Goal: Task Accomplishment & Management: Manage account settings

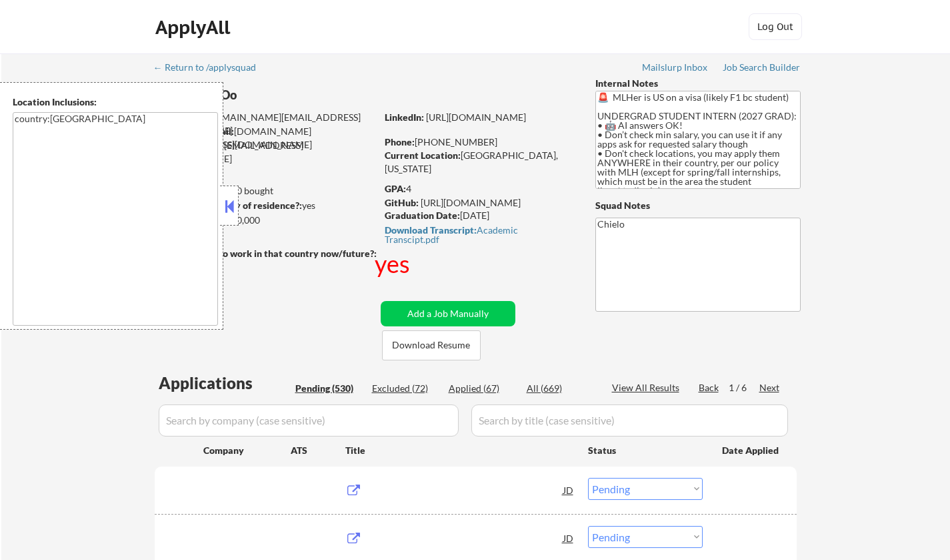
select select ""pending""
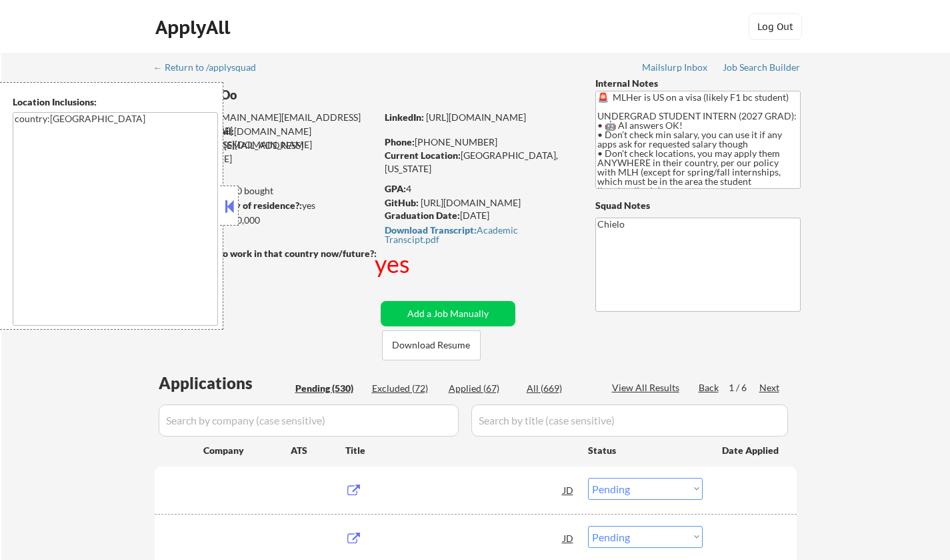
select select ""pending""
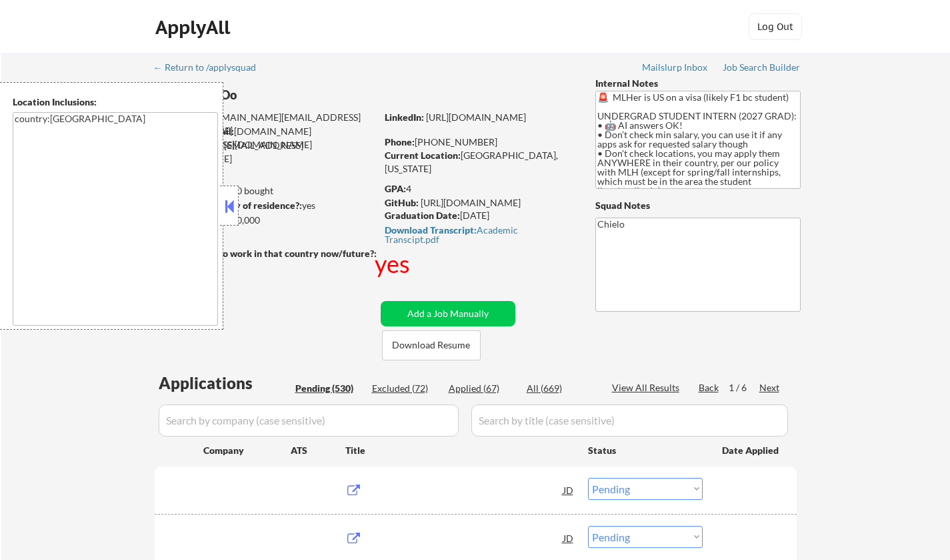
select select ""pending""
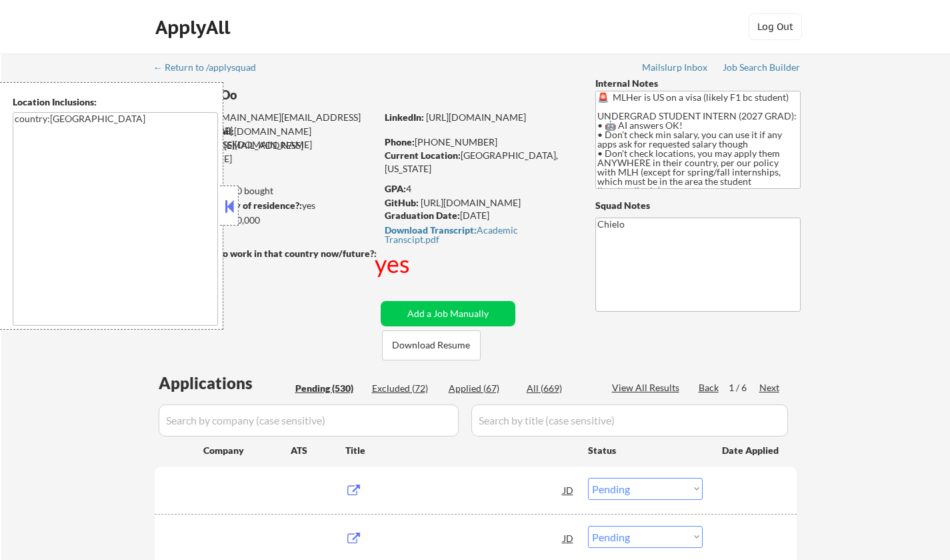
select select ""pending""
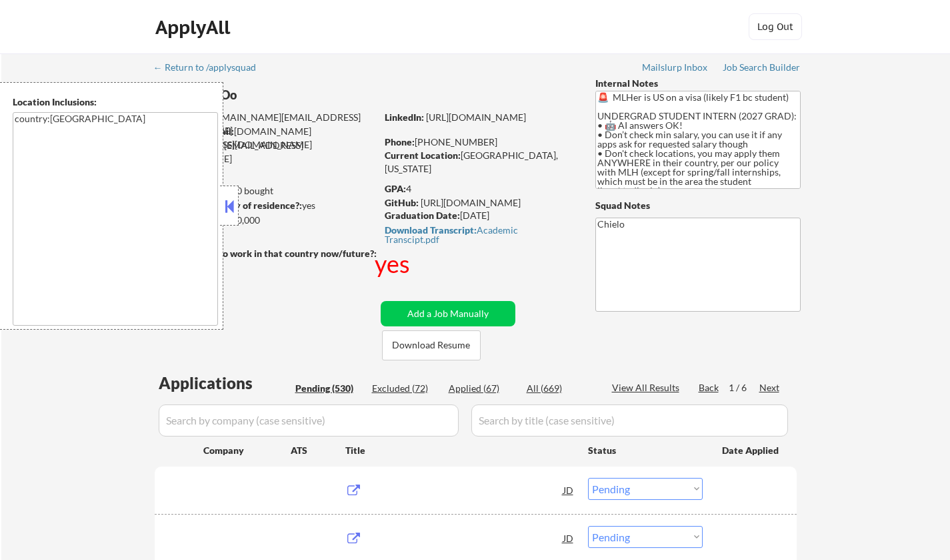
select select ""pending""
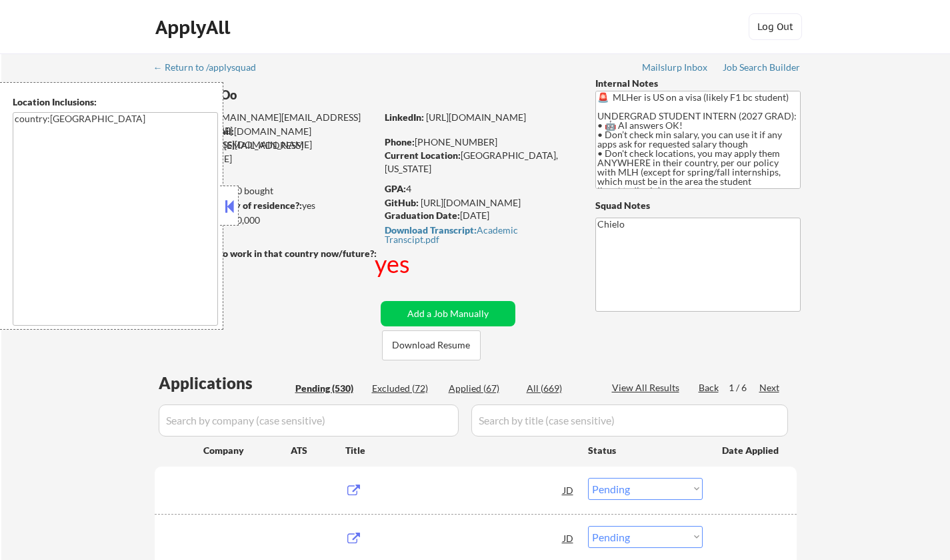
select select ""pending""
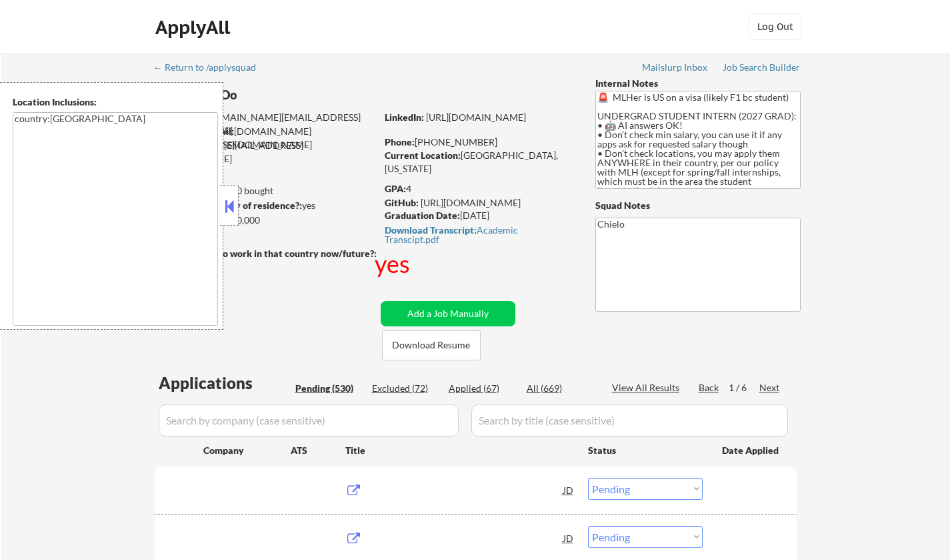
select select ""pending""
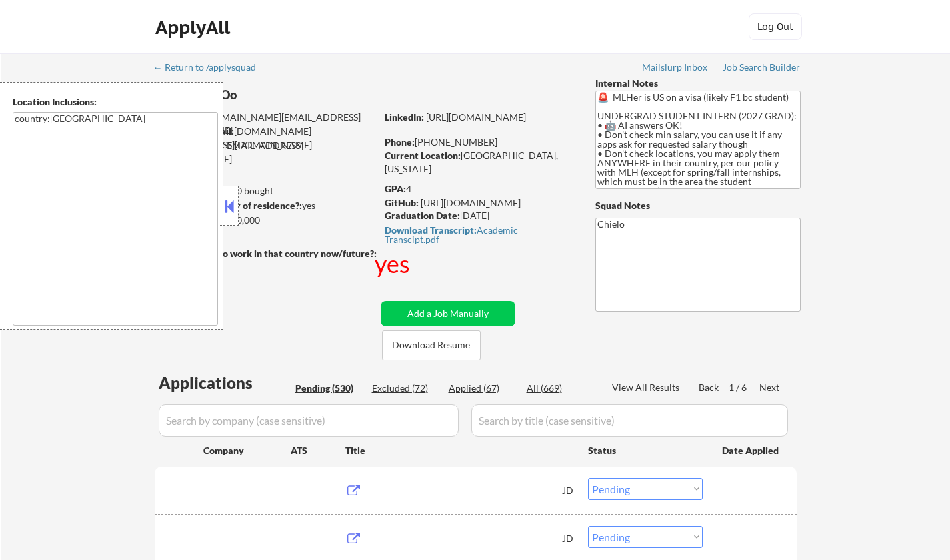
select select ""pending""
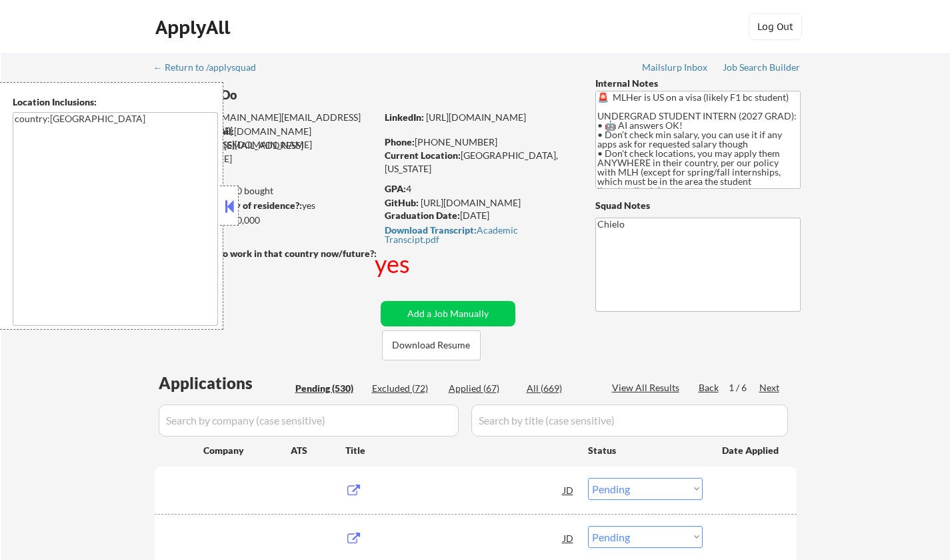
select select ""pending""
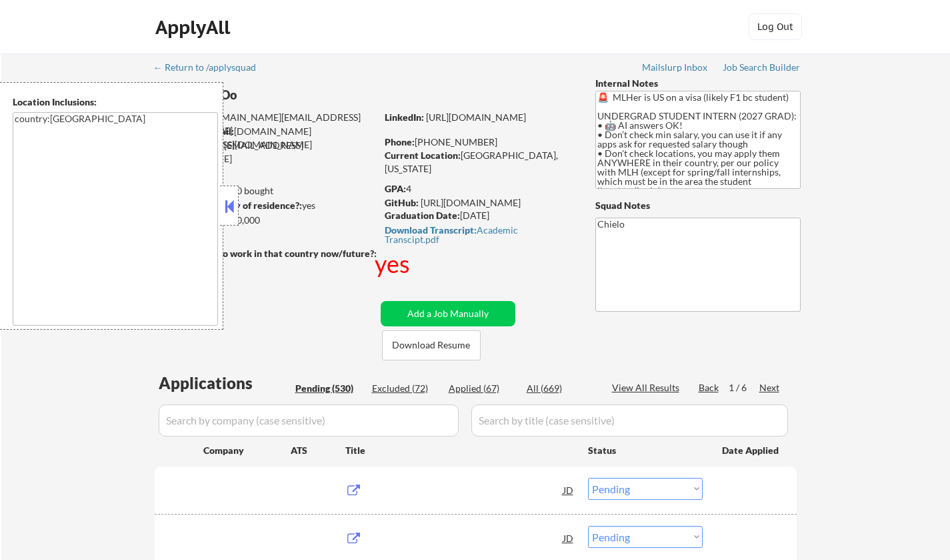
select select ""pending""
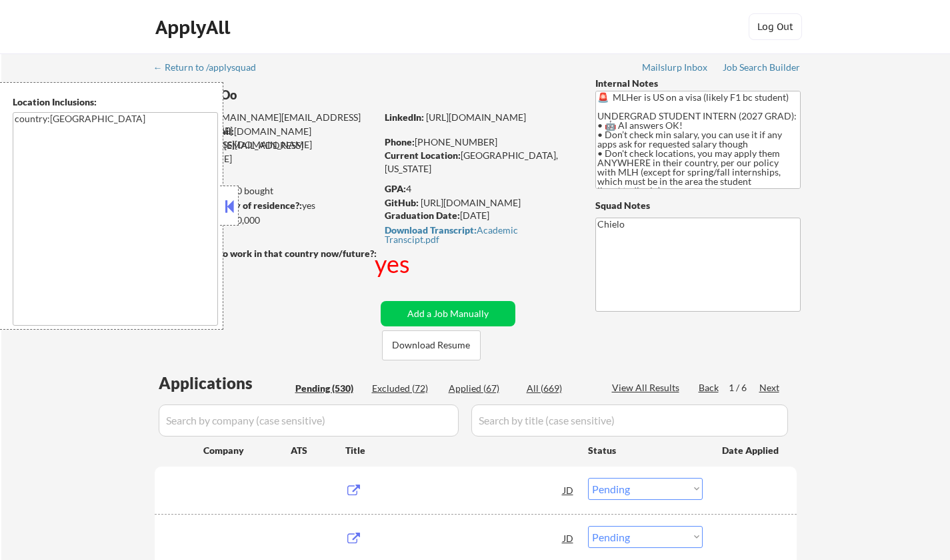
select select ""pending""
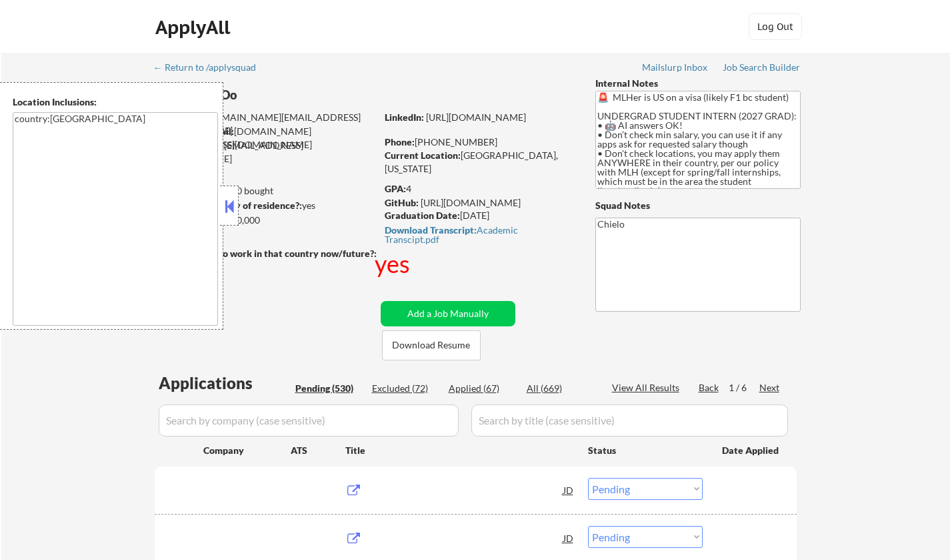
select select ""pending""
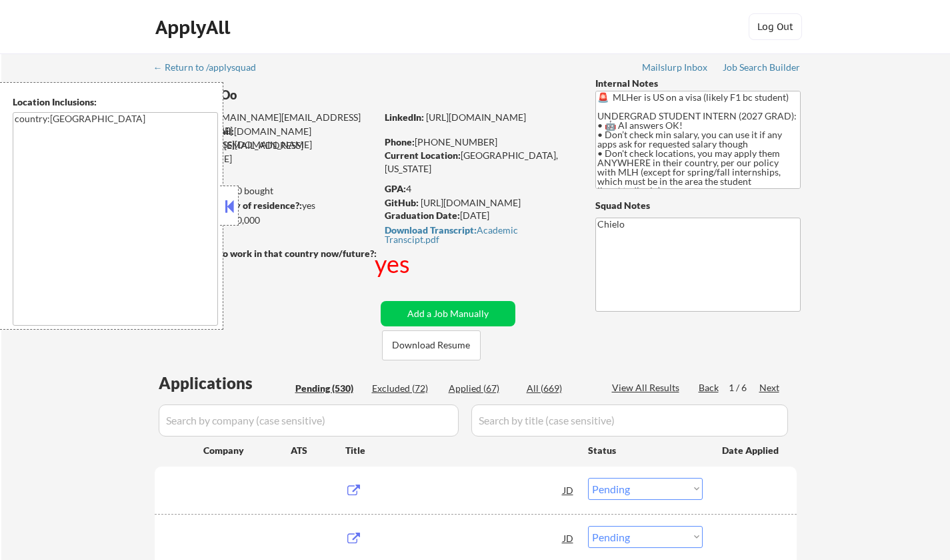
select select ""pending""
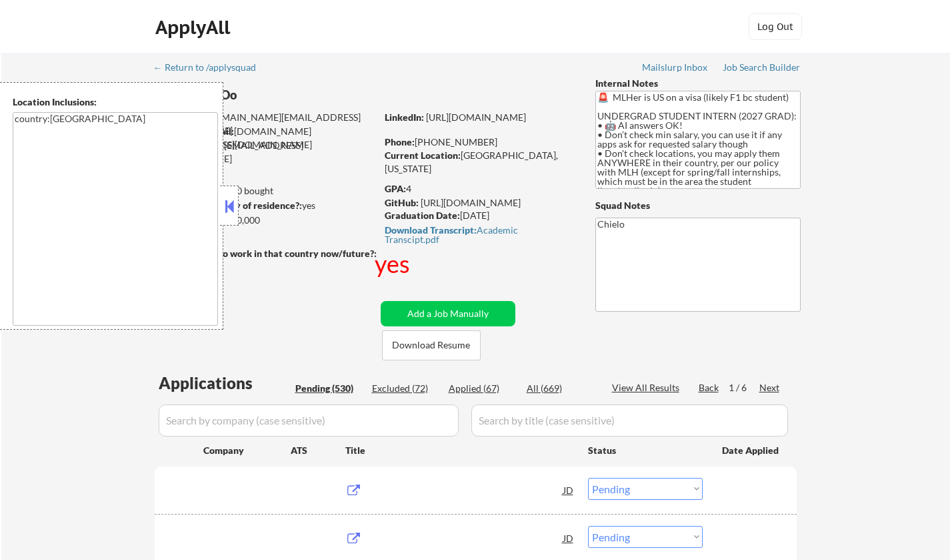
select select ""pending""
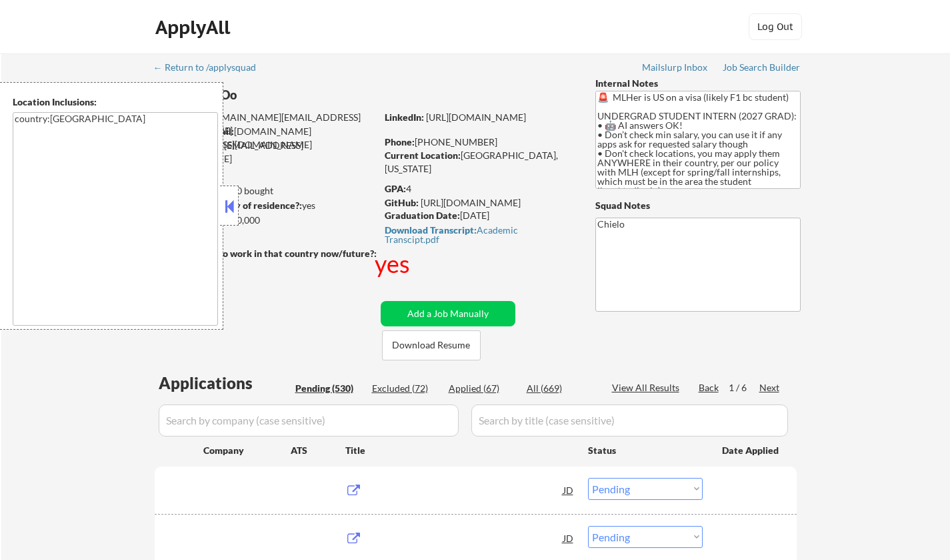
select select ""pending""
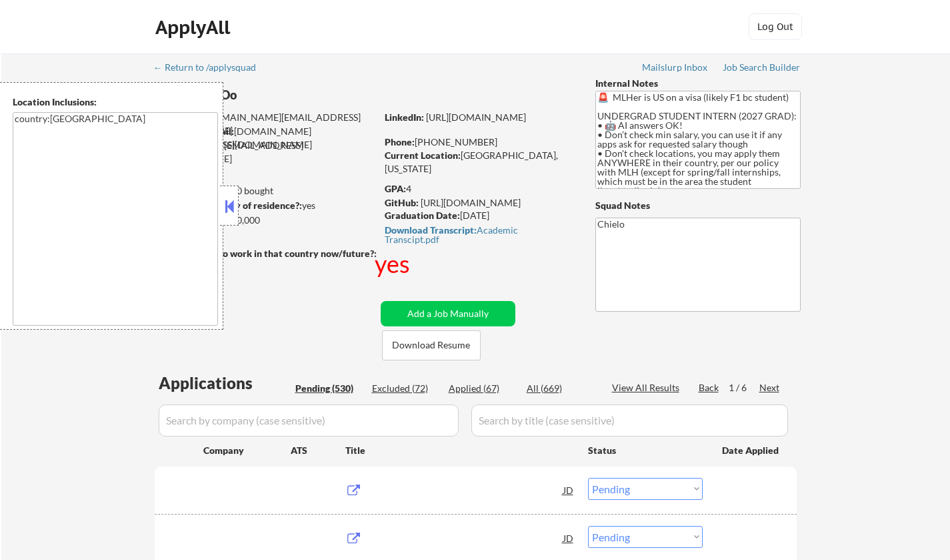
select select ""pending""
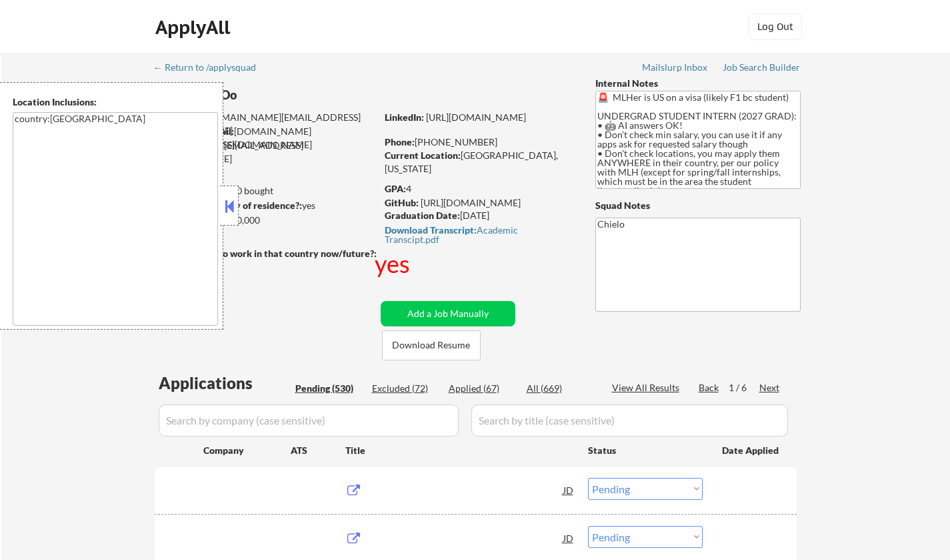
select select ""pending""
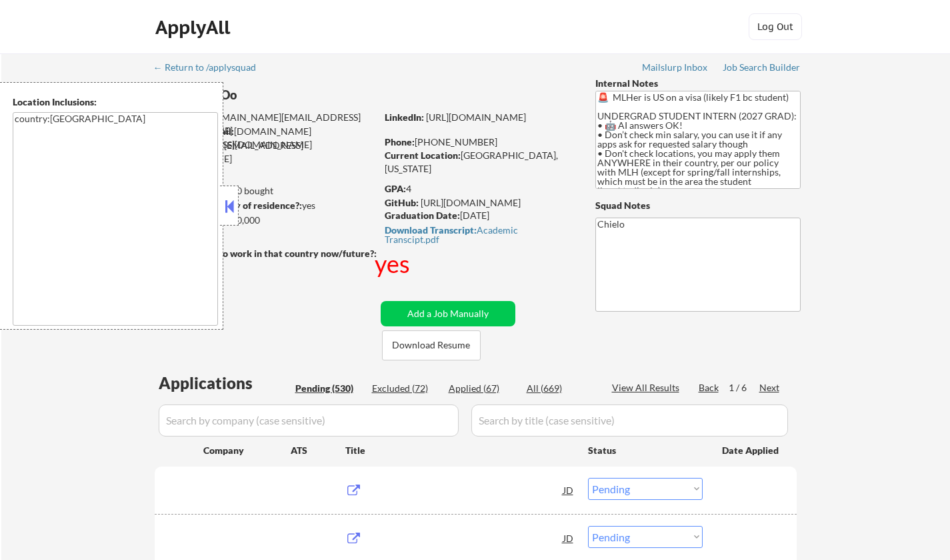
select select ""pending""
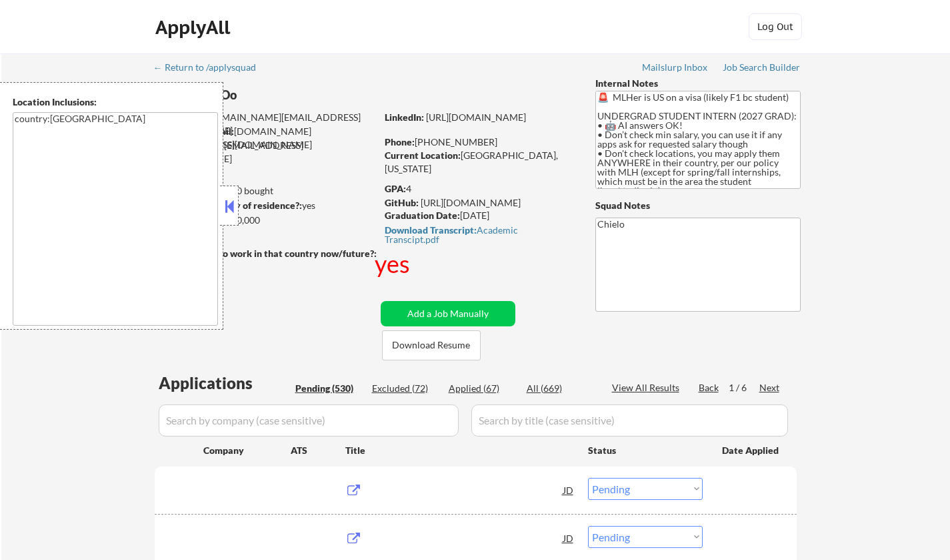
select select ""pending""
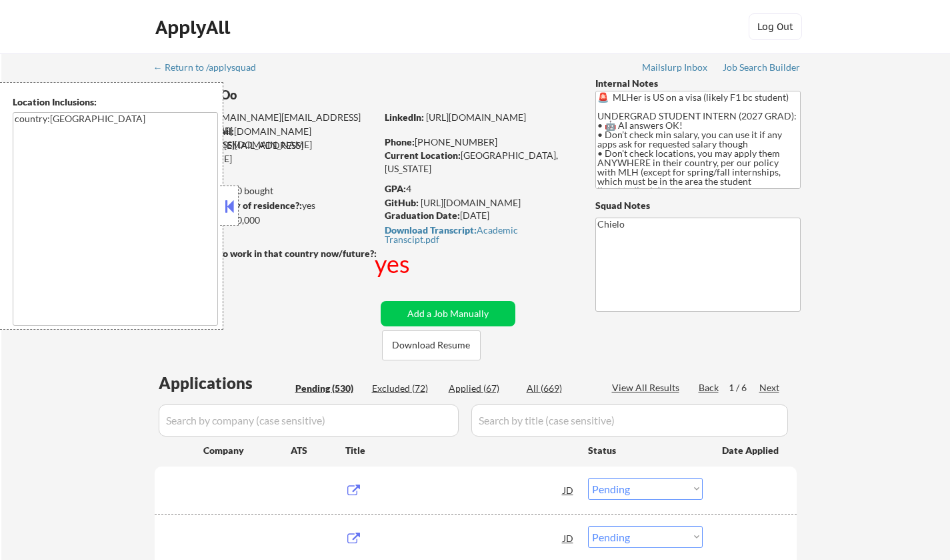
select select ""pending""
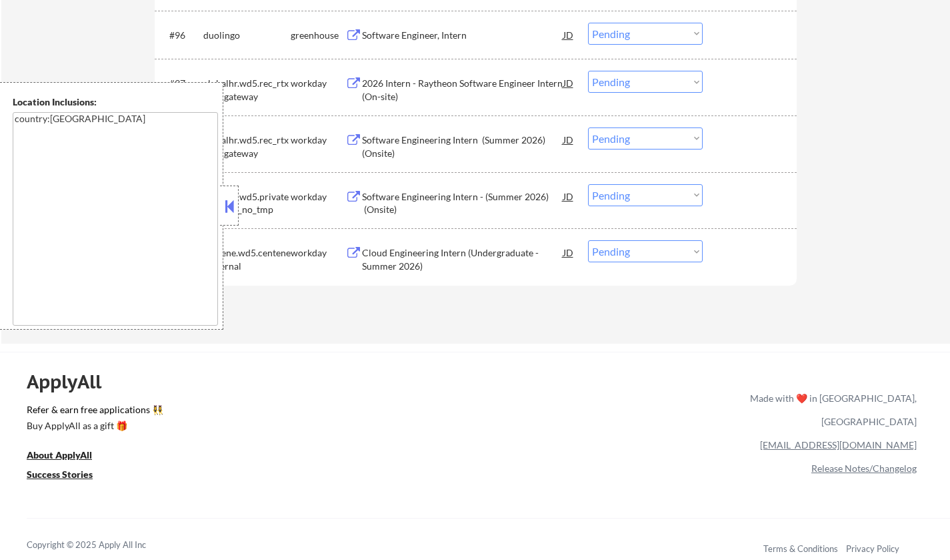
scroll to position [5117, 0]
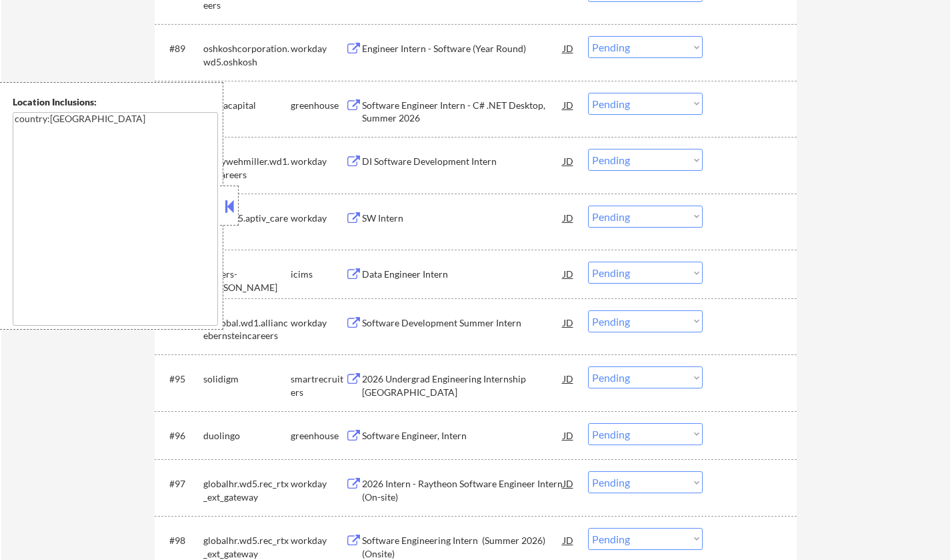
drag, startPoint x: 223, startPoint y: 205, endPoint x: 247, endPoint y: 214, distance: 25.8
click at [223, 205] on button at bounding box center [229, 206] width 15 height 20
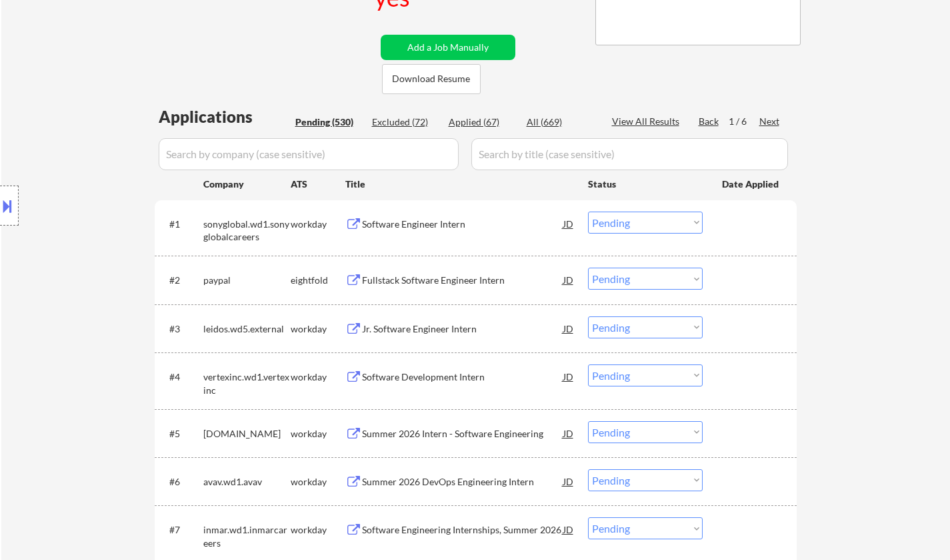
scroll to position [0, 0]
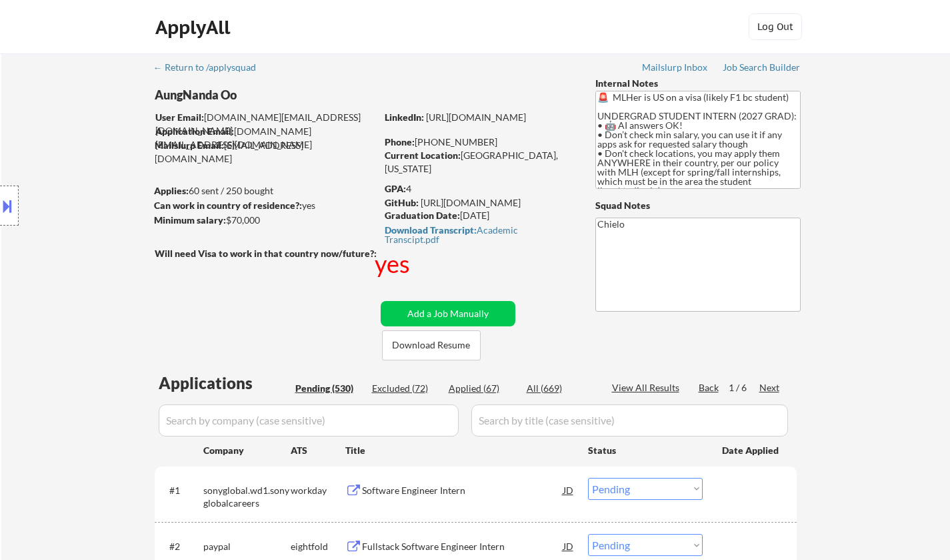
click at [772, 386] on div "Next" at bounding box center [770, 387] width 21 height 13
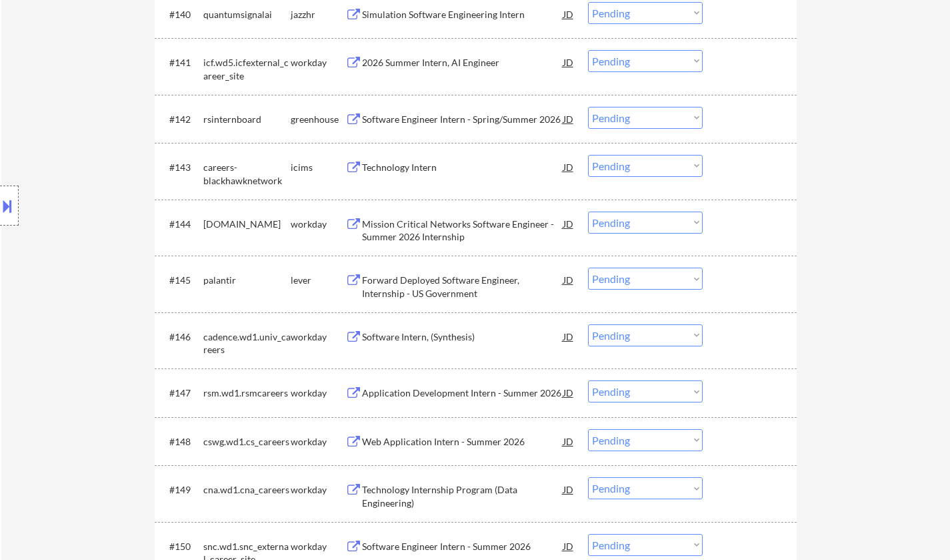
scroll to position [3230, 0]
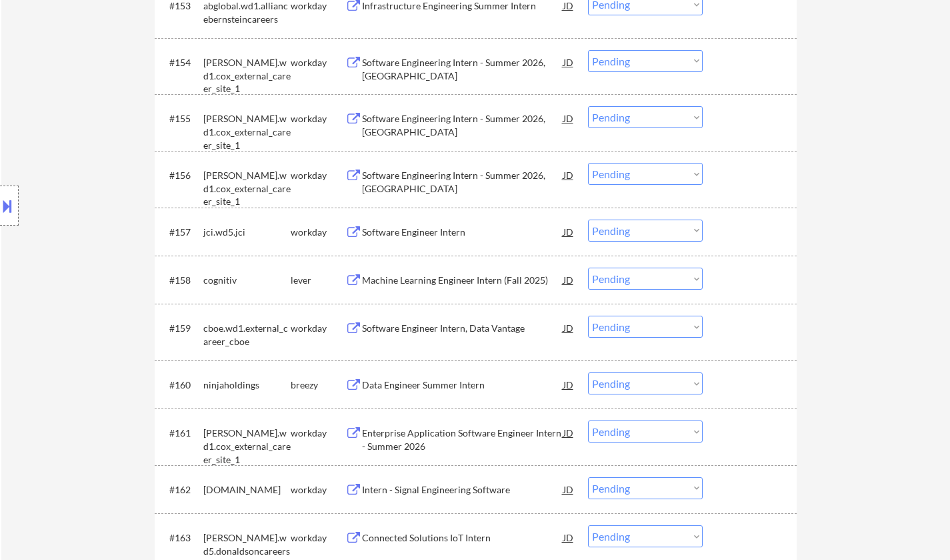
click at [460, 279] on div "Machine Learning Engineer Intern (Fall 2025)" at bounding box center [462, 279] width 201 height 13
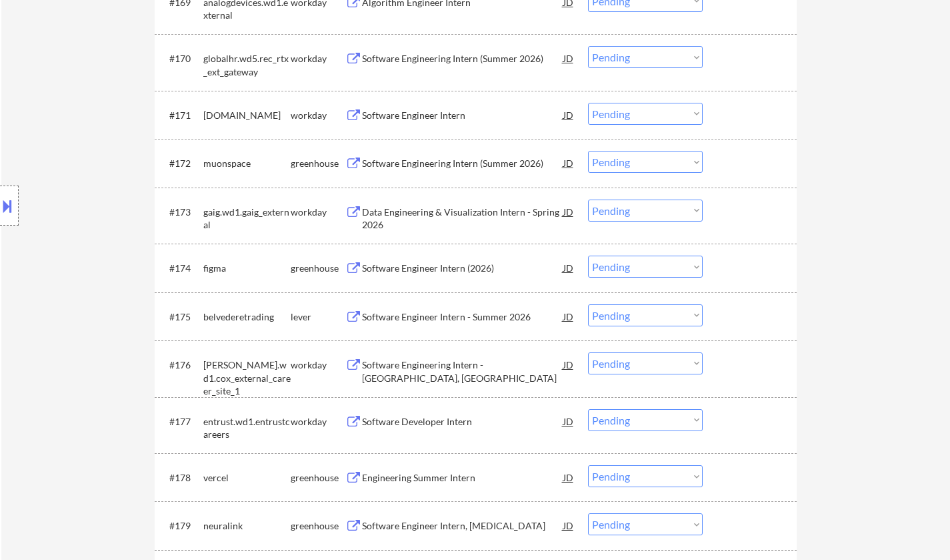
scroll to position [4164, 0]
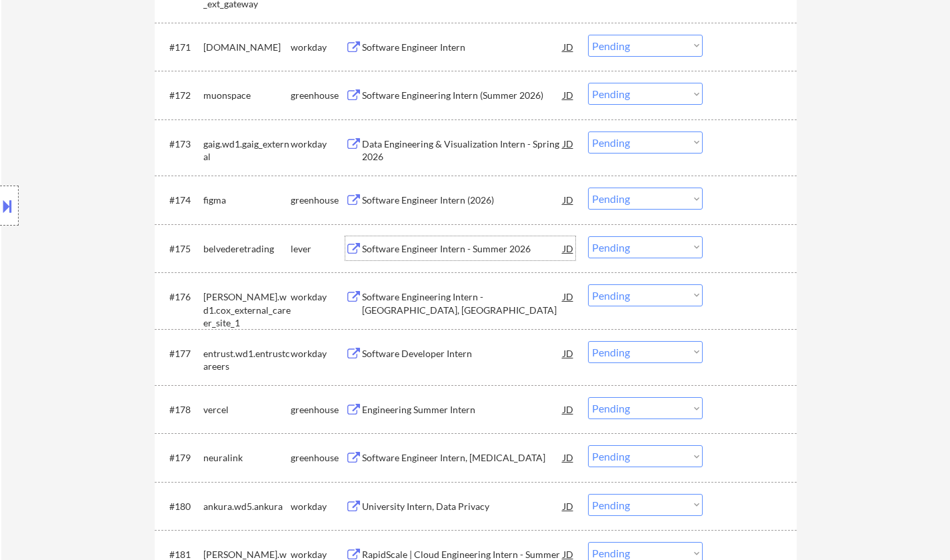
click at [446, 257] on div "Software Engineer Intern - Summer 2026" at bounding box center [462, 248] width 201 height 24
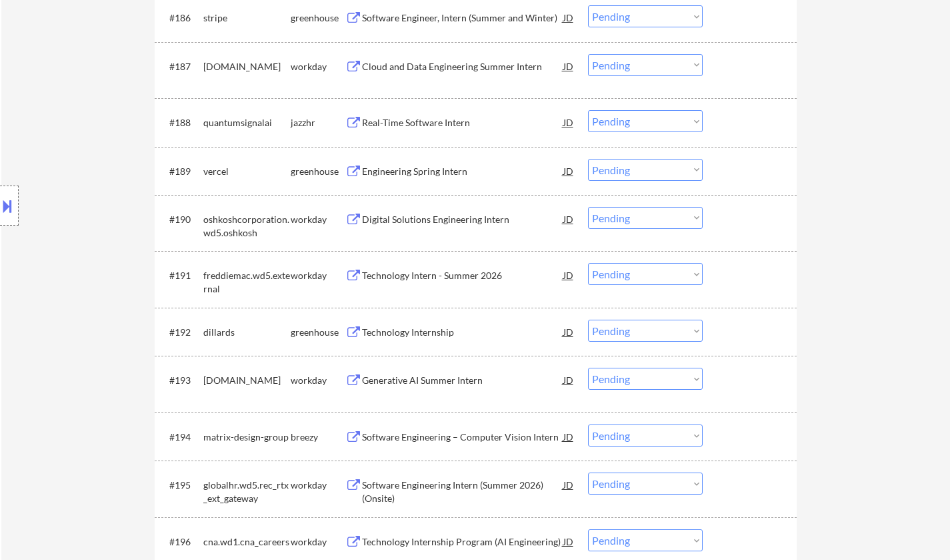
scroll to position [5031, 0]
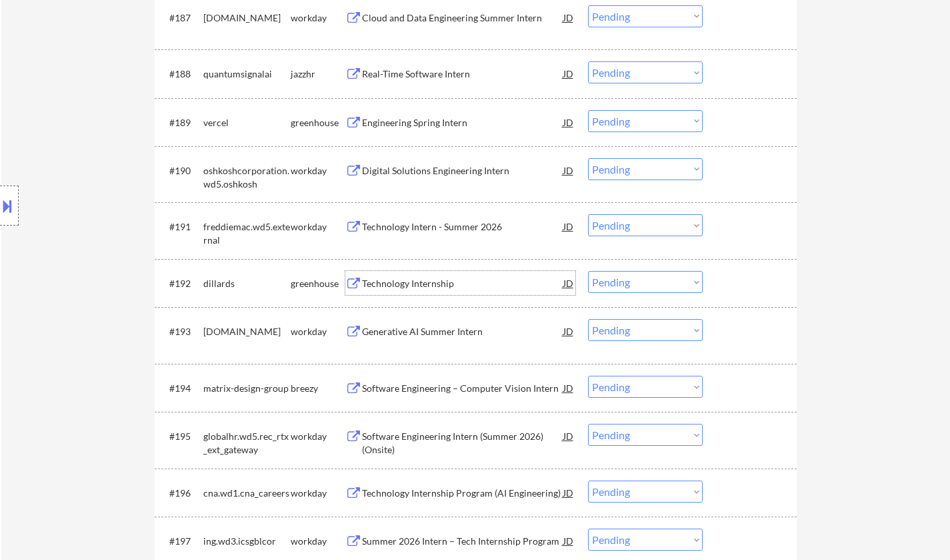
click at [414, 287] on div "Technology Internship" at bounding box center [462, 283] width 201 height 13
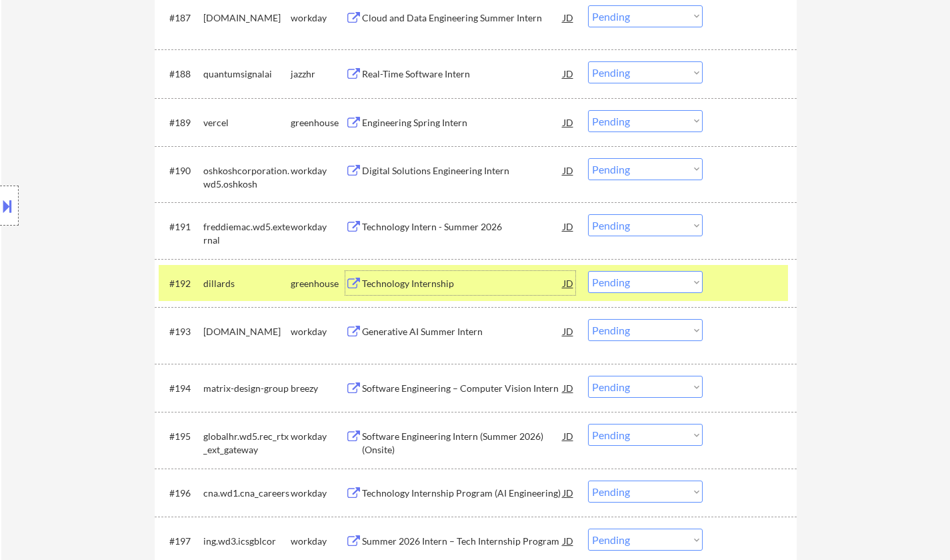
drag, startPoint x: 678, startPoint y: 284, endPoint x: 715, endPoint y: 365, distance: 88.6
click at [678, 284] on select "Choose an option... Pending Applied Excluded (Questions) Excluded (Expired) Exc…" at bounding box center [645, 282] width 115 height 22
click at [588, 271] on select "Choose an option... Pending Applied Excluded (Questions) Excluded (Expired) Exc…" at bounding box center [645, 282] width 115 height 22
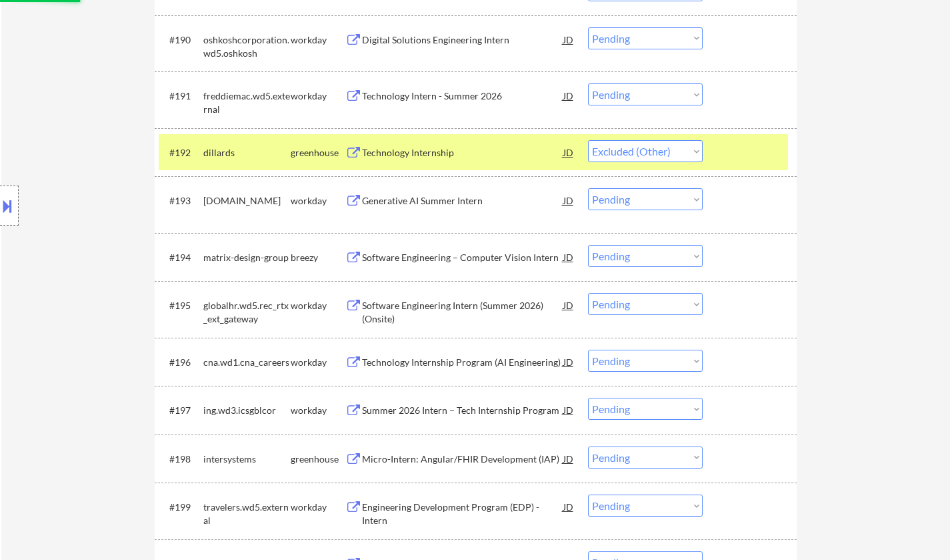
scroll to position [5164, 0]
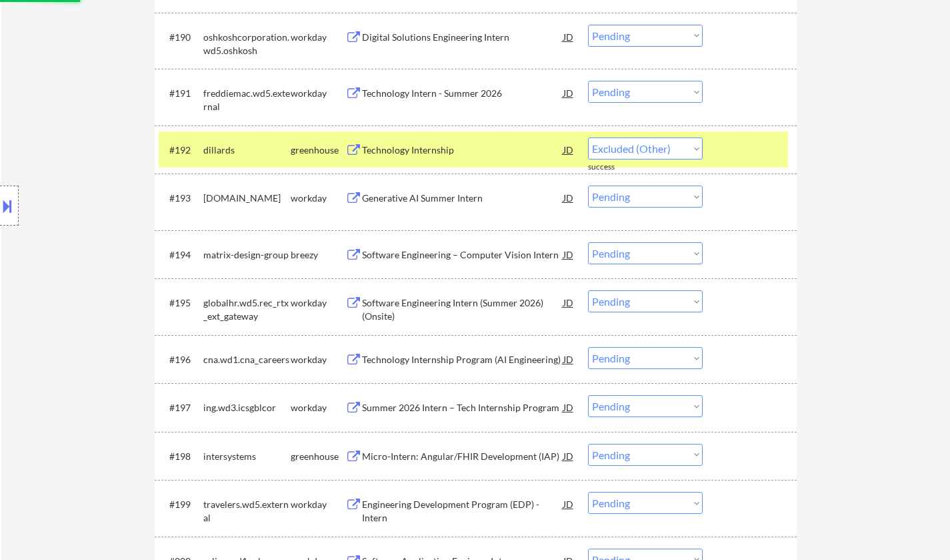
select select ""pending""
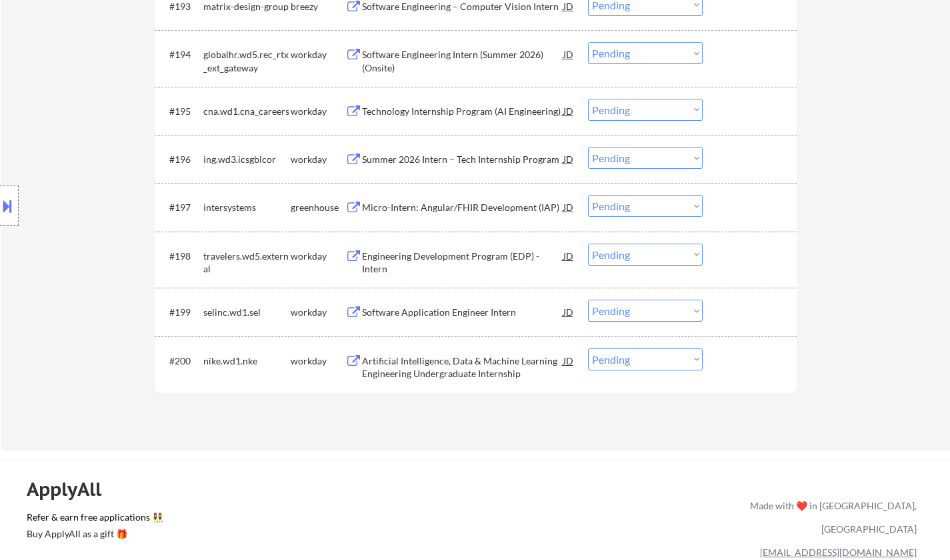
scroll to position [0, 0]
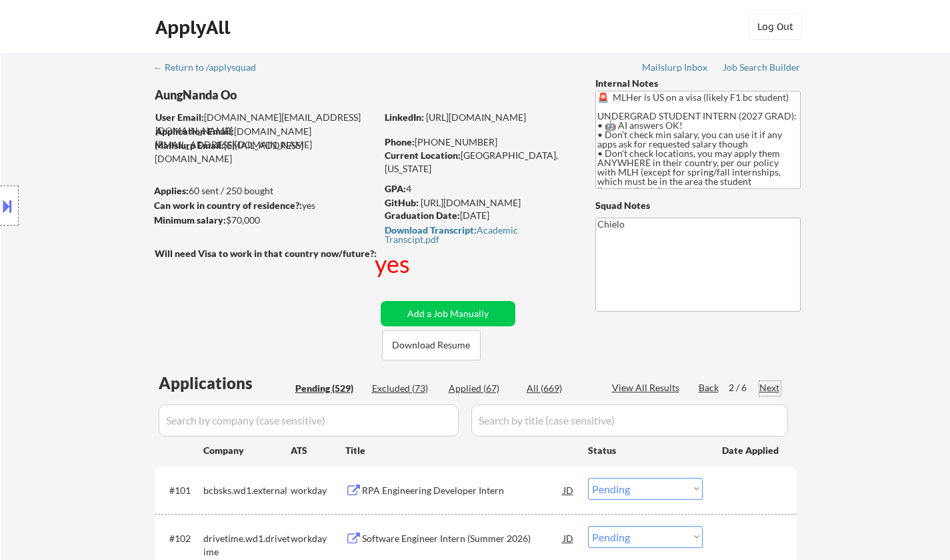
click at [773, 386] on div "Next" at bounding box center [770, 387] width 21 height 13
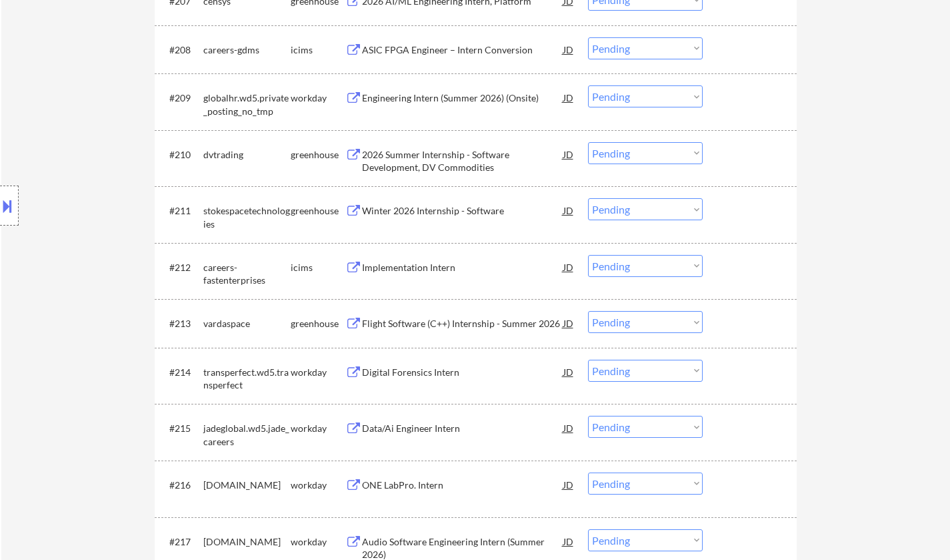
scroll to position [800, 0]
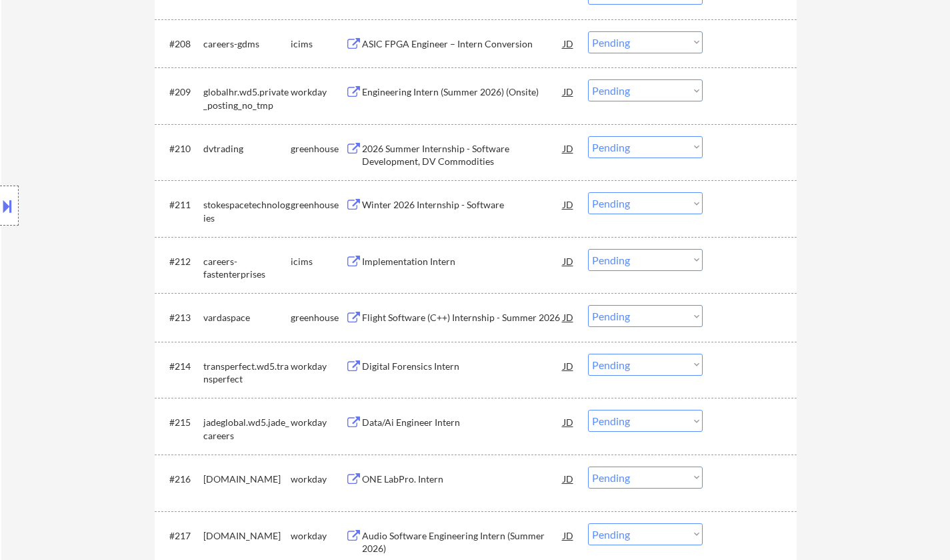
click at [451, 313] on div "Flight Software (C++) Internship - Summer 2026" at bounding box center [462, 317] width 201 height 13
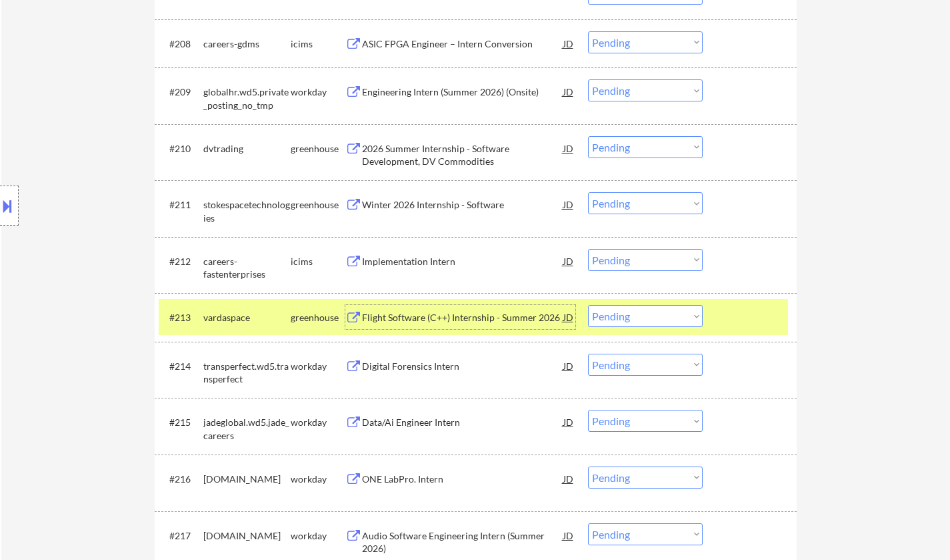
click at [636, 323] on select "Choose an option... Pending Applied Excluded (Questions) Excluded (Expired) Exc…" at bounding box center [645, 316] width 115 height 22
click at [588, 305] on select "Choose an option... Pending Applied Excluded (Questions) Excluded (Expired) Exc…" at bounding box center [645, 316] width 115 height 22
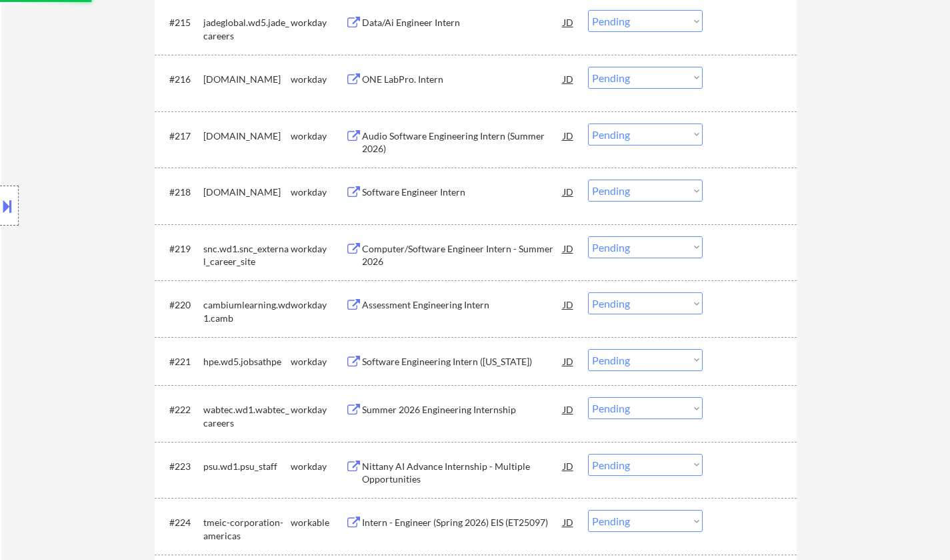
select select ""pending""
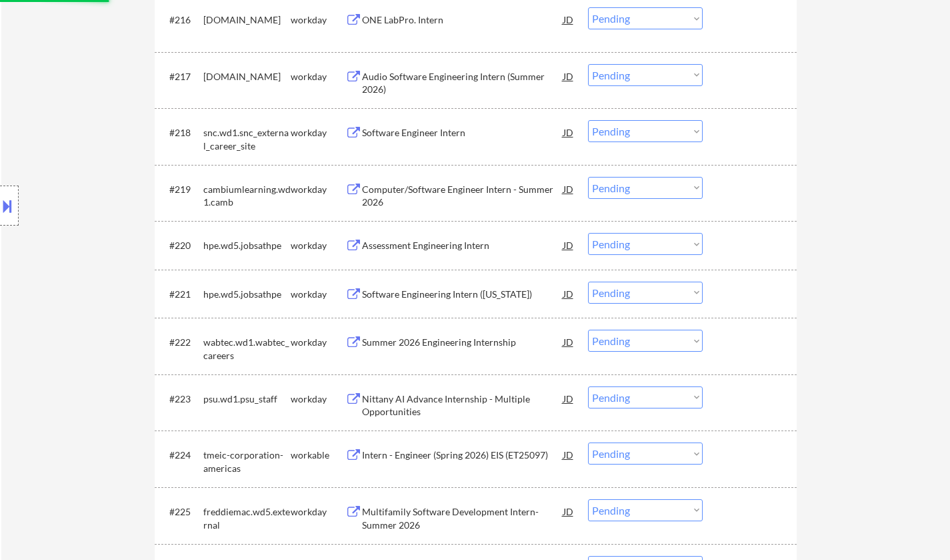
scroll to position [1601, 0]
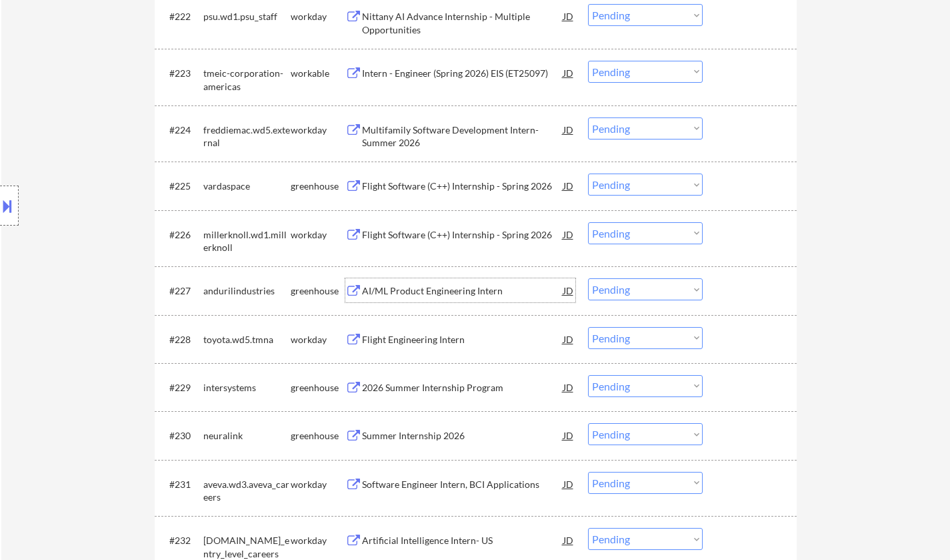
click at [440, 287] on div "AI/ML Product Engineering Intern" at bounding box center [462, 290] width 201 height 24
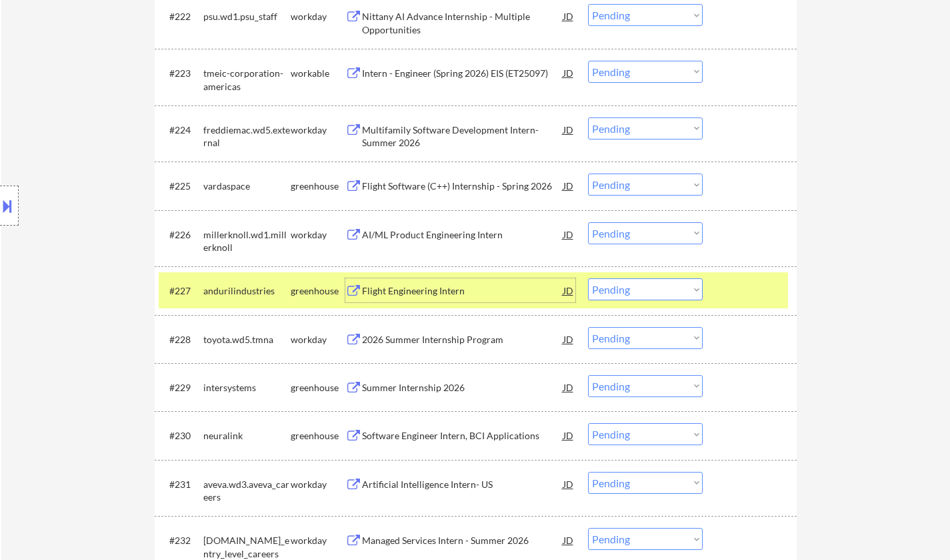
click at [622, 283] on select "Choose an option... Pending Applied Excluded (Questions) Excluded (Expired) Exc…" at bounding box center [645, 289] width 115 height 22
click at [588, 278] on select "Choose an option... Pending Applied Excluded (Questions) Excluded (Expired) Exc…" at bounding box center [645, 289] width 115 height 22
click at [406, 377] on div "Summer Internship 2026" at bounding box center [462, 387] width 201 height 24
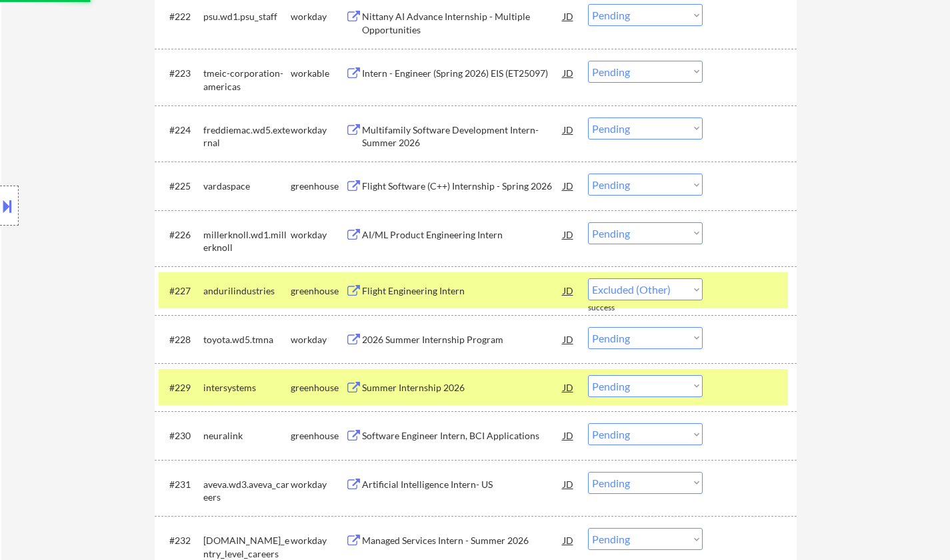
select select ""pending""
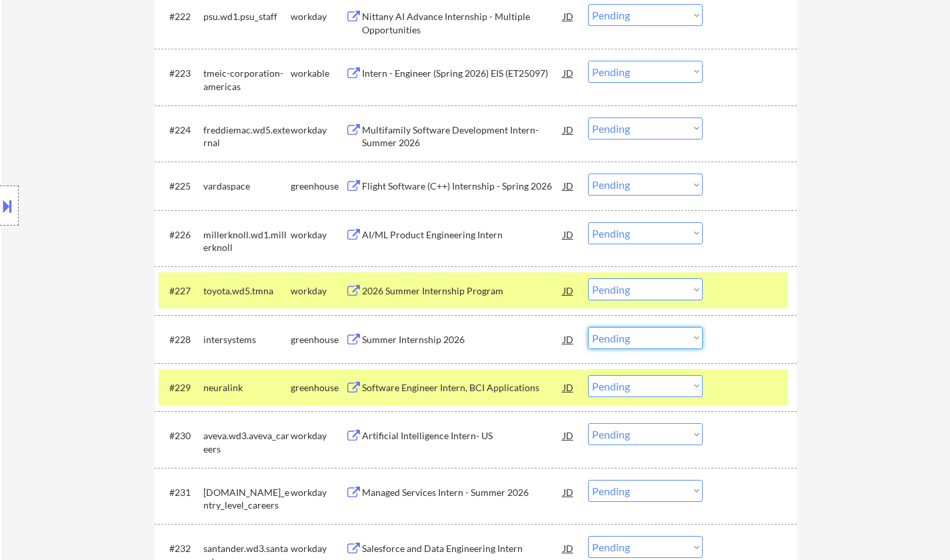
click at [648, 342] on select "Choose an option... Pending Applied Excluded (Questions) Excluded (Expired) Exc…" at bounding box center [645, 338] width 115 height 22
click at [588, 327] on select "Choose an option... Pending Applied Excluded (Questions) Excluded (Expired) Exc…" at bounding box center [645, 338] width 115 height 22
select select ""pending""
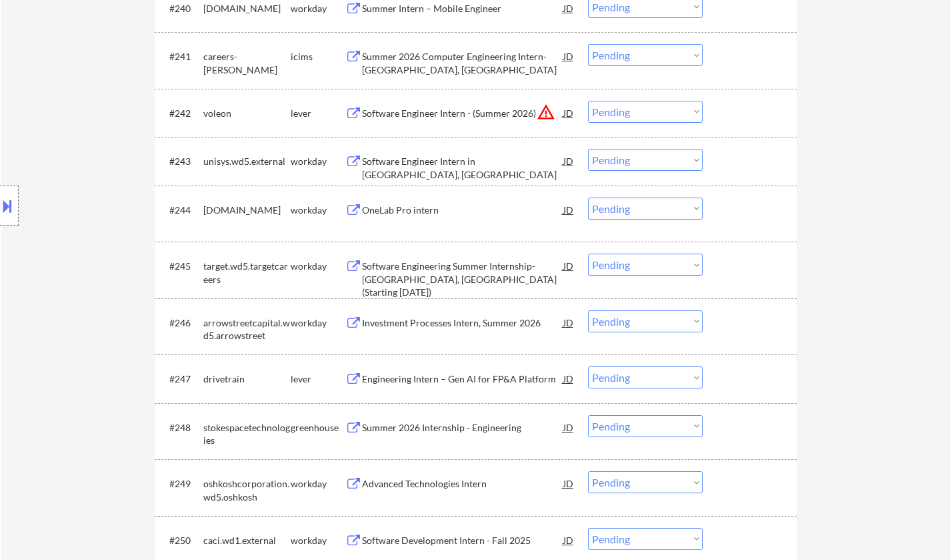
scroll to position [2601, 0]
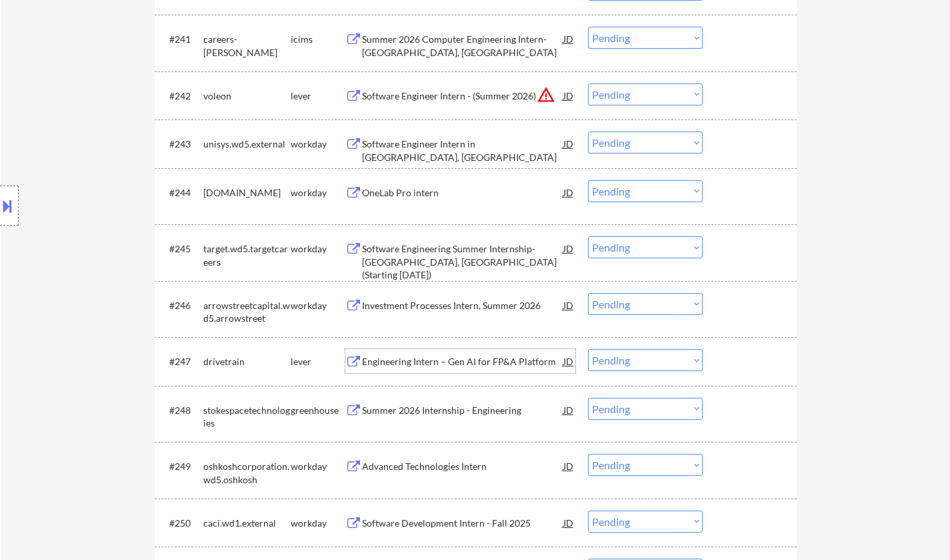
click at [490, 365] on div "Engineering Intern – Gen AI for FP&A Platform" at bounding box center [462, 361] width 201 height 13
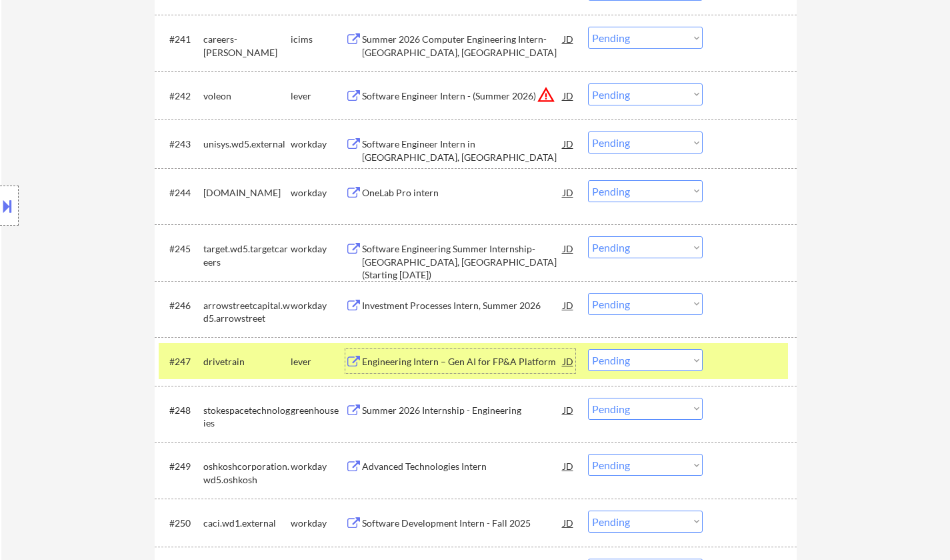
click at [648, 365] on select "Choose an option... Pending Applied Excluded (Questions) Excluded (Expired) Exc…" at bounding box center [645, 360] width 115 height 22
click at [588, 349] on select "Choose an option... Pending Applied Excluded (Questions) Excluded (Expired) Exc…" at bounding box center [645, 360] width 115 height 22
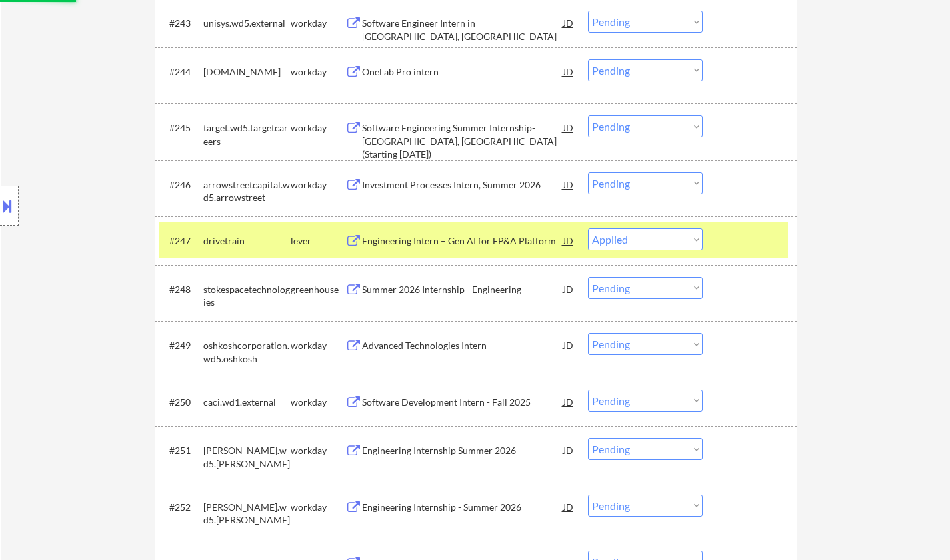
scroll to position [2868, 0]
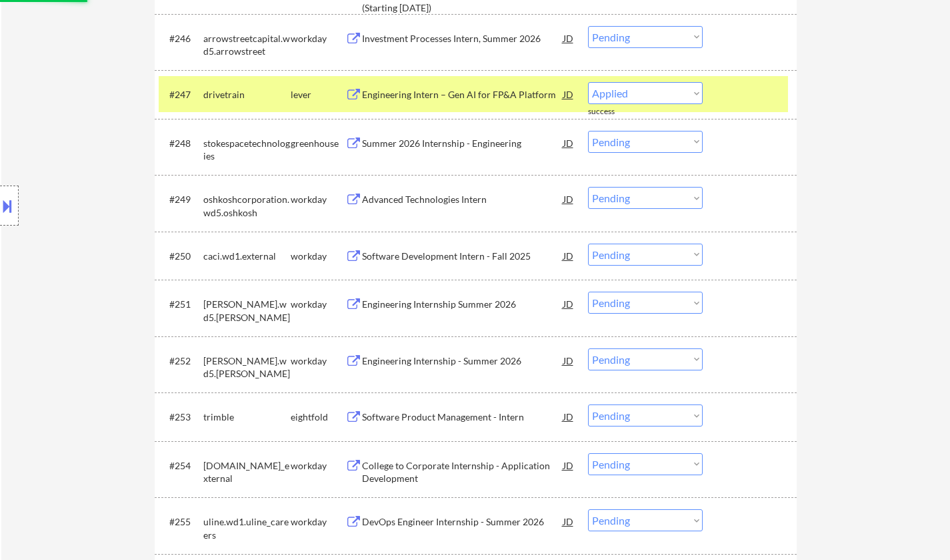
select select ""pending""
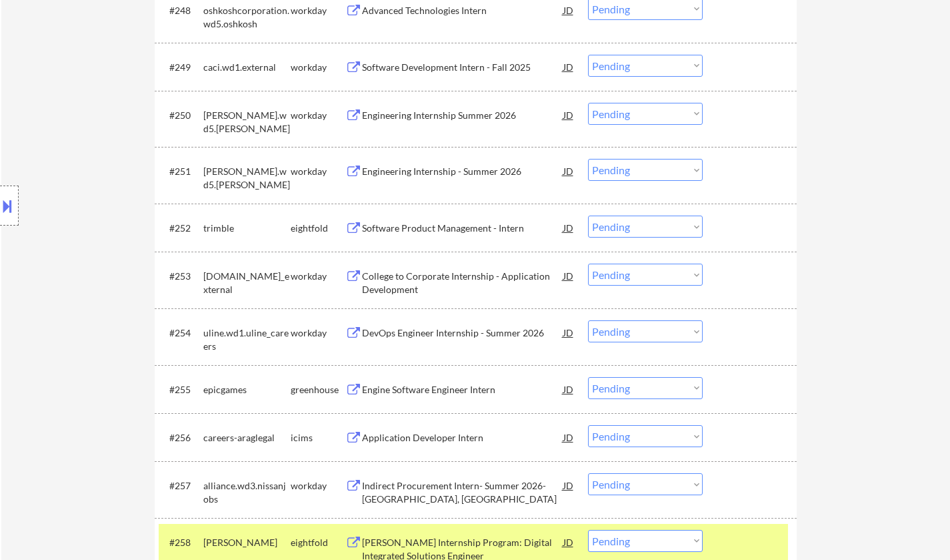
scroll to position [3068, 0]
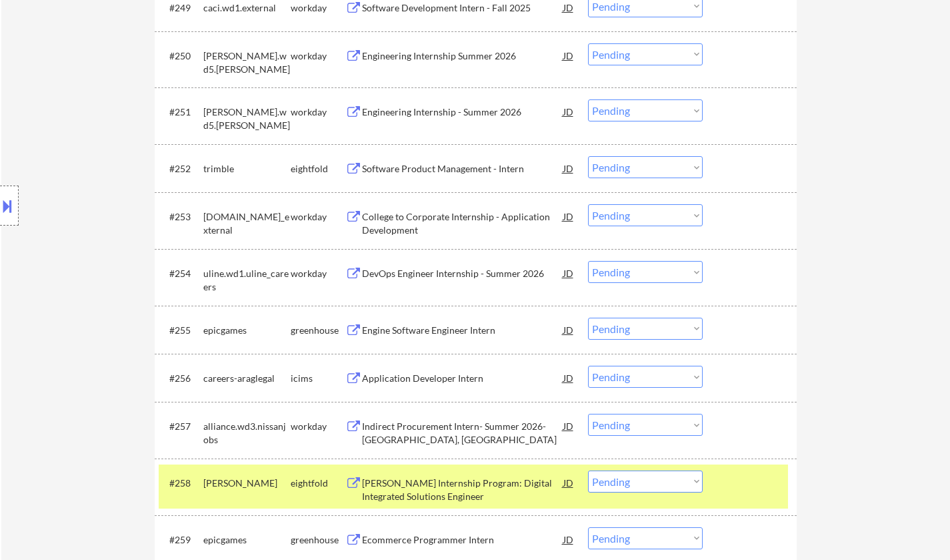
click at [428, 327] on div "Engine Software Engineer Intern" at bounding box center [462, 329] width 201 height 13
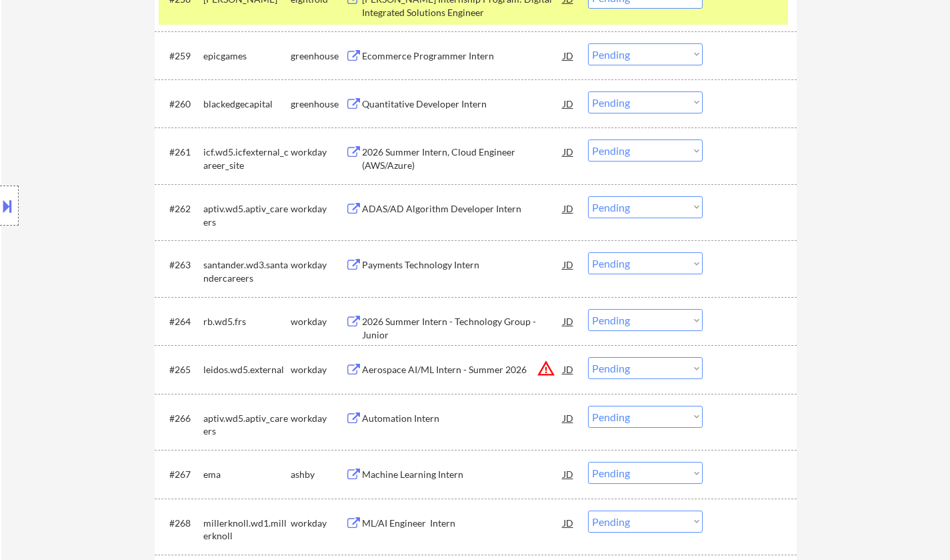
scroll to position [3668, 0]
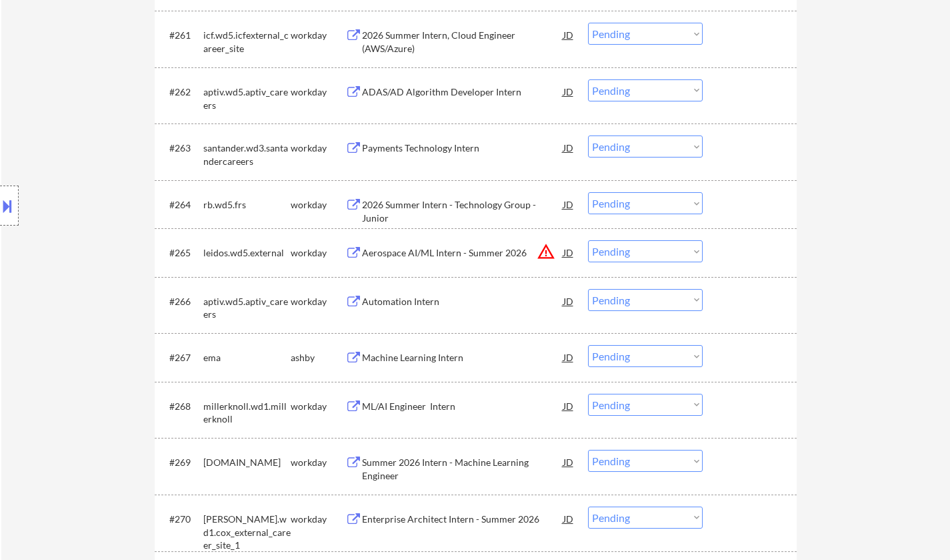
click at [426, 361] on div "Machine Learning Intern" at bounding box center [462, 357] width 201 height 13
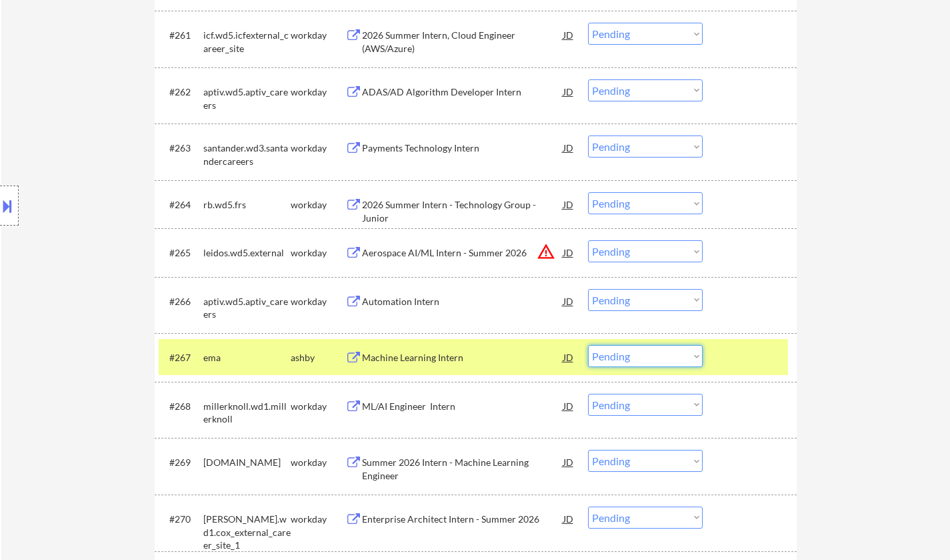
click at [681, 355] on select "Choose an option... Pending Applied Excluded (Questions) Excluded (Expired) Exc…" at bounding box center [645, 356] width 115 height 22
click at [588, 345] on select "Choose an option... Pending Applied Excluded (Questions) Excluded (Expired) Exc…" at bounding box center [645, 356] width 115 height 22
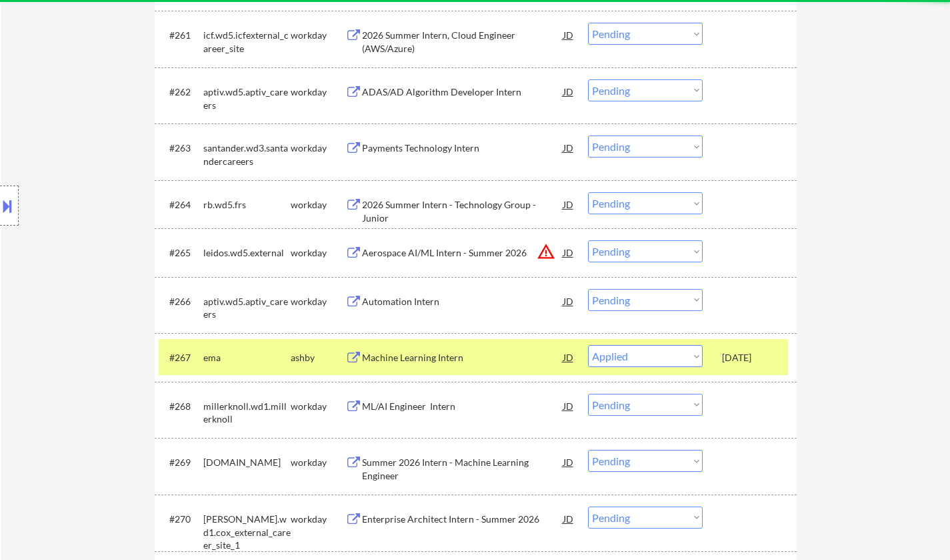
select select ""pending""
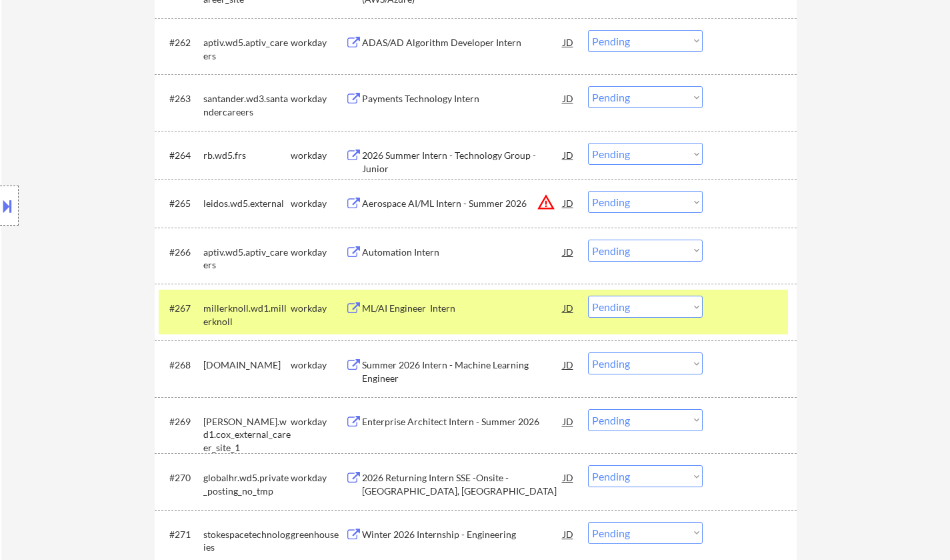
scroll to position [4002, 0]
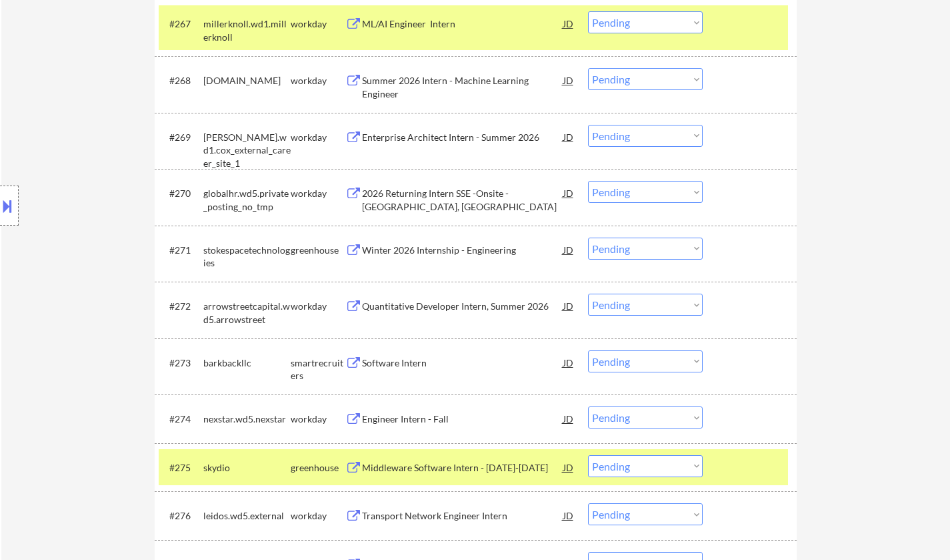
click at [397, 368] on div "Software Intern" at bounding box center [462, 362] width 201 height 13
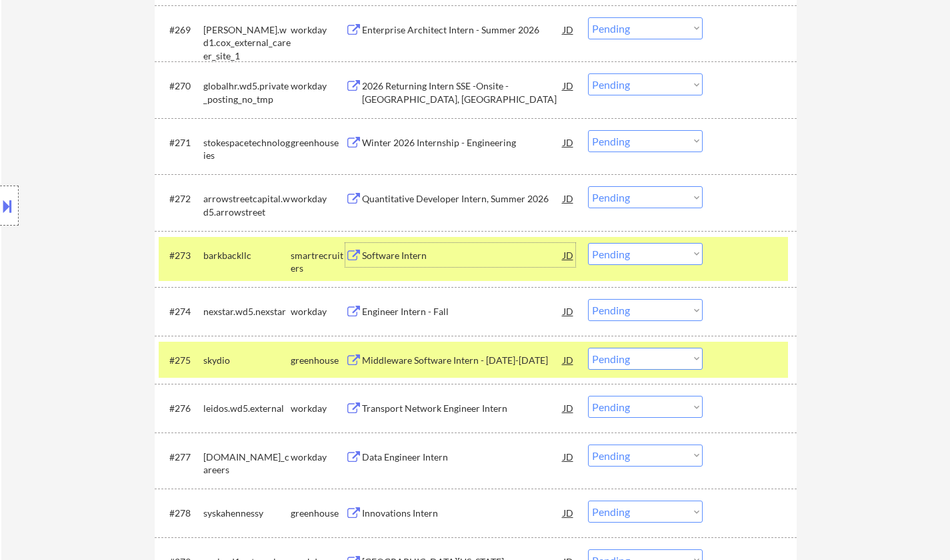
scroll to position [4135, 0]
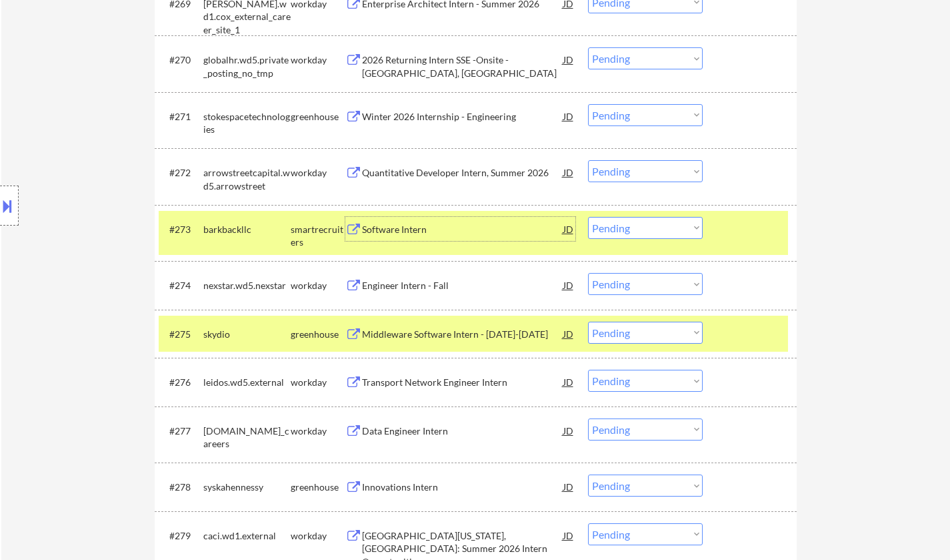
drag, startPoint x: 682, startPoint y: 219, endPoint x: 680, endPoint y: 229, distance: 9.4
click at [681, 220] on select "Choose an option... Pending Applied Excluded (Questions) Excluded (Expired) Exc…" at bounding box center [645, 228] width 115 height 22
click at [588, 217] on select "Choose an option... Pending Applied Excluded (Questions) Excluded (Expired) Exc…" at bounding box center [645, 228] width 115 height 22
select select ""pending""
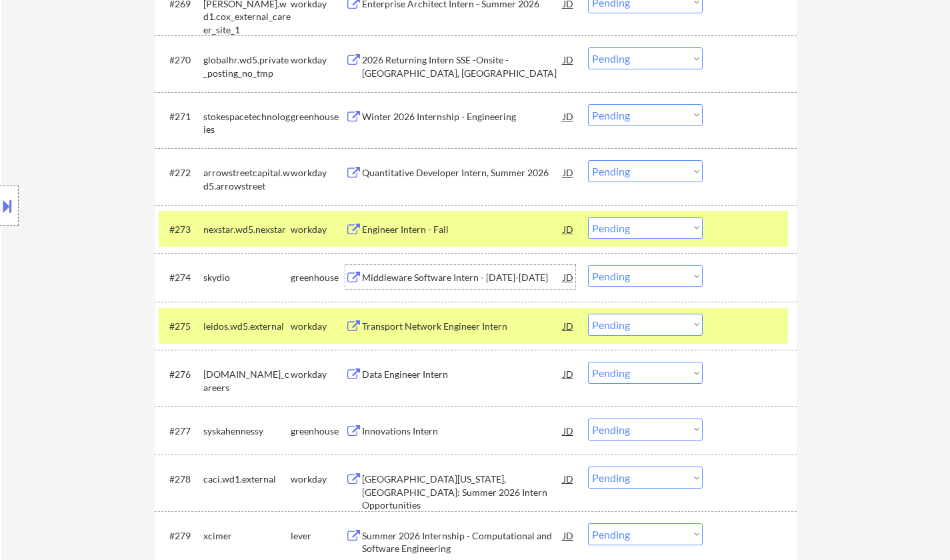
click at [419, 279] on div "Middleware Software Intern - [DATE]-[DATE]" at bounding box center [462, 277] width 201 height 13
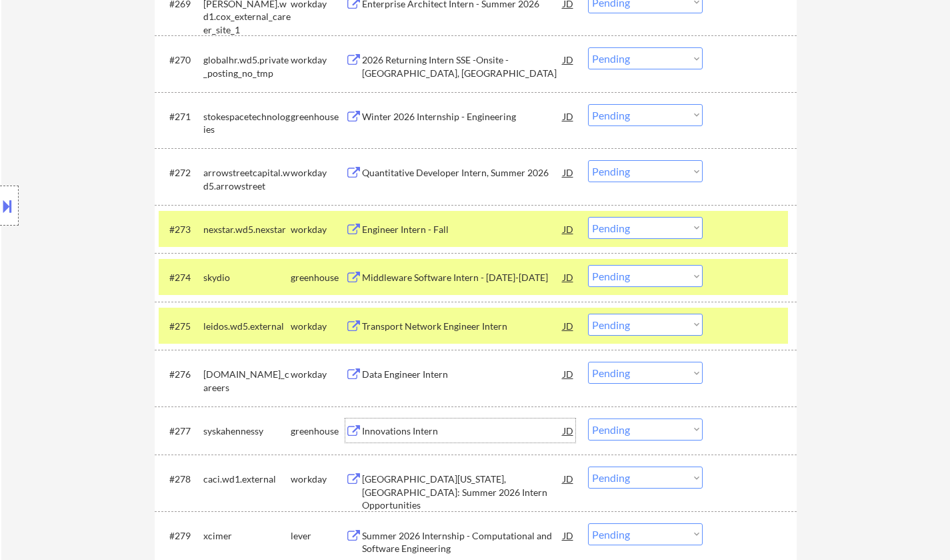
click at [391, 435] on div "Innovations Intern" at bounding box center [462, 430] width 201 height 13
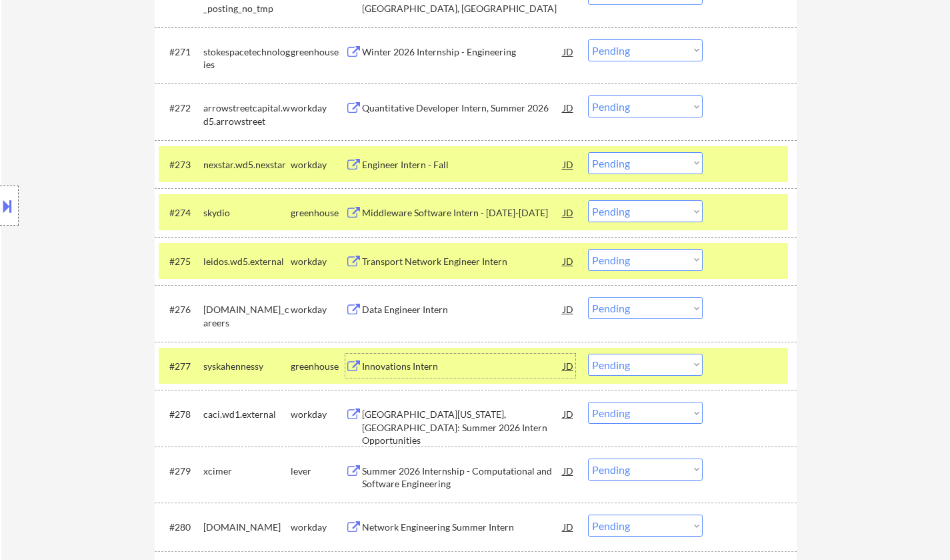
scroll to position [4268, 0]
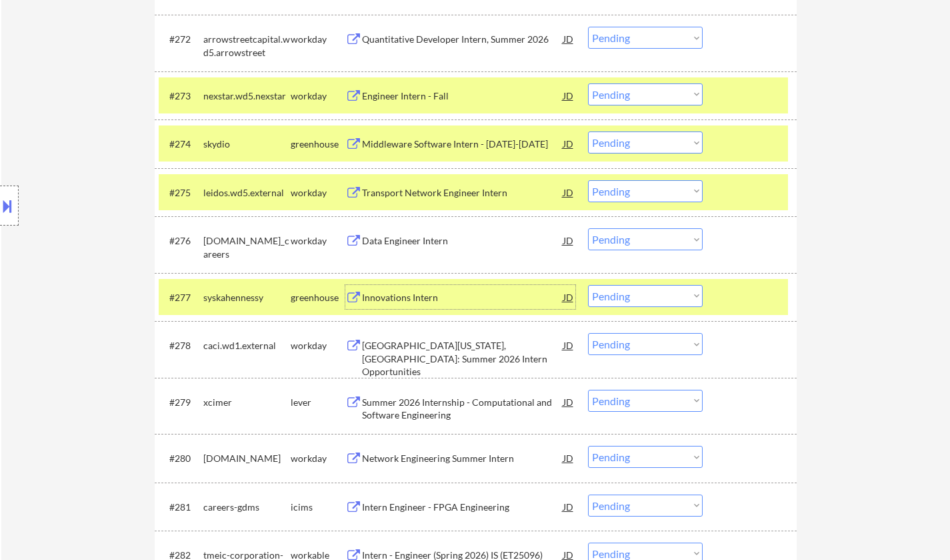
click at [635, 294] on select "Choose an option... Pending Applied Excluded (Questions) Excluded (Expired) Exc…" at bounding box center [645, 296] width 115 height 22
click at [588, 285] on select "Choose an option... Pending Applied Excluded (Questions) Excluded (Expired) Exc…" at bounding box center [645, 296] width 115 height 22
select select ""pending""
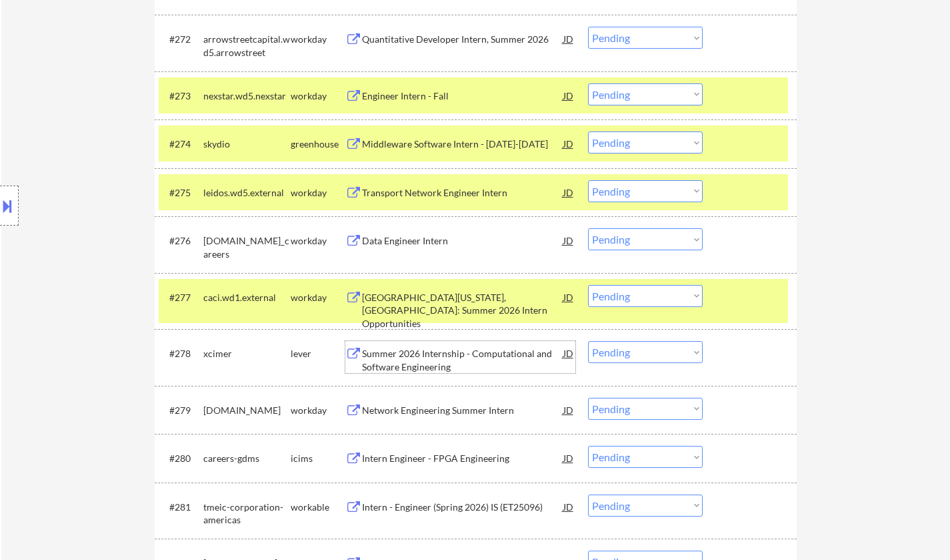
click at [452, 356] on div "Summer 2026 Internship - Computational and Software Engineering" at bounding box center [462, 360] width 201 height 26
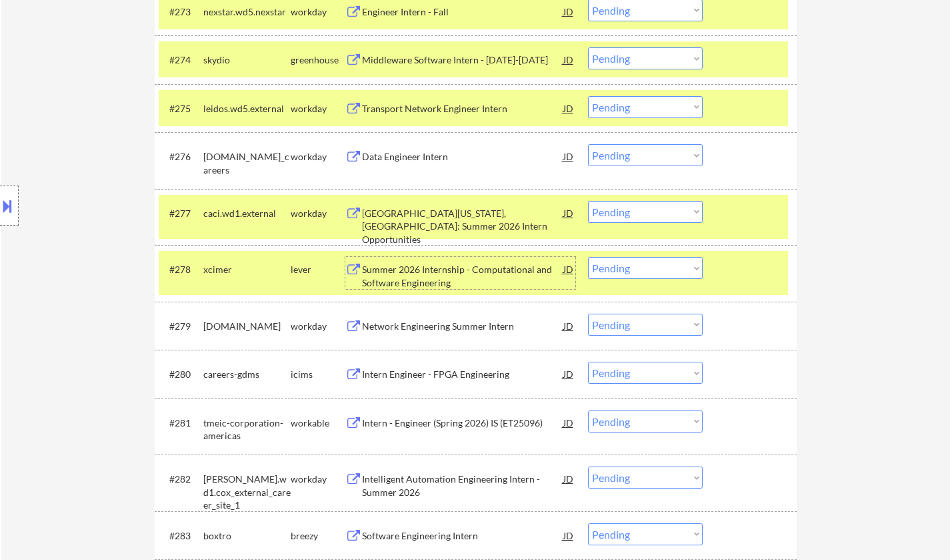
scroll to position [4402, 0]
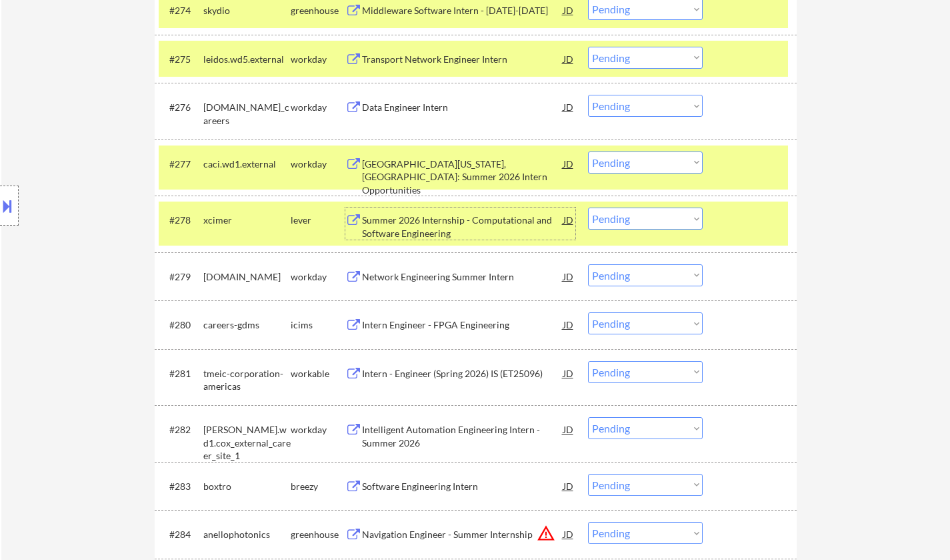
drag, startPoint x: 640, startPoint y: 213, endPoint x: 650, endPoint y: 227, distance: 16.7
click at [640, 213] on select "Choose an option... Pending Applied Excluded (Questions) Excluded (Expired) Exc…" at bounding box center [645, 218] width 115 height 22
click at [588, 207] on select "Choose an option... Pending Applied Excluded (Questions) Excluded (Expired) Exc…" at bounding box center [645, 218] width 115 height 22
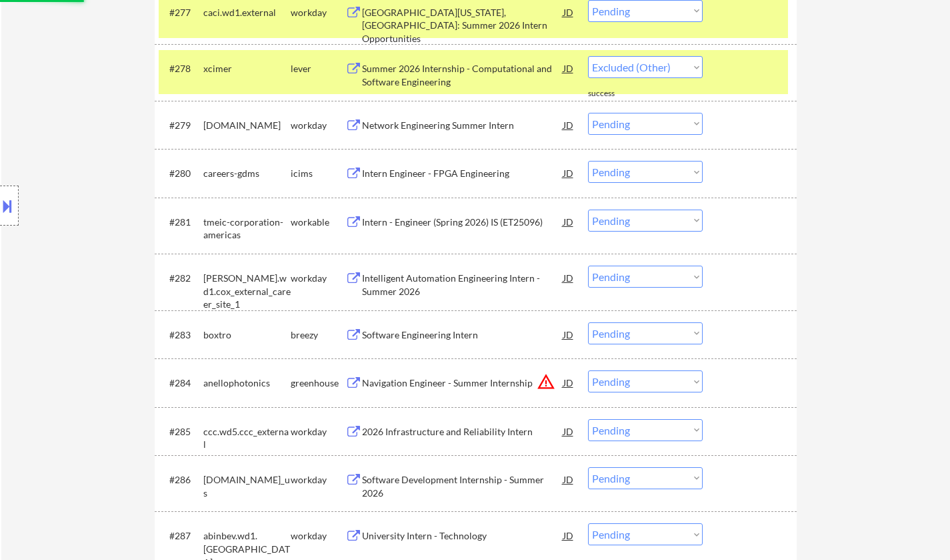
scroll to position [4602, 0]
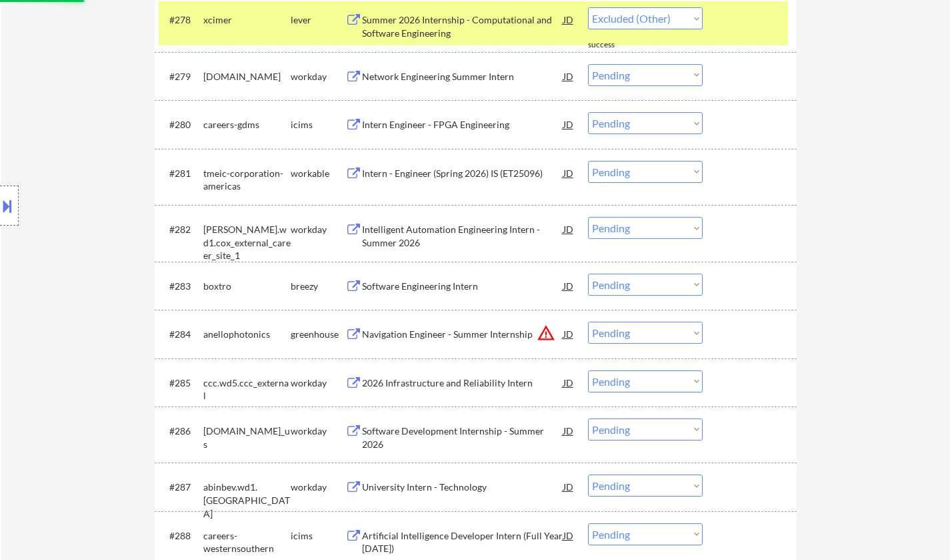
select select ""pending""
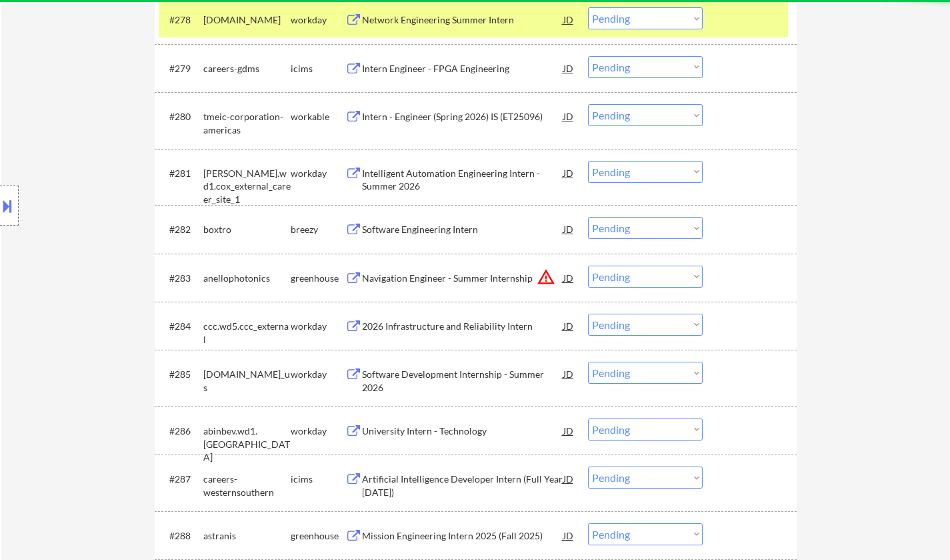
click at [413, 228] on div "Software Engineering Intern" at bounding box center [462, 229] width 201 height 13
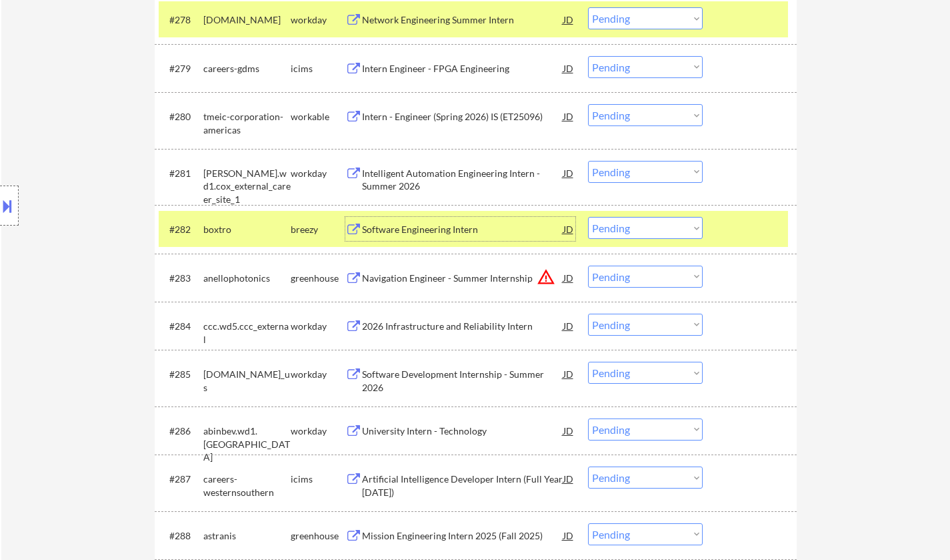
click at [606, 220] on select "Choose an option... Pending Applied Excluded (Questions) Excluded (Expired) Exc…" at bounding box center [645, 228] width 115 height 22
click at [588, 217] on select "Choose an option... Pending Applied Excluded (Questions) Excluded (Expired) Exc…" at bounding box center [645, 228] width 115 height 22
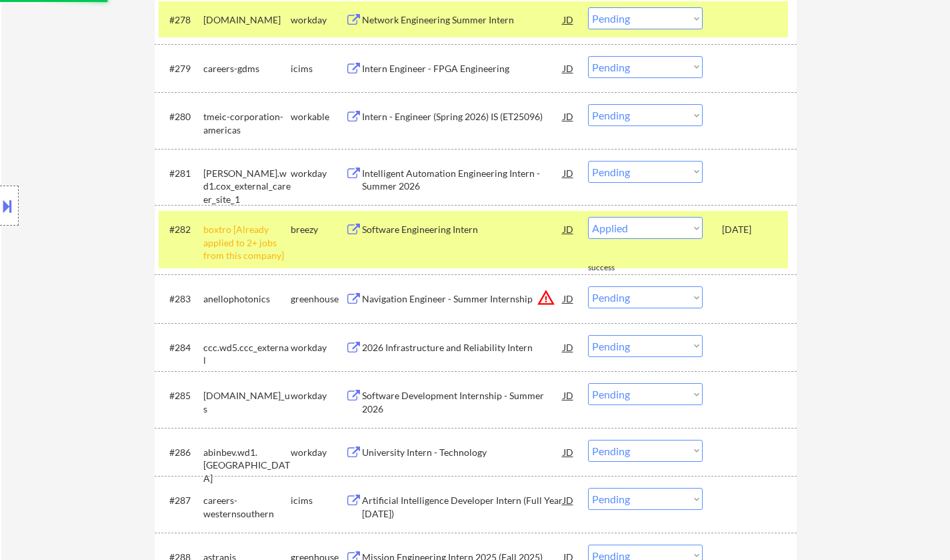
select select ""pending""
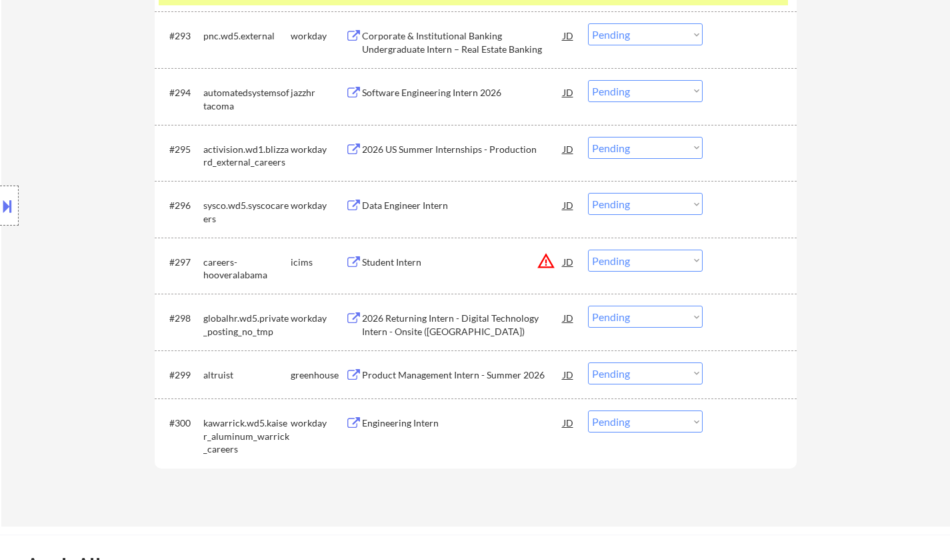
scroll to position [5469, 0]
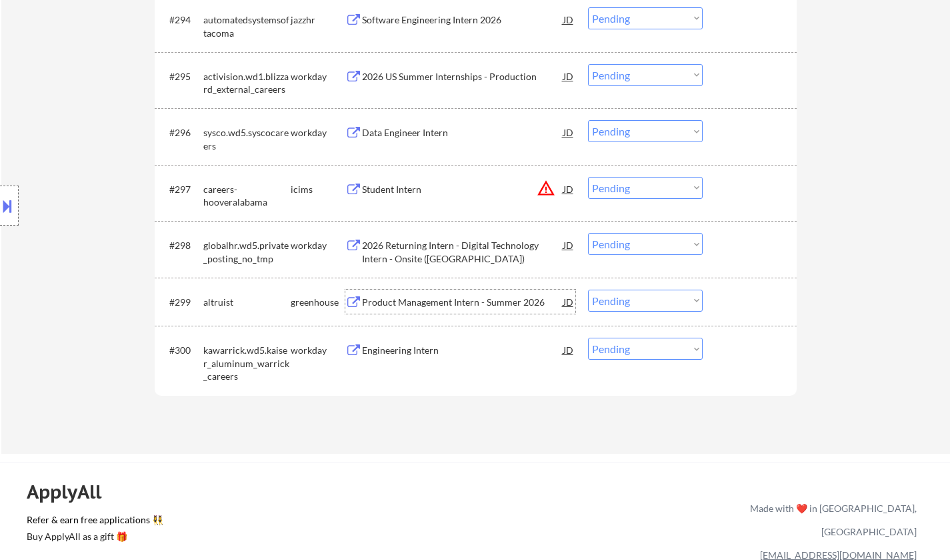
click at [448, 303] on div "Product Management Intern - Summer 2026" at bounding box center [462, 301] width 201 height 13
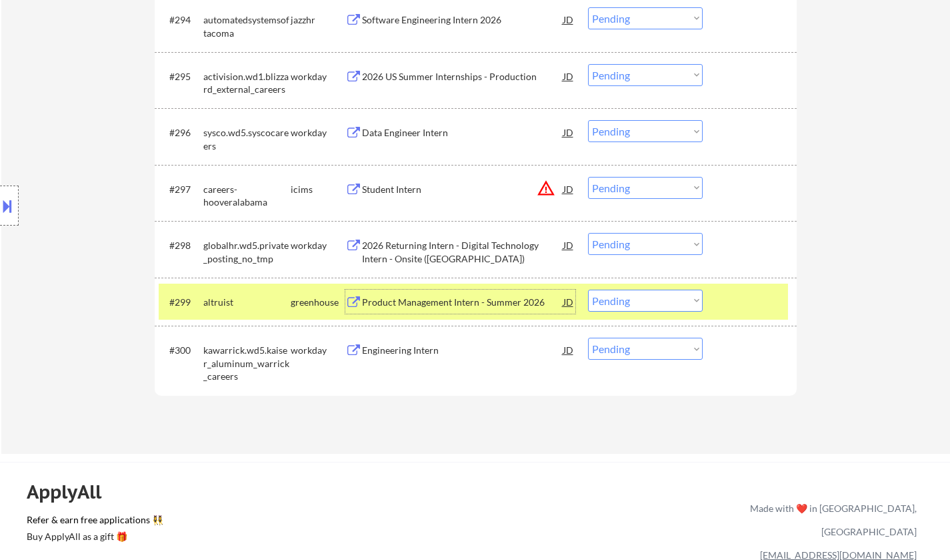
drag, startPoint x: 664, startPoint y: 297, endPoint x: 667, endPoint y: 310, distance: 13.6
click at [664, 297] on select "Choose an option... Pending Applied Excluded (Questions) Excluded (Expired) Exc…" at bounding box center [645, 300] width 115 height 22
click at [588, 289] on select "Choose an option... Pending Applied Excluded (Questions) Excluded (Expired) Exc…" at bounding box center [645, 300] width 115 height 22
select select ""pending""
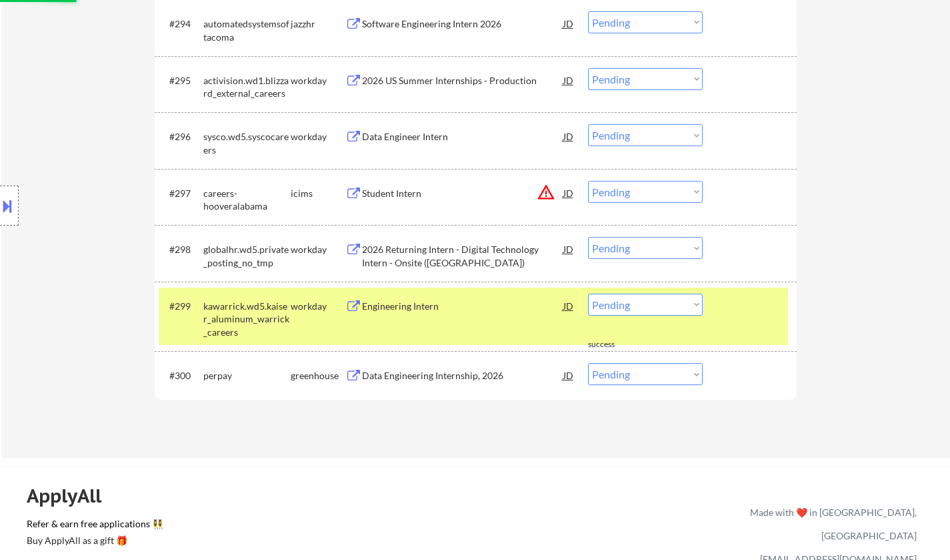
scroll to position [0, 0]
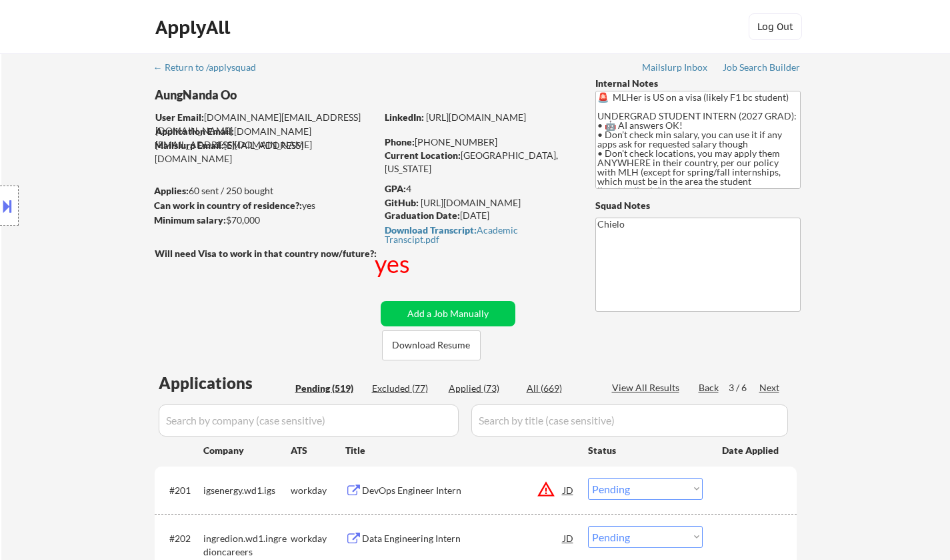
click at [770, 387] on div "Next" at bounding box center [770, 387] width 21 height 13
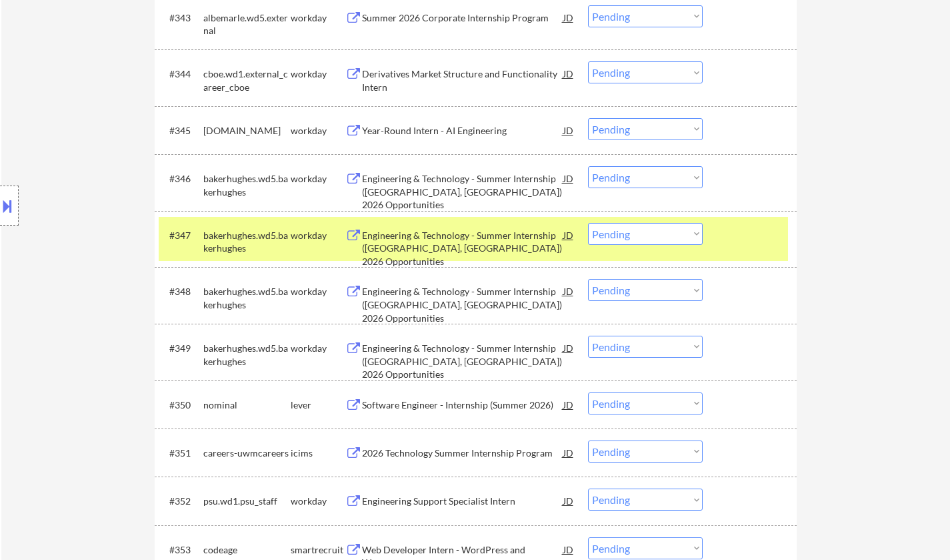
scroll to position [2734, 0]
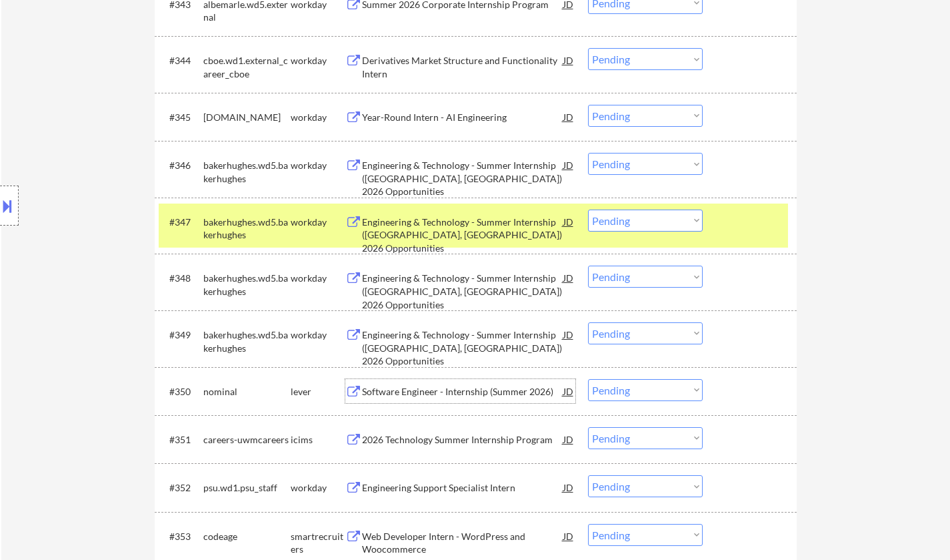
click at [486, 395] on div "Software Engineer - Internship (Summer 2026)" at bounding box center [462, 391] width 201 height 13
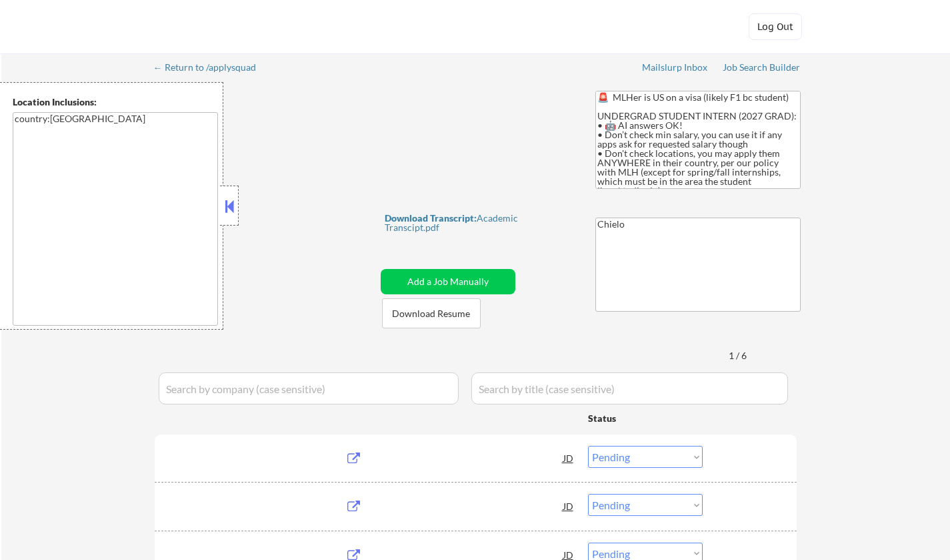
select select ""pending""
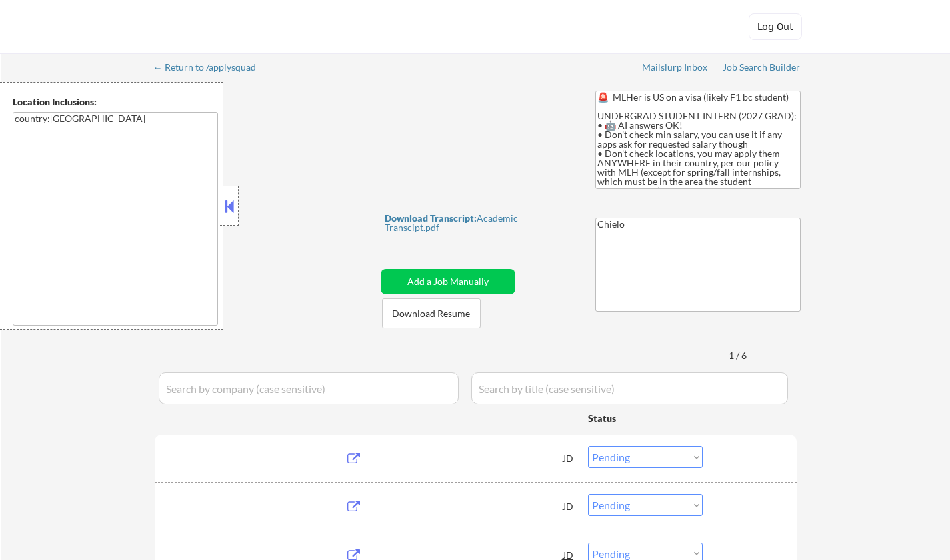
select select ""pending""
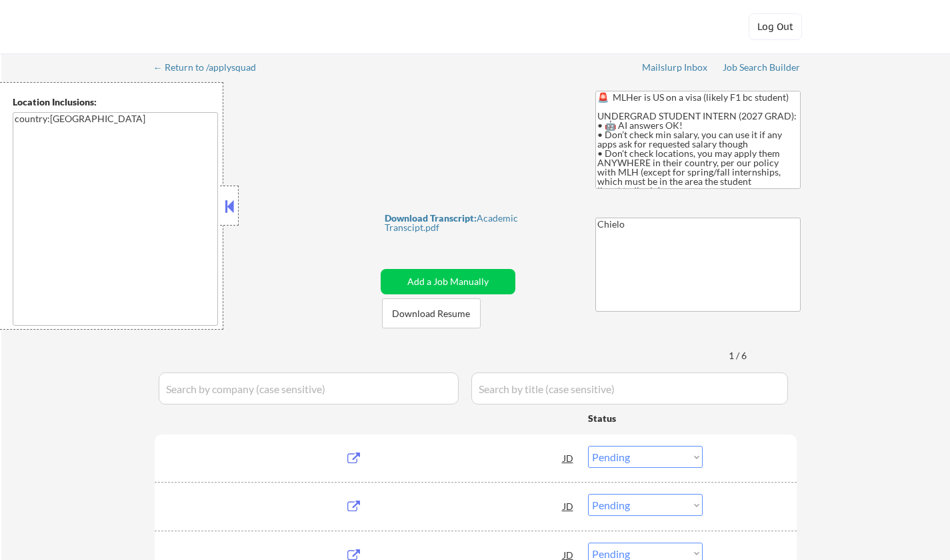
select select ""pending""
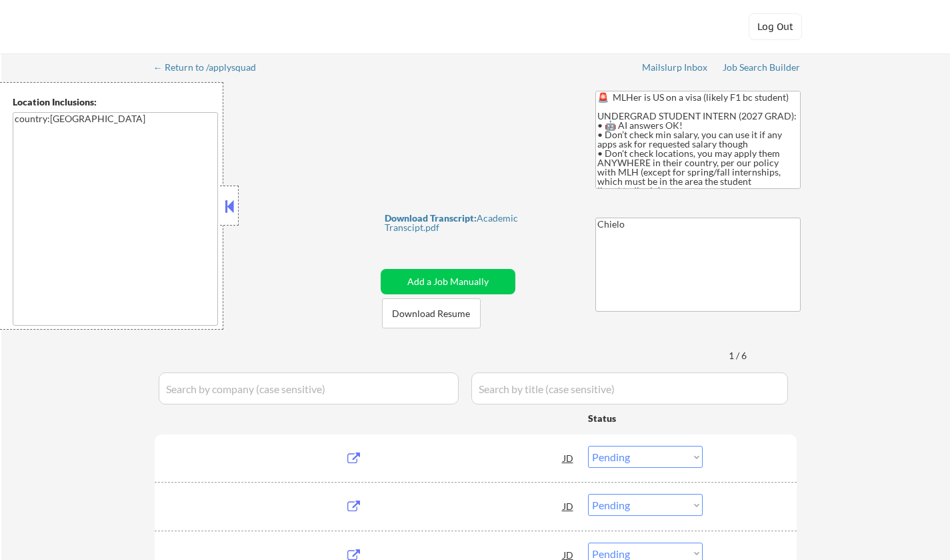
select select ""pending""
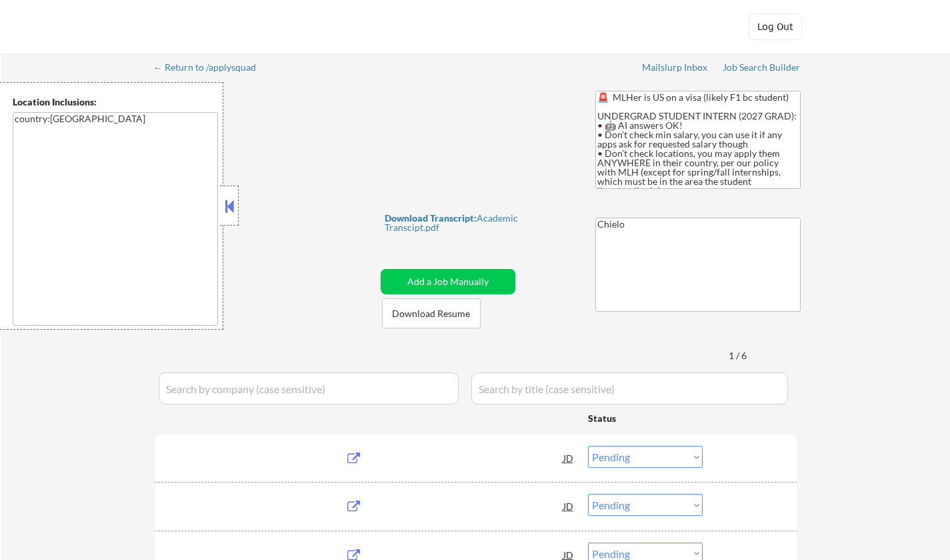
select select ""pending""
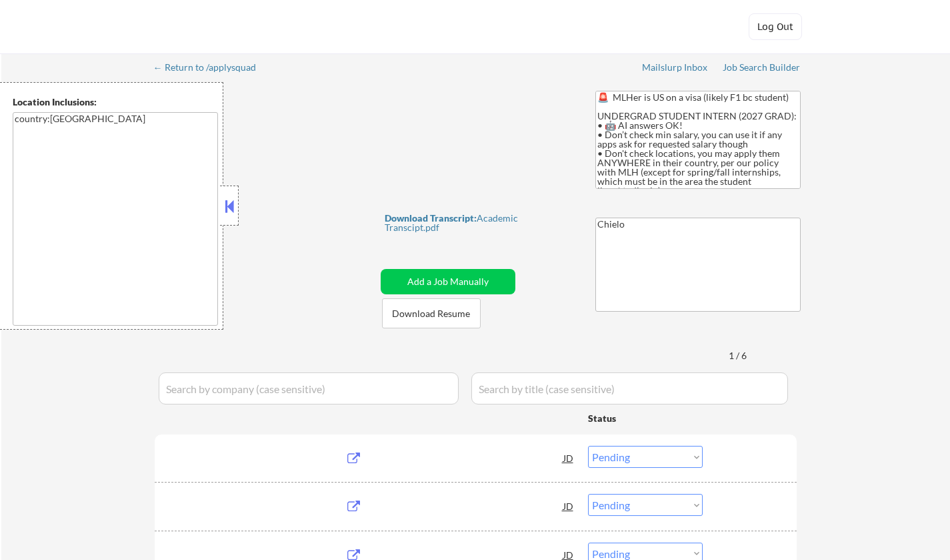
select select ""pending""
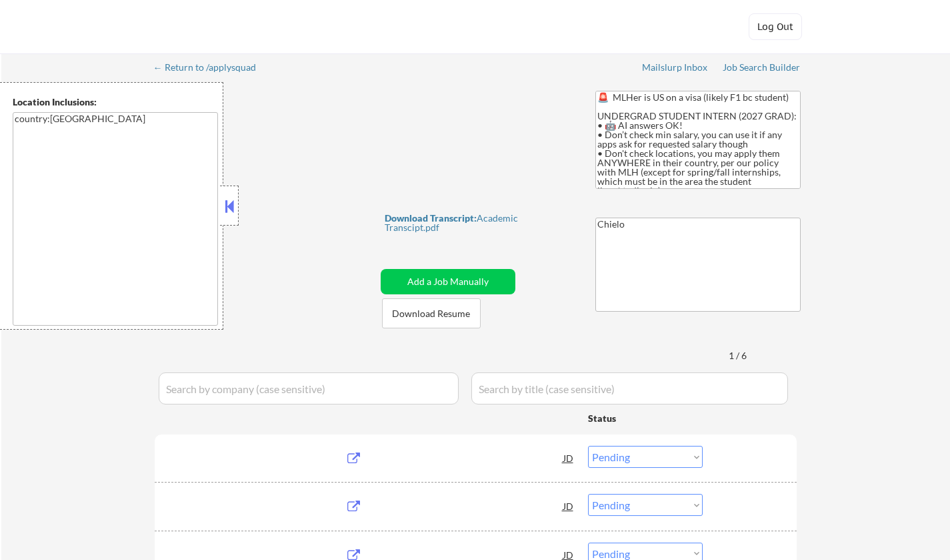
select select ""pending""
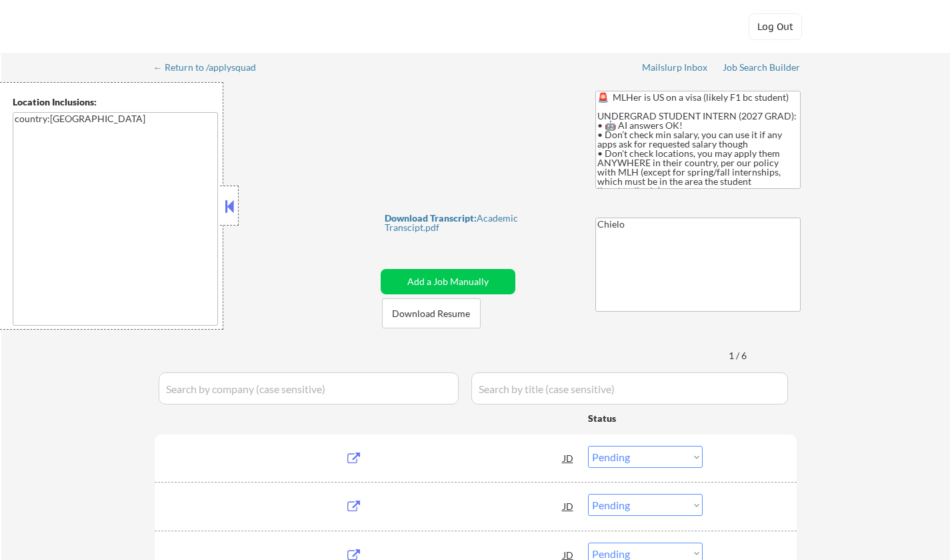
select select ""pending""
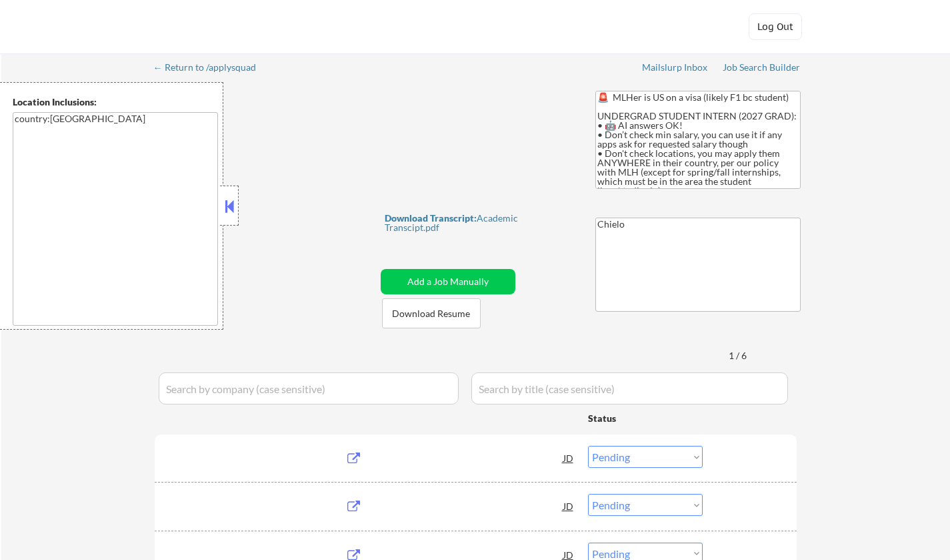
select select ""pending""
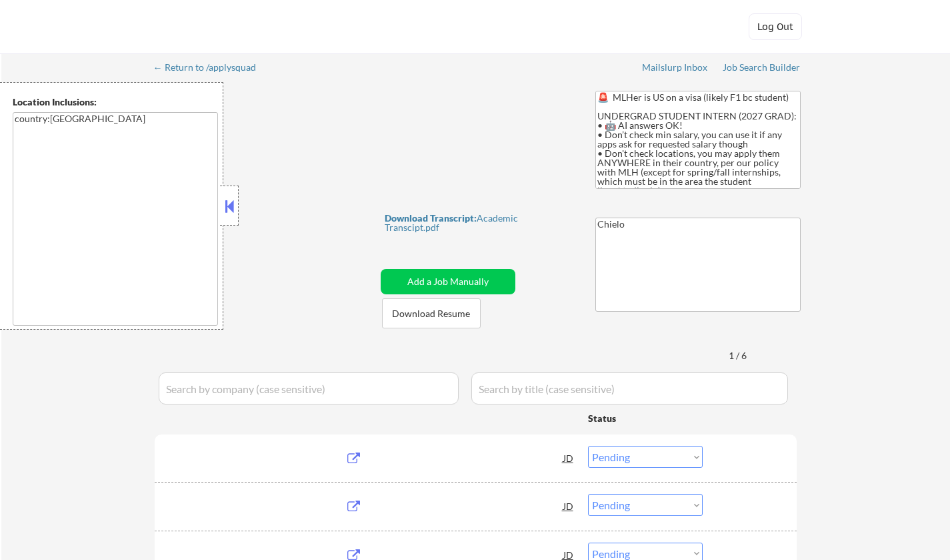
select select ""pending""
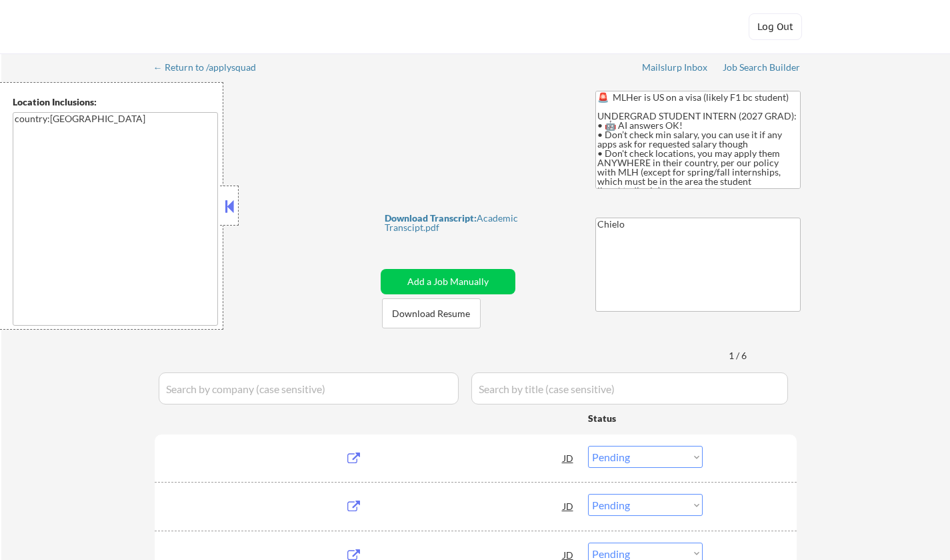
select select ""pending""
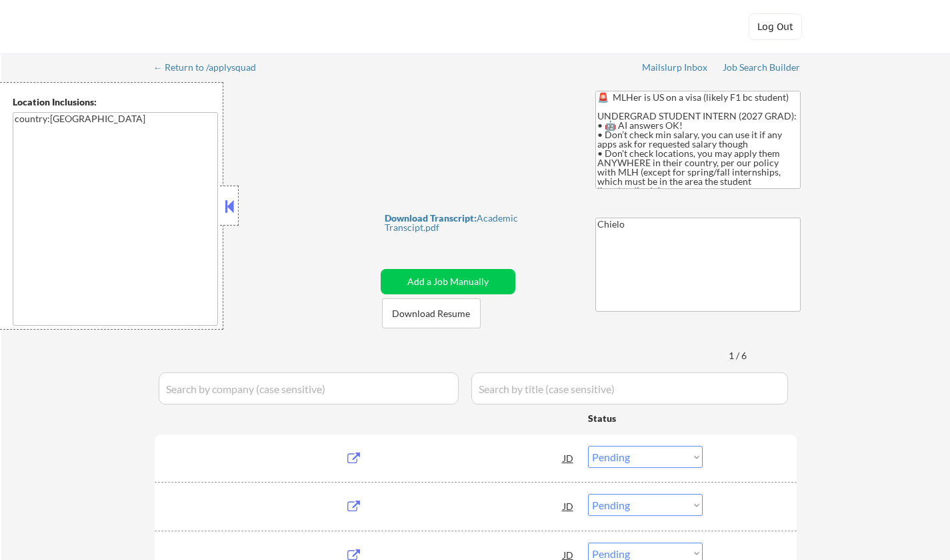
select select ""pending""
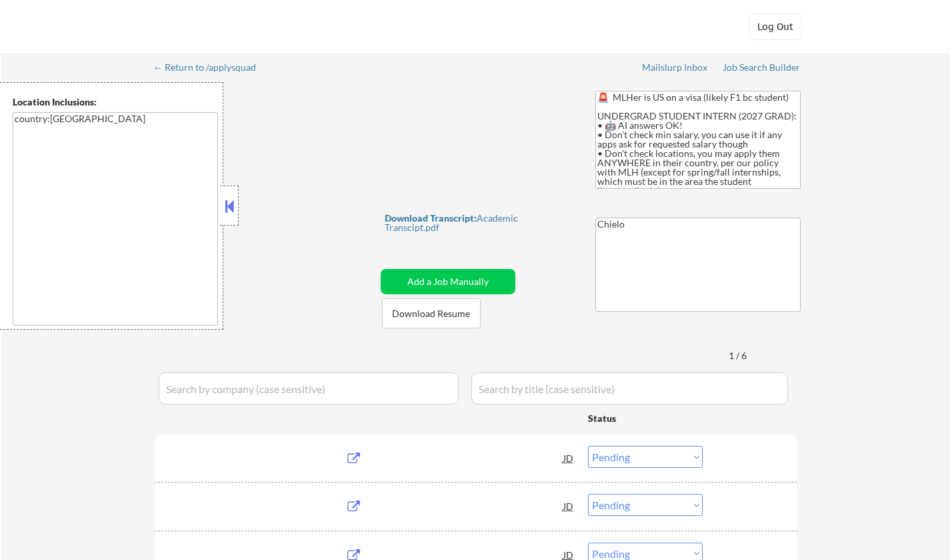
select select ""pending""
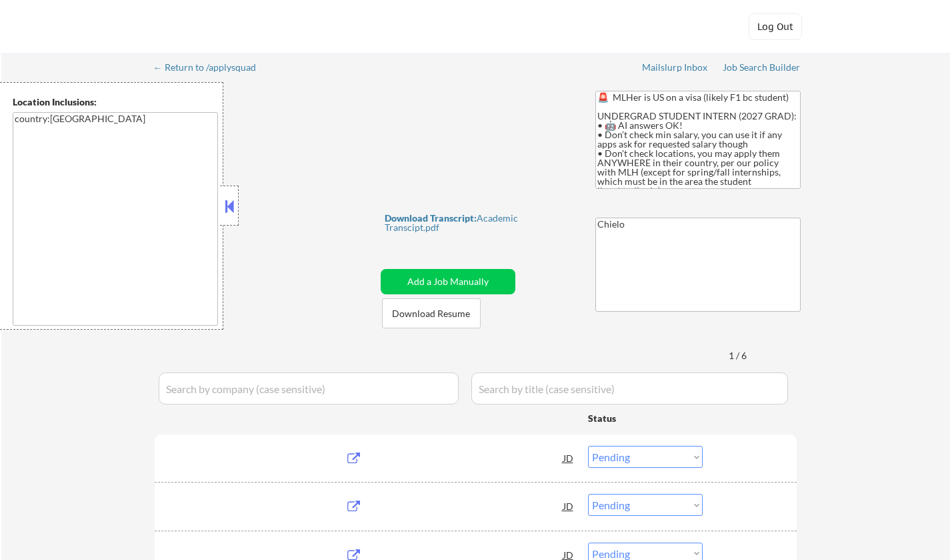
select select ""pending""
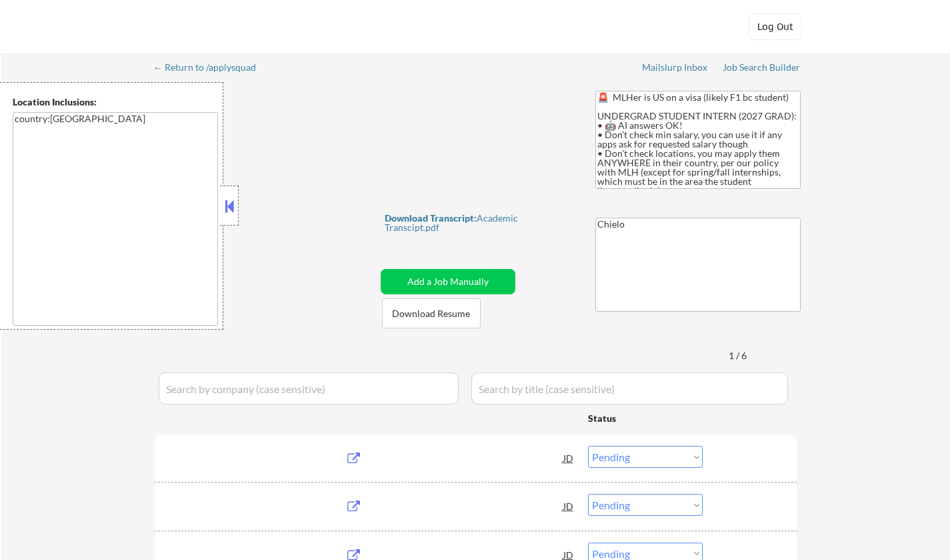
select select ""pending""
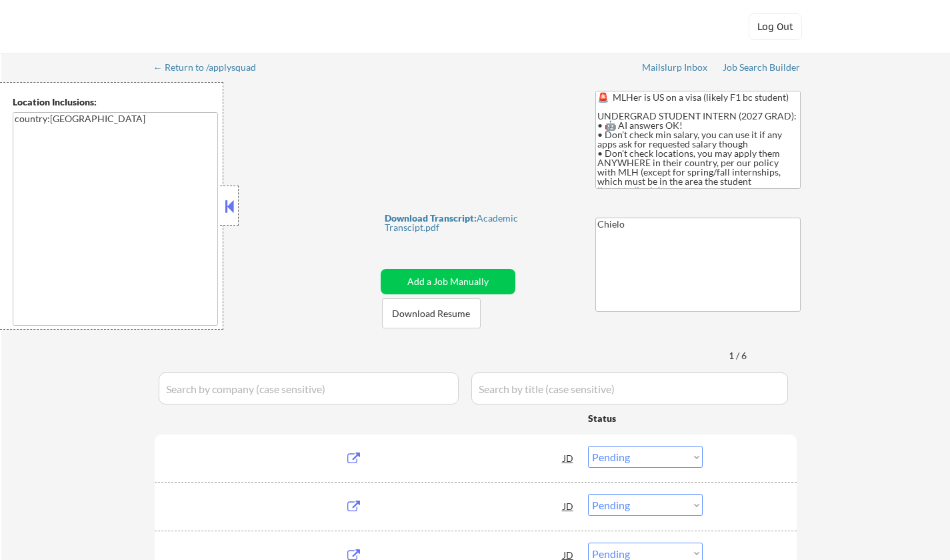
select select ""pending""
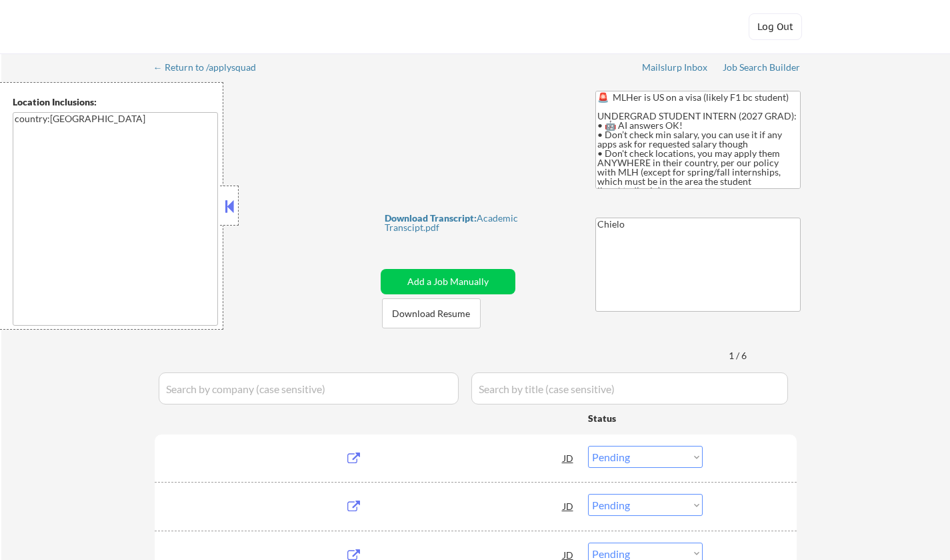
select select ""pending""
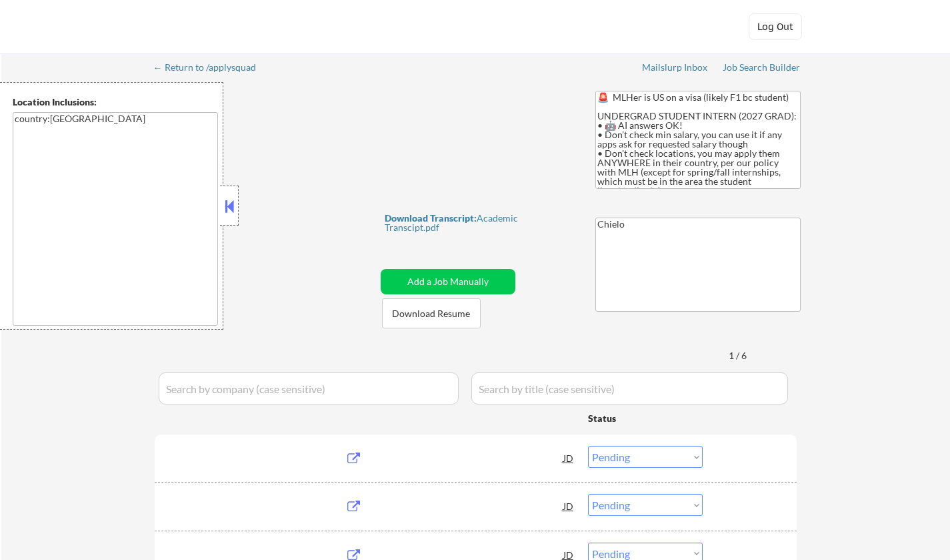
select select ""pending""
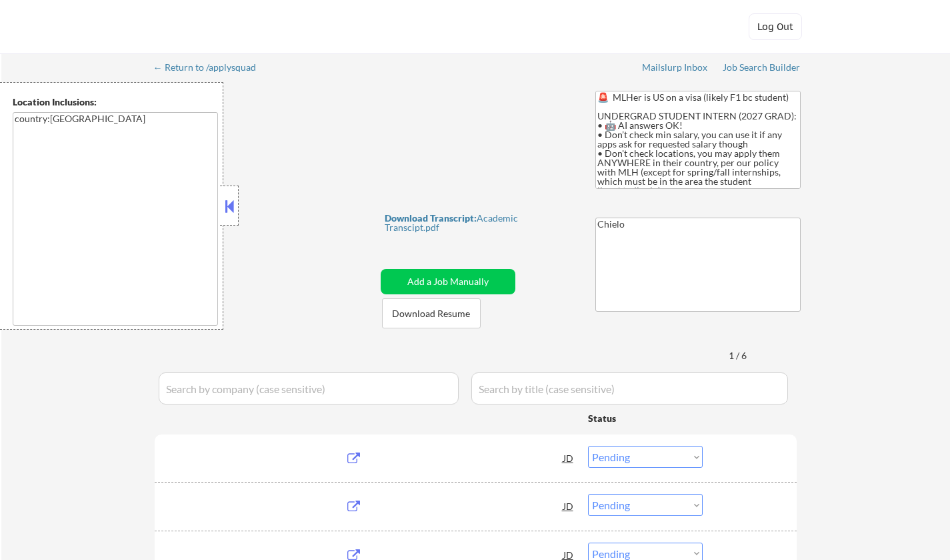
select select ""pending""
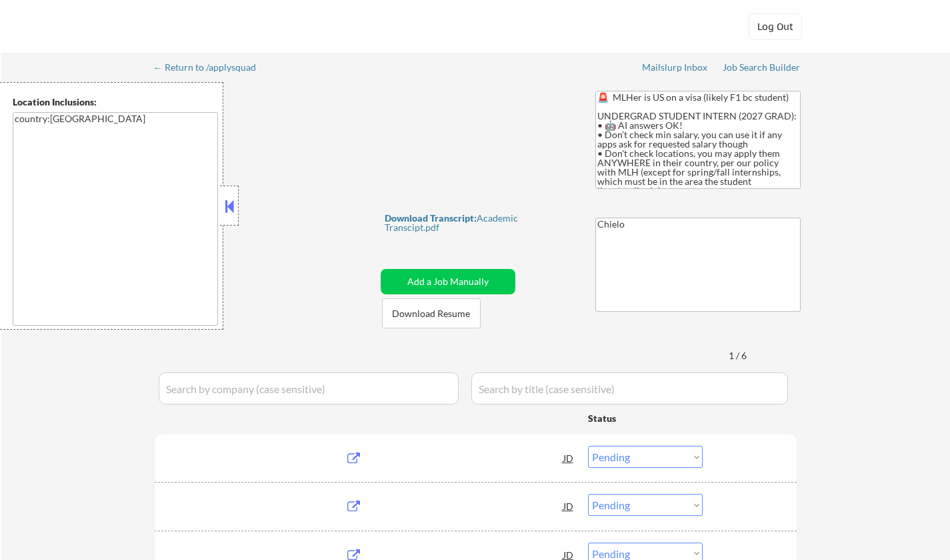
select select ""pending""
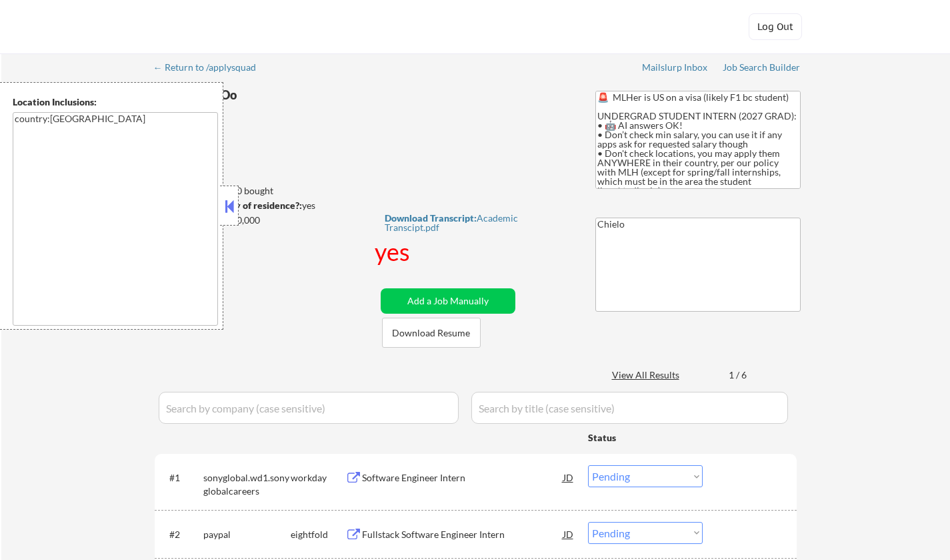
click at [234, 209] on button at bounding box center [229, 206] width 15 height 20
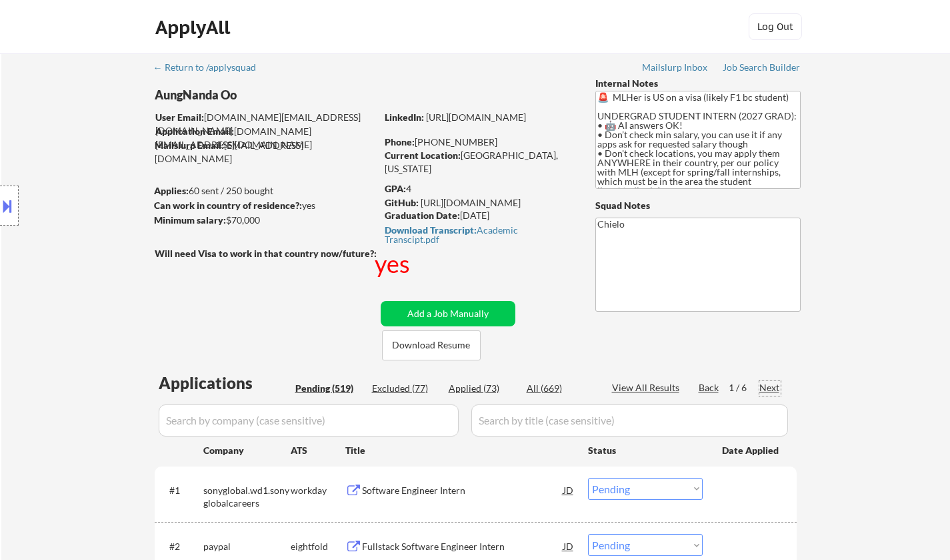
click at [764, 387] on div "Next" at bounding box center [770, 387] width 21 height 13
click at [772, 389] on div "Next" at bounding box center [770, 387] width 21 height 13
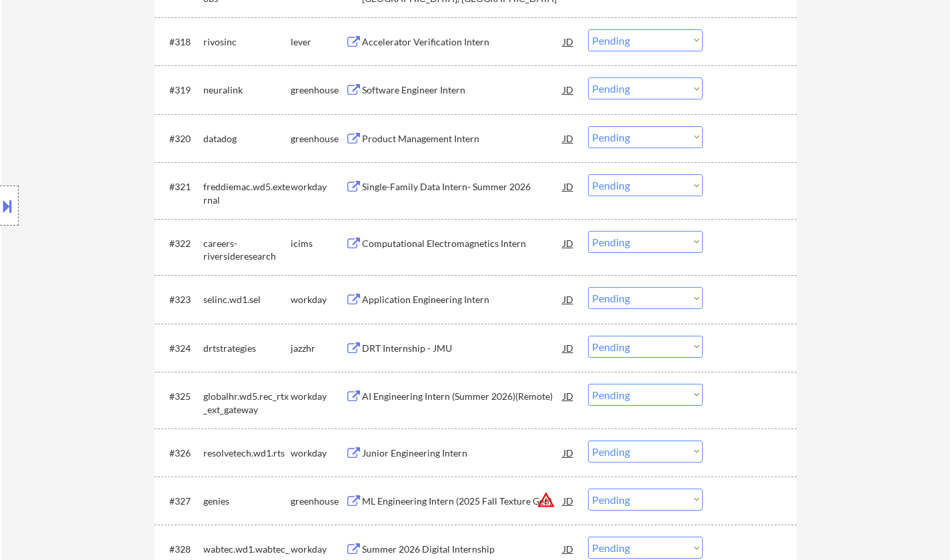
scroll to position [1200, 0]
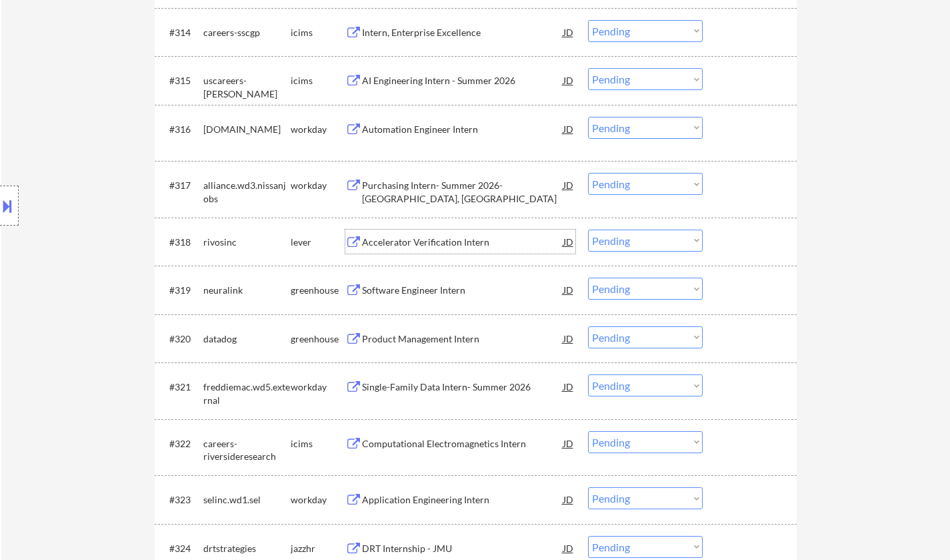
click at [417, 239] on div "Accelerator Verification Intern" at bounding box center [462, 241] width 201 height 13
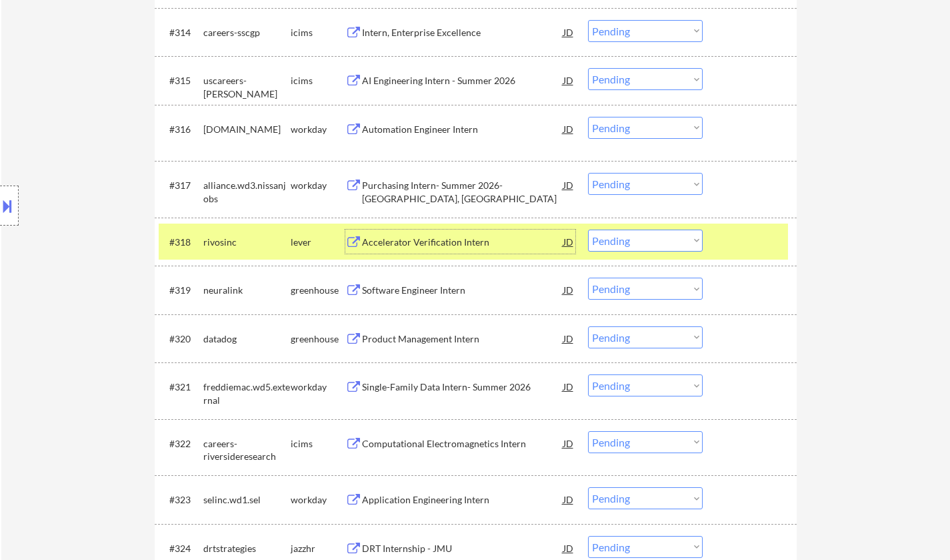
click at [629, 243] on select "Choose an option... Pending Applied Excluded (Questions) Excluded (Expired) Exc…" at bounding box center [645, 240] width 115 height 22
click at [588, 229] on select "Choose an option... Pending Applied Excluded (Questions) Excluded (Expired) Exc…" at bounding box center [645, 240] width 115 height 22
select select ""pending""
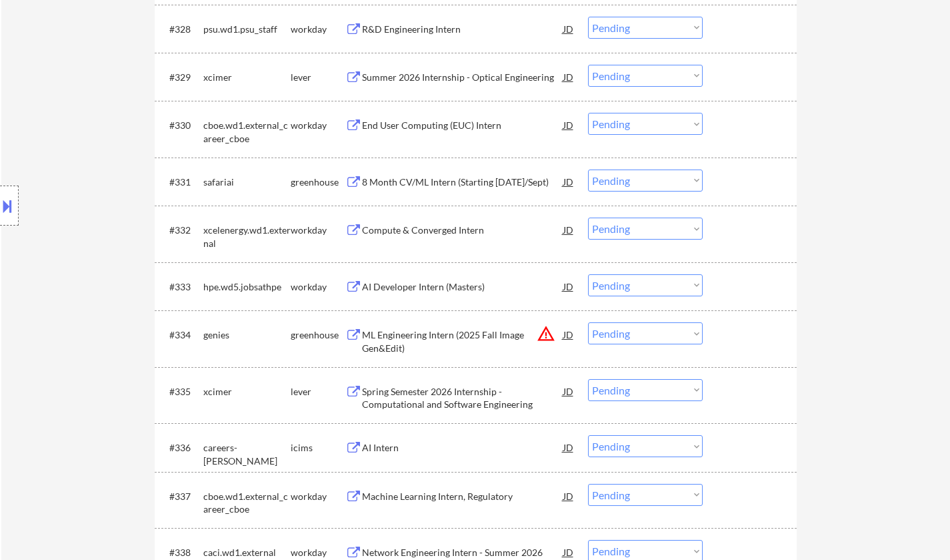
scroll to position [1934, 0]
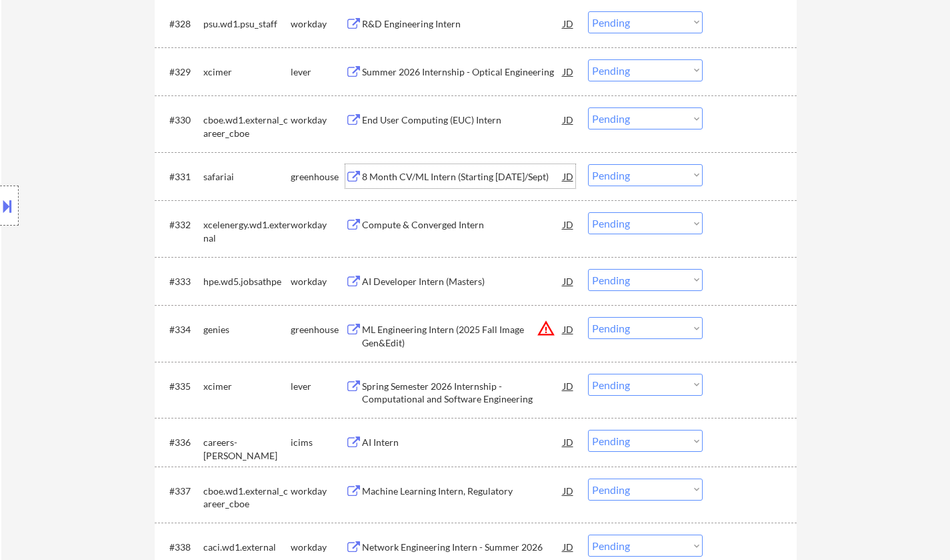
click at [434, 172] on div "8 Month CV/ML Intern (Starting [DATE]/Sept)" at bounding box center [462, 176] width 201 height 13
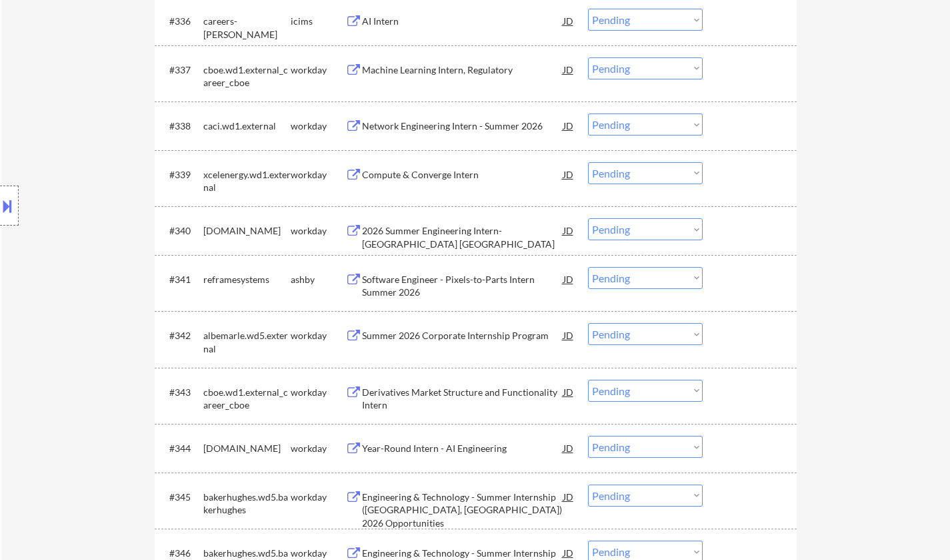
scroll to position [2468, 0]
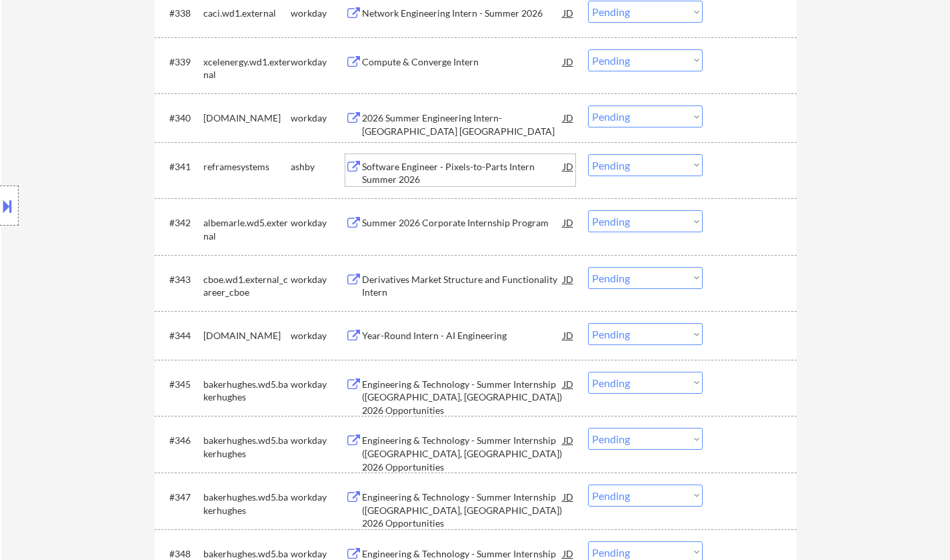
click at [436, 168] on div "Software Engineer - Pixels-to-Parts Intern Summer 2026" at bounding box center [462, 173] width 201 height 26
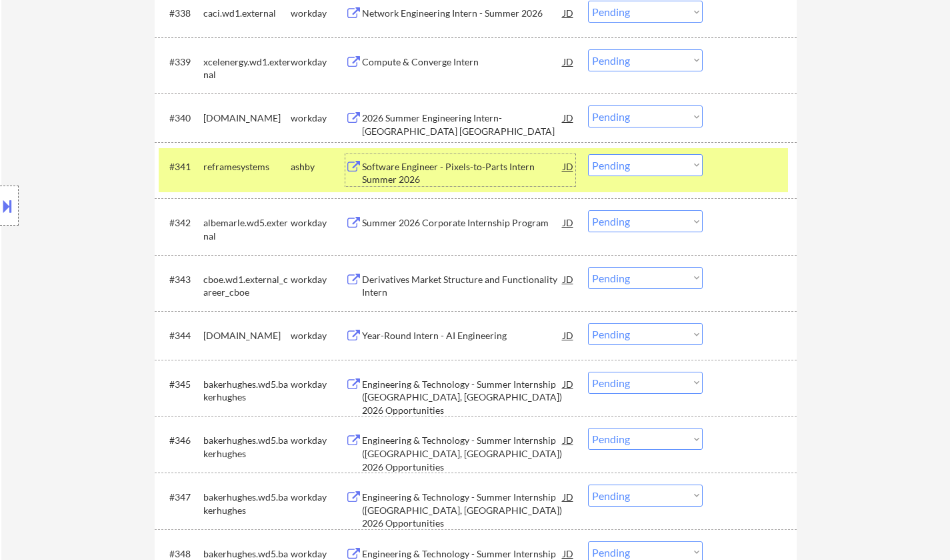
click at [628, 167] on select "Choose an option... Pending Applied Excluded (Questions) Excluded (Expired) Exc…" at bounding box center [645, 165] width 115 height 22
click at [588, 154] on select "Choose an option... Pending Applied Excluded (Questions) Excluded (Expired) Exc…" at bounding box center [645, 165] width 115 height 22
select select ""pending""
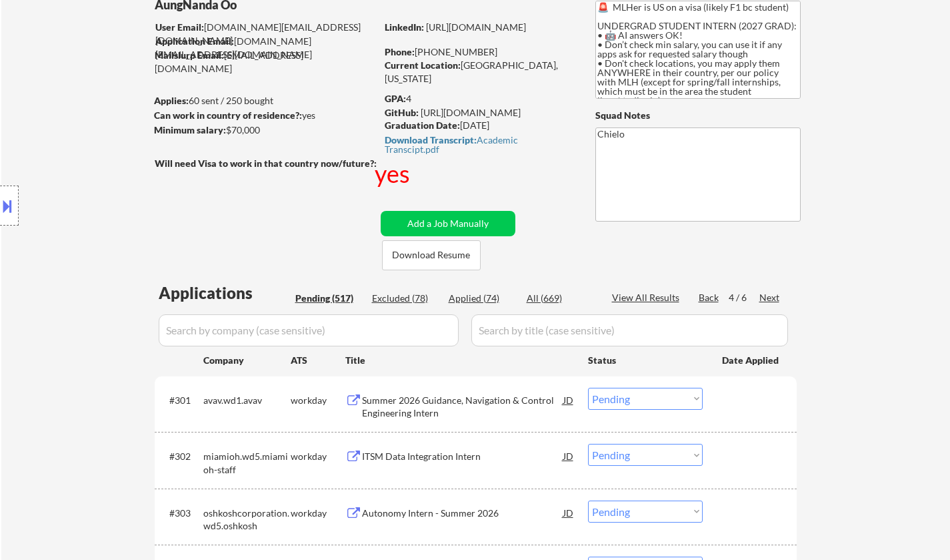
scroll to position [0, 0]
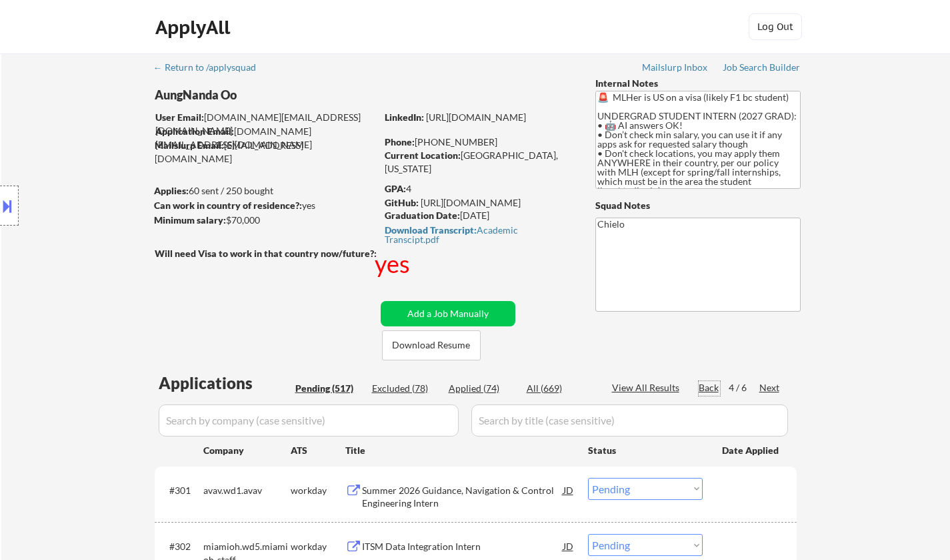
click at [710, 382] on div "Back" at bounding box center [709, 387] width 21 height 13
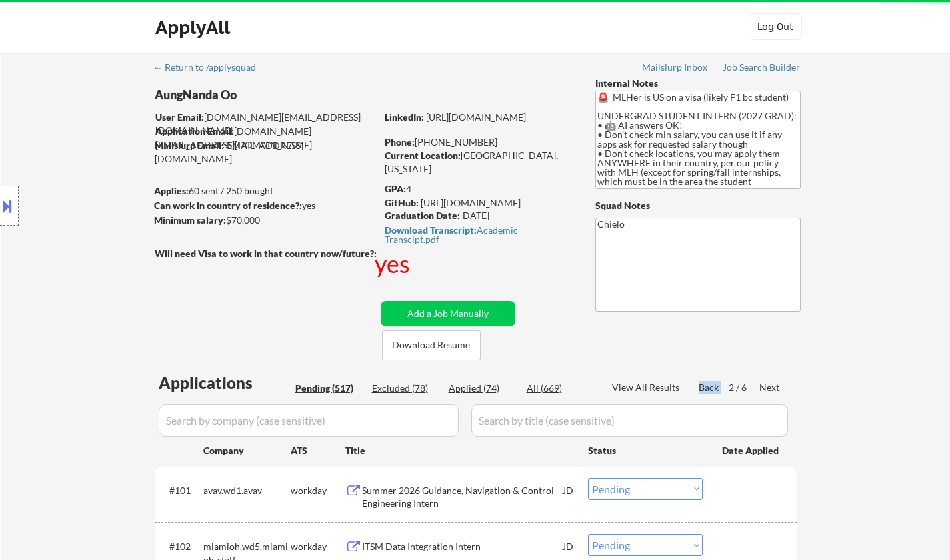
click at [710, 382] on div "Back" at bounding box center [709, 387] width 21 height 13
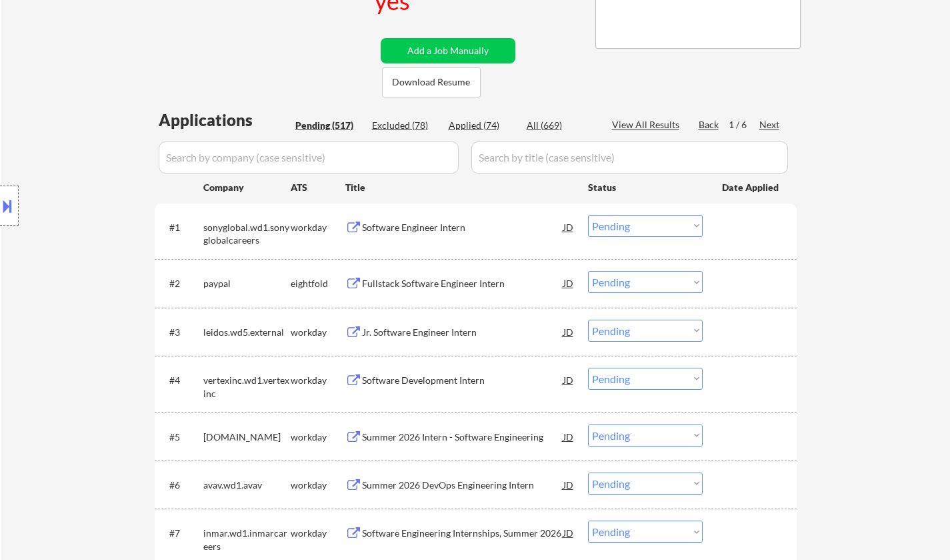
scroll to position [267, 0]
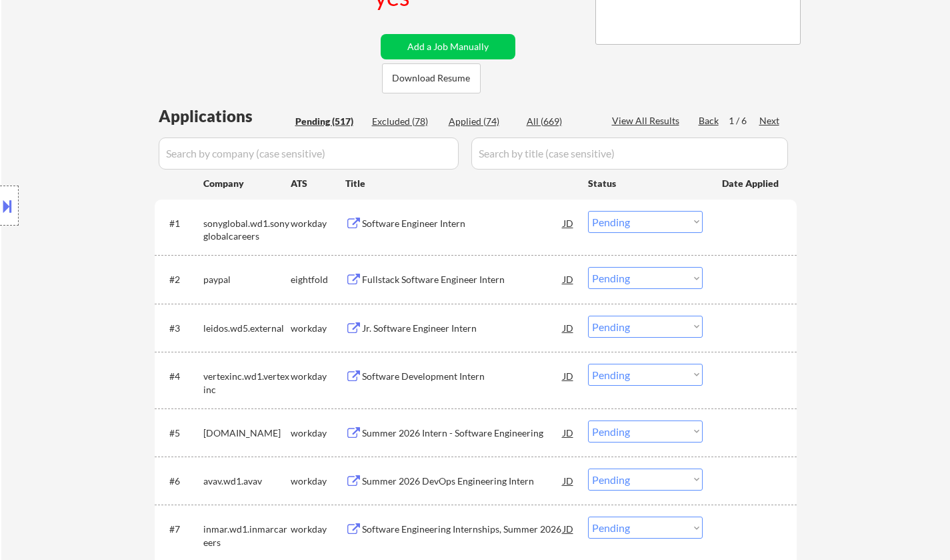
click at [441, 223] on div "Software Engineer Intern" at bounding box center [462, 223] width 201 height 13
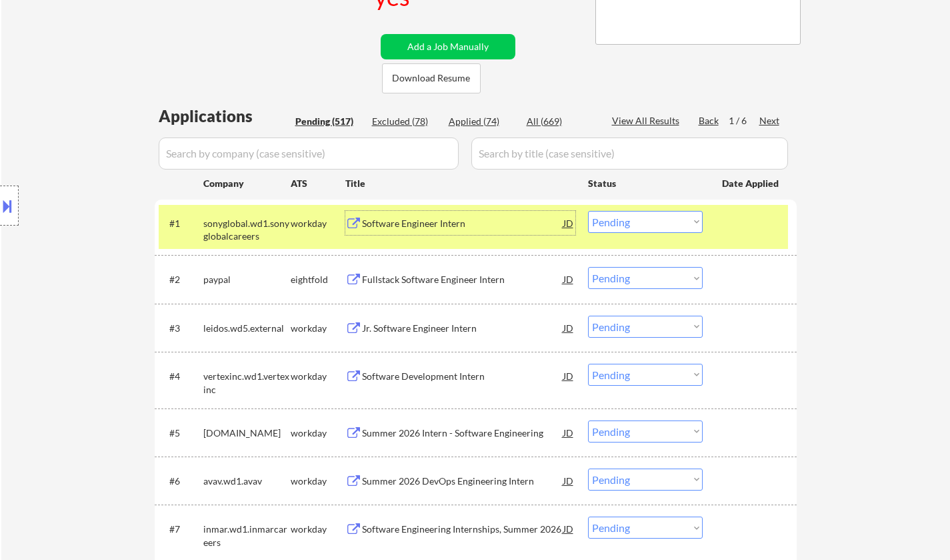
click at [418, 279] on div "Fullstack Software Engineer Intern" at bounding box center [462, 279] width 201 height 13
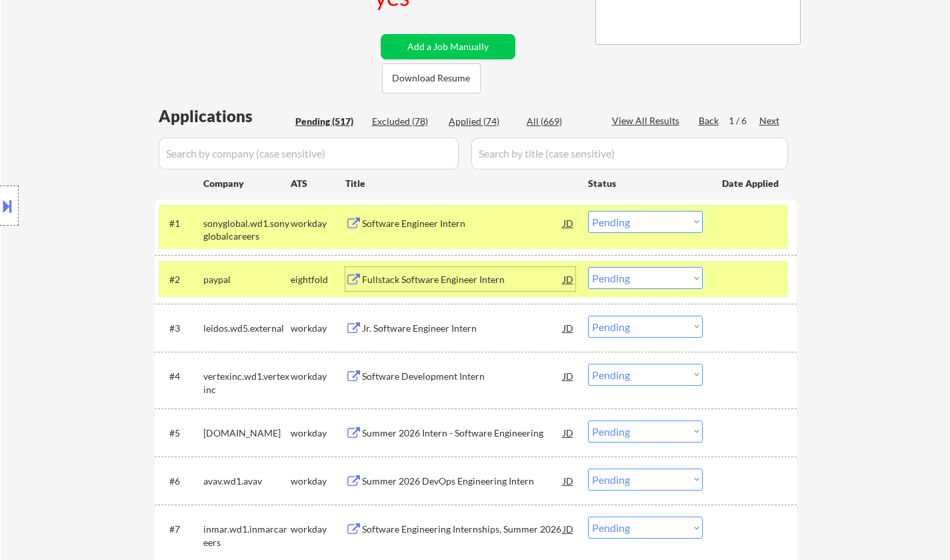
drag, startPoint x: 652, startPoint y: 276, endPoint x: 657, endPoint y: 288, distance: 13.1
click at [652, 276] on select "Choose an option... Pending Applied Excluded (Questions) Excluded (Expired) Exc…" at bounding box center [645, 278] width 115 height 22
click at [588, 267] on select "Choose an option... Pending Applied Excluded (Questions) Excluded (Expired) Exc…" at bounding box center [645, 278] width 115 height 22
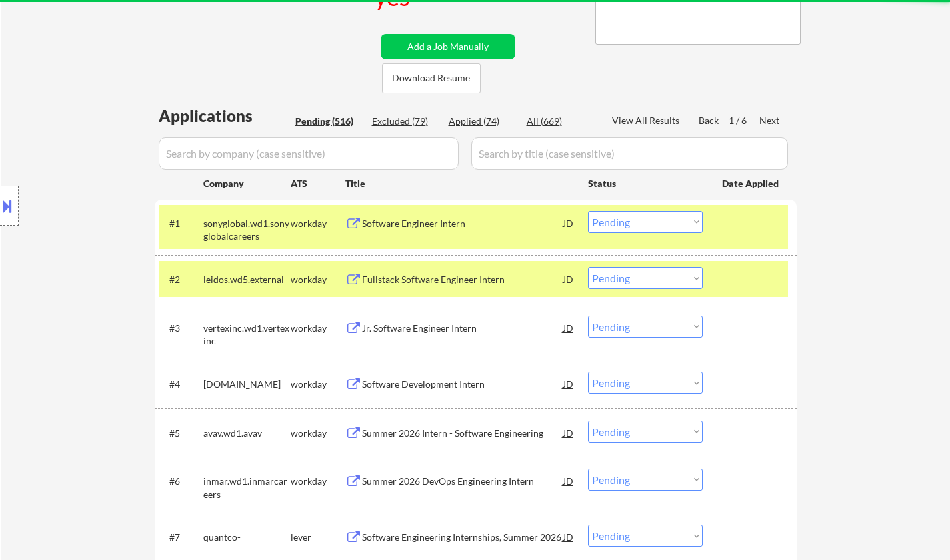
click at [430, 277] on div "Fullstack Software Engineer Intern" at bounding box center [462, 279] width 201 height 13
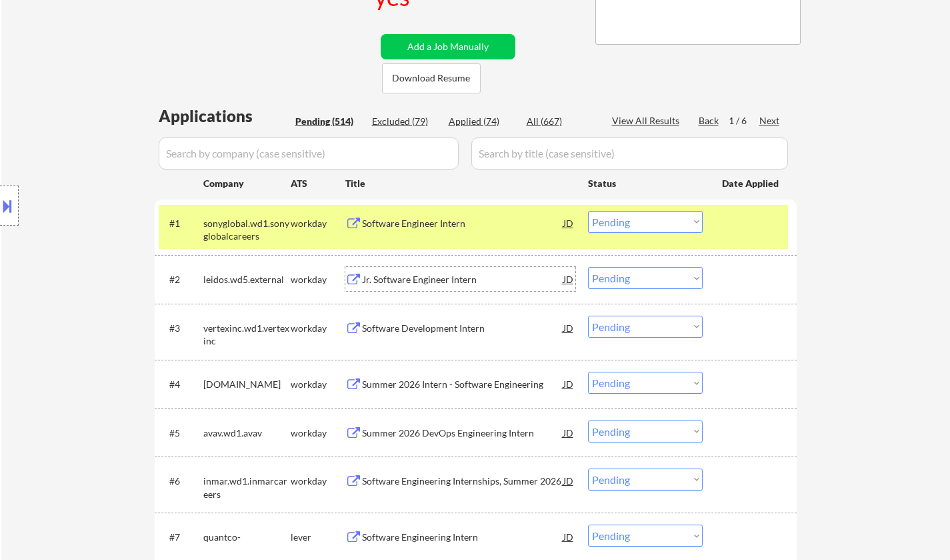
click at [638, 281] on select "Choose an option... Pending Applied Excluded (Questions) Excluded (Expired) Exc…" at bounding box center [645, 278] width 115 height 22
click at [588, 267] on select "Choose an option... Pending Applied Excluded (Questions) Excluded (Expired) Exc…" at bounding box center [645, 278] width 115 height 22
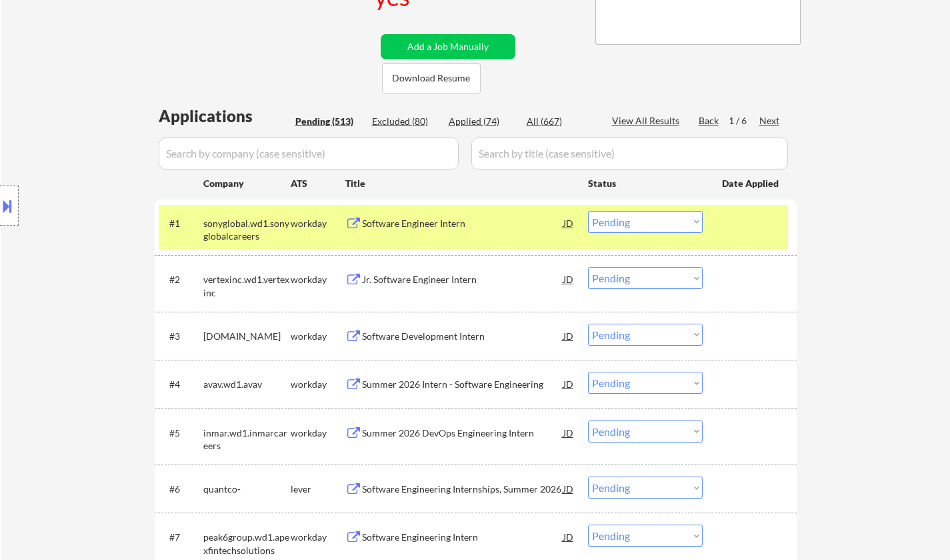
click at [434, 283] on div "Jr. Software Engineer Intern" at bounding box center [462, 279] width 201 height 13
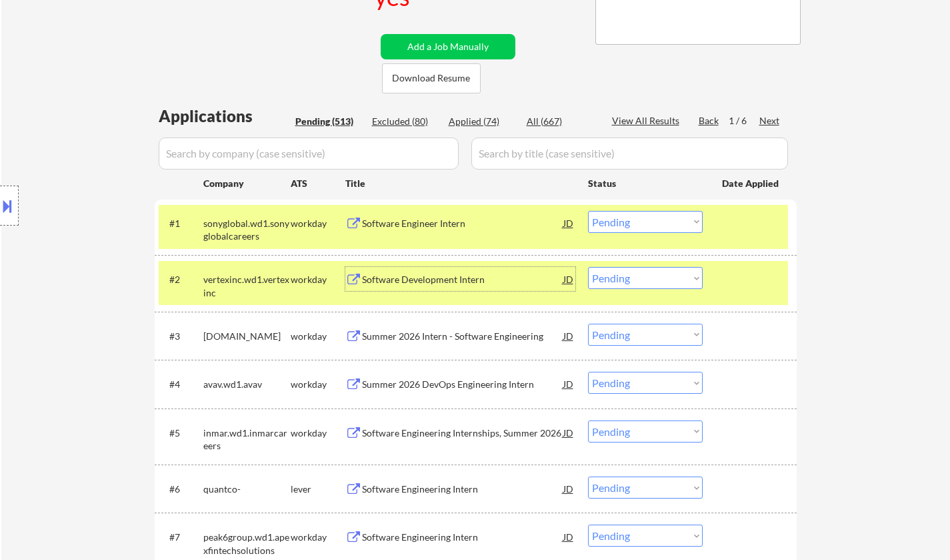
click at [628, 278] on select "Choose an option... Pending Applied Excluded (Questions) Excluded (Expired) Exc…" at bounding box center [645, 278] width 115 height 22
click at [588, 267] on select "Choose an option... Pending Applied Excluded (Questions) Excluded (Expired) Exc…" at bounding box center [645, 278] width 115 height 22
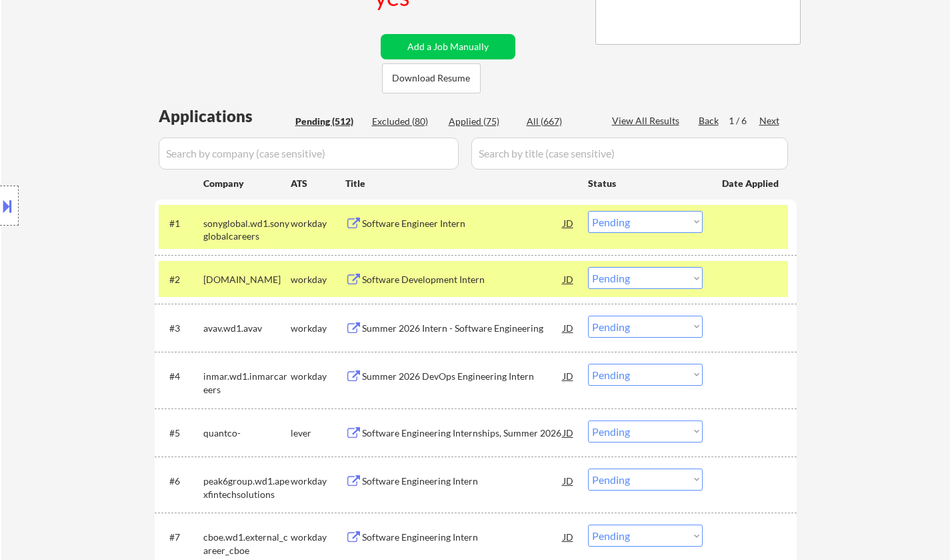
click at [411, 277] on div "Software Development Intern" at bounding box center [462, 279] width 201 height 13
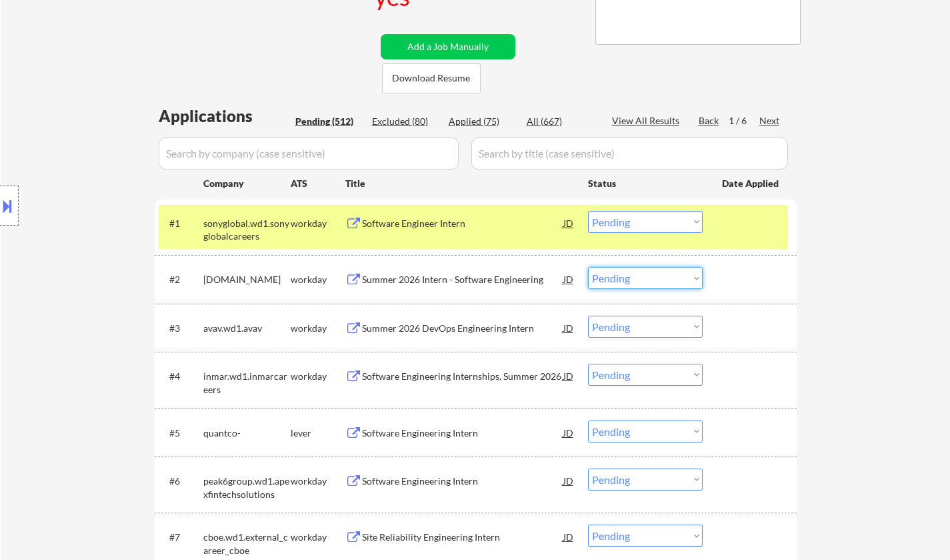
drag, startPoint x: 661, startPoint y: 279, endPoint x: 667, endPoint y: 286, distance: 9.0
click at [661, 279] on select "Choose an option... Pending Applied Excluded (Questions) Excluded (Expired) Exc…" at bounding box center [645, 278] width 115 height 22
click at [588, 267] on select "Choose an option... Pending Applied Excluded (Questions) Excluded (Expired) Exc…" at bounding box center [645, 278] width 115 height 22
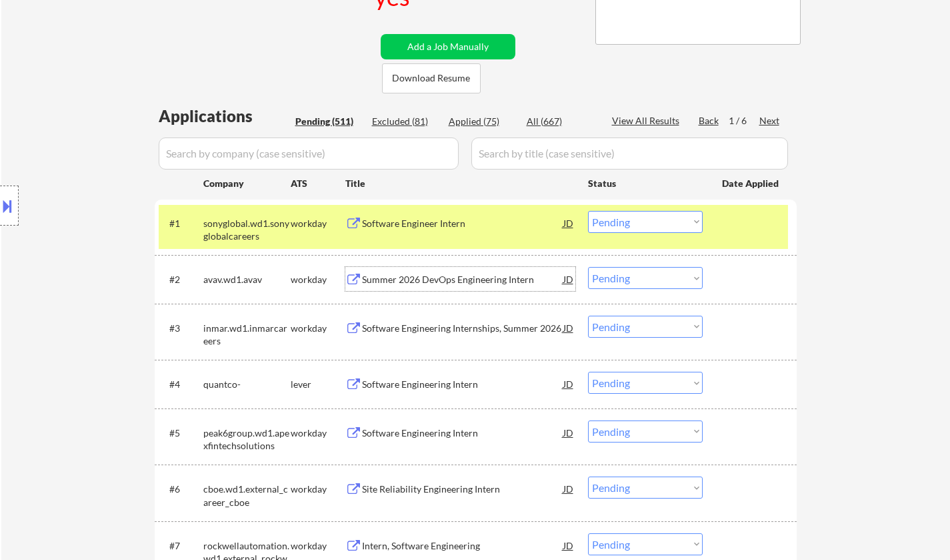
click at [472, 281] on div "Summer 2026 DevOps Engineering Intern" at bounding box center [462, 279] width 201 height 13
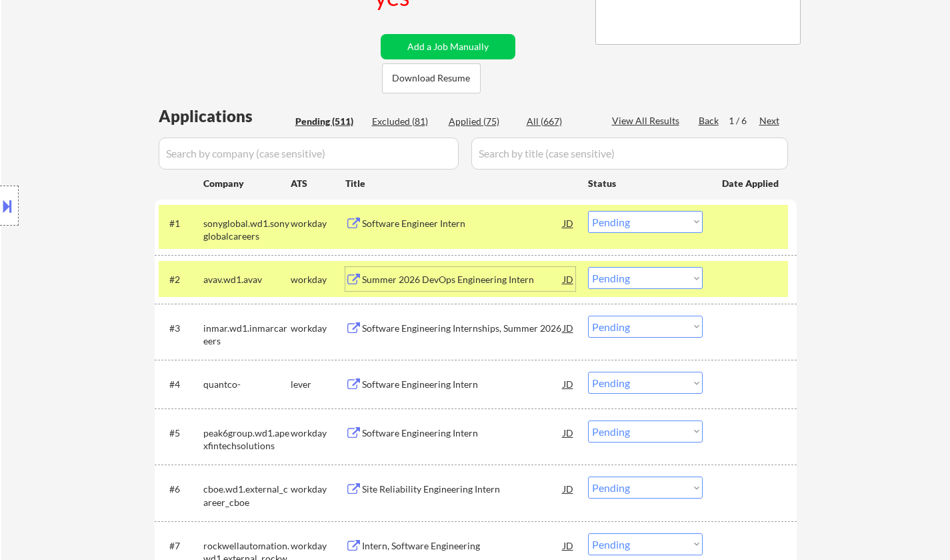
drag, startPoint x: 644, startPoint y: 277, endPoint x: 644, endPoint y: 287, distance: 10.0
click at [644, 277] on select "Choose an option... Pending Applied Excluded (Questions) Excluded (Expired) Exc…" at bounding box center [645, 278] width 115 height 22
click at [588, 267] on select "Choose an option... Pending Applied Excluded (Questions) Excluded (Expired) Exc…" at bounding box center [645, 278] width 115 height 22
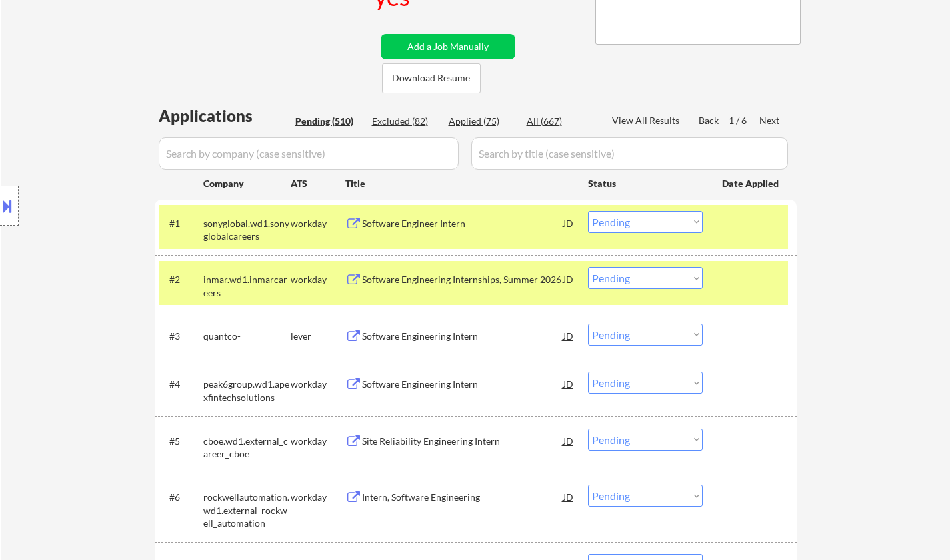
click at [432, 283] on div "Software Engineering Internships, Summer 2026" at bounding box center [462, 279] width 201 height 13
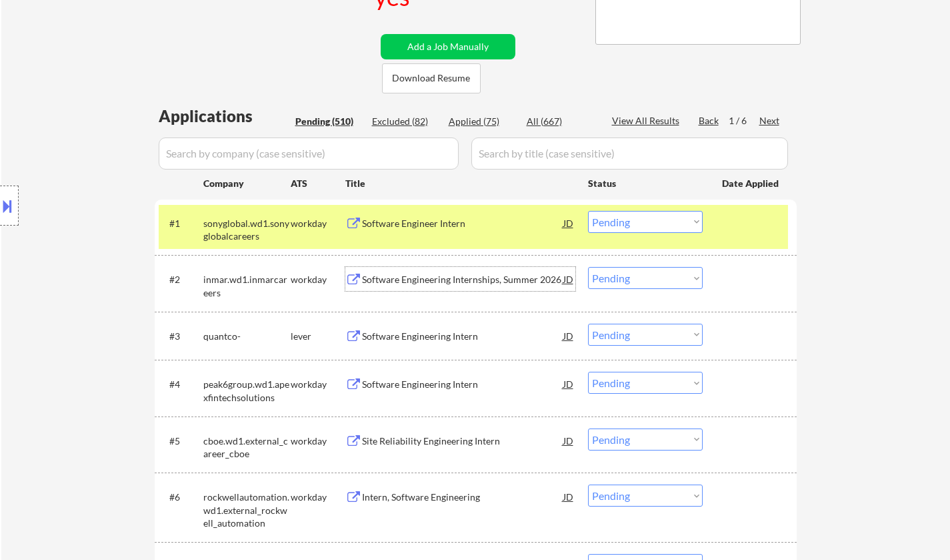
drag, startPoint x: 631, startPoint y: 281, endPoint x: 636, endPoint y: 287, distance: 8.0
click at [631, 281] on select "Choose an option... Pending Applied Excluded (Questions) Excluded (Expired) Exc…" at bounding box center [645, 278] width 115 height 22
click at [588, 267] on select "Choose an option... Pending Applied Excluded (Questions) Excluded (Expired) Exc…" at bounding box center [645, 278] width 115 height 22
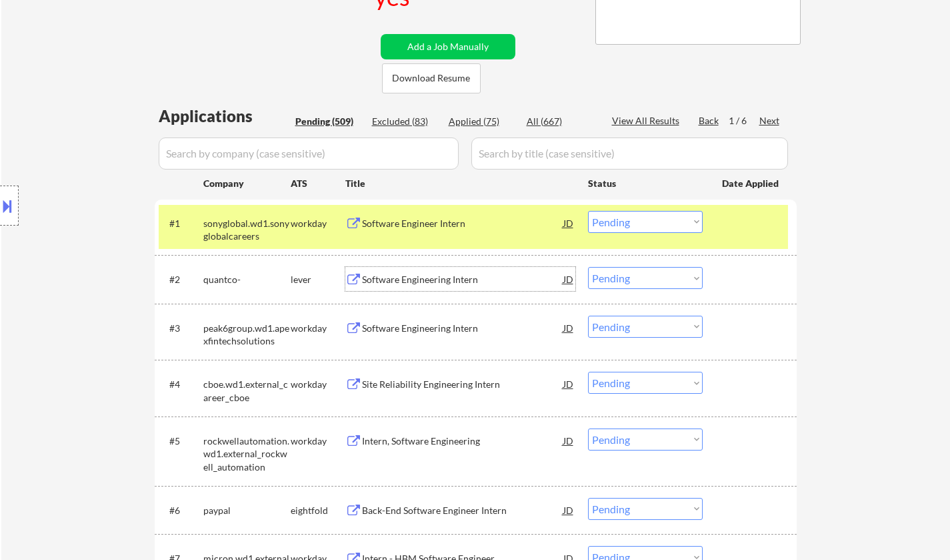
click at [427, 288] on div "Software Engineering Intern" at bounding box center [462, 279] width 201 height 24
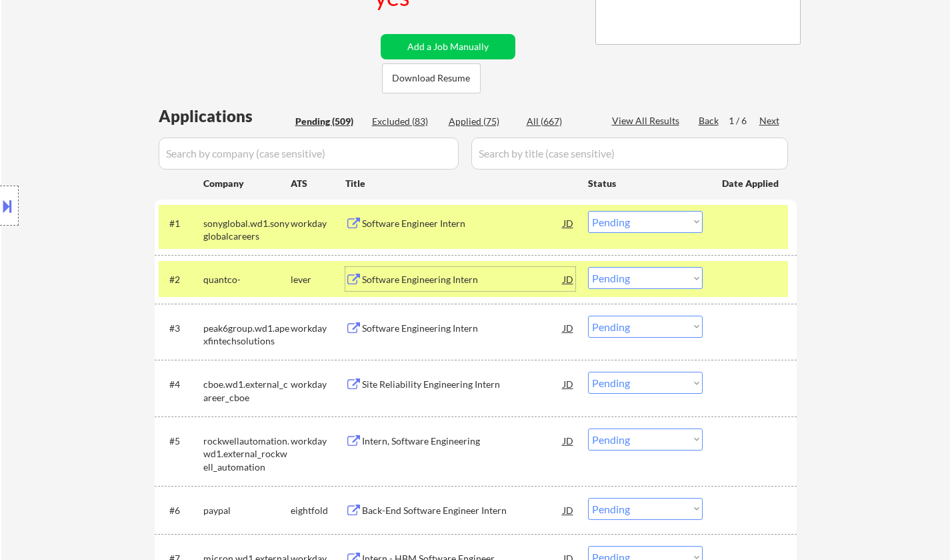
click at [646, 284] on select "Choose an option... Pending Applied Excluded (Questions) Excluded (Expired) Exc…" at bounding box center [645, 278] width 115 height 22
click at [588, 267] on select "Choose an option... Pending Applied Excluded (Questions) Excluded (Expired) Exc…" at bounding box center [645, 278] width 115 height 22
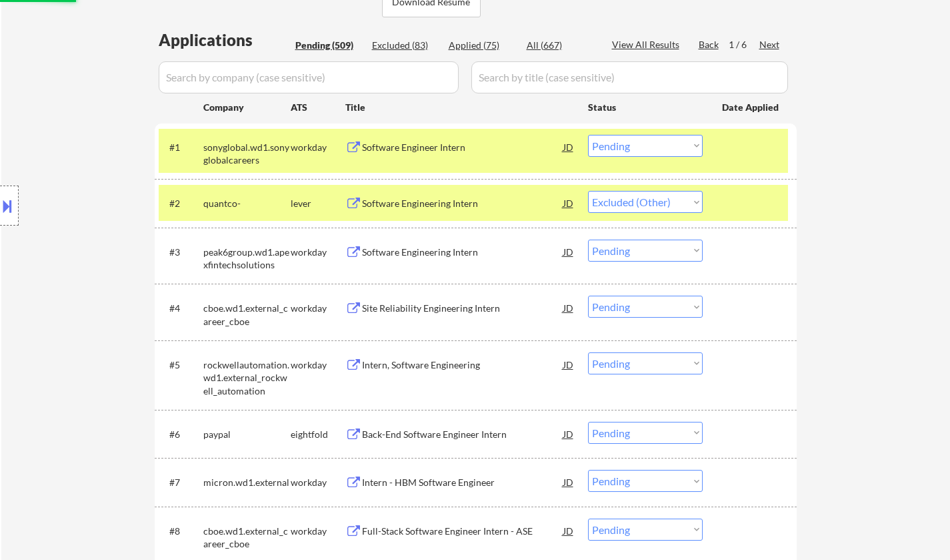
scroll to position [400, 0]
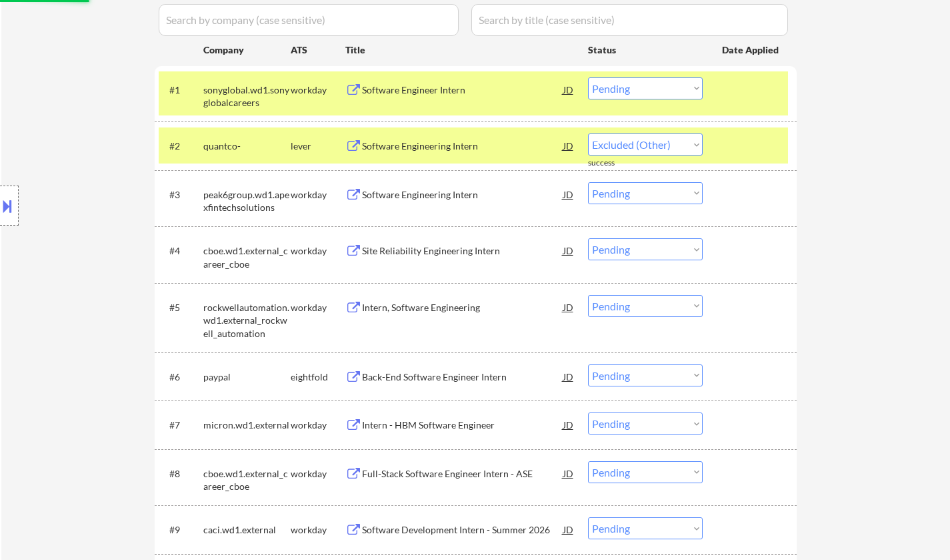
select select ""pending""
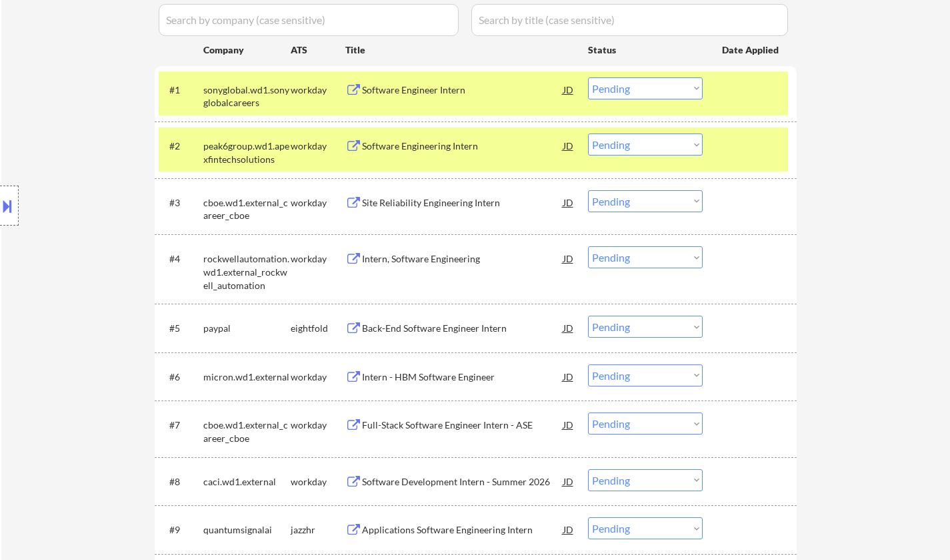
click at [1, 225] on div "Location Inclusions: country:US" at bounding box center [119, 205] width 239 height 247
click at [7, 214] on button at bounding box center [7, 206] width 15 height 22
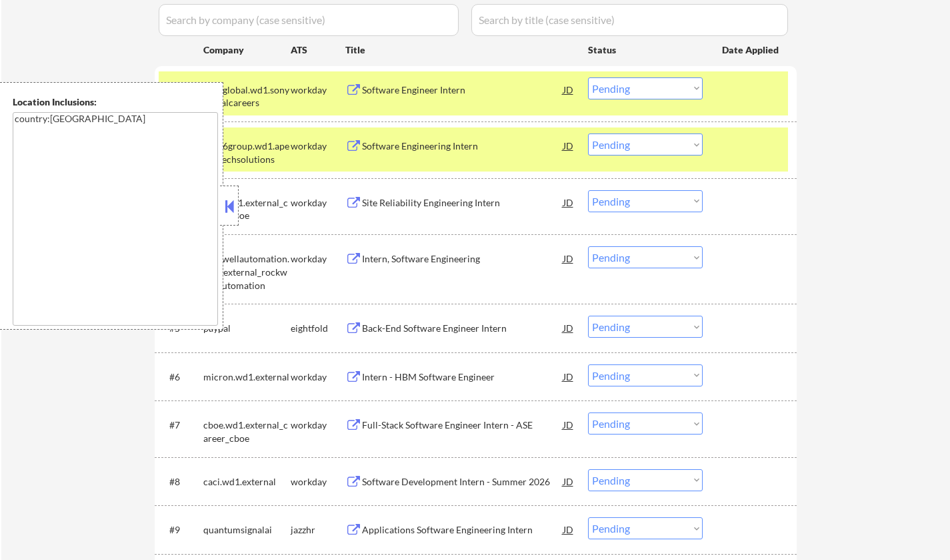
click at [232, 209] on button at bounding box center [229, 206] width 15 height 20
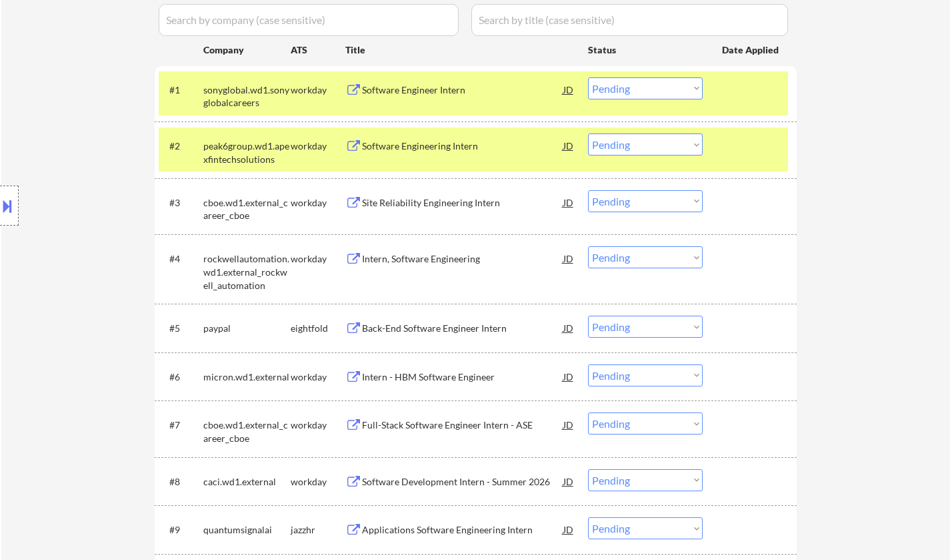
click at [414, 209] on div "Site Reliability Engineering Intern" at bounding box center [462, 202] width 201 height 24
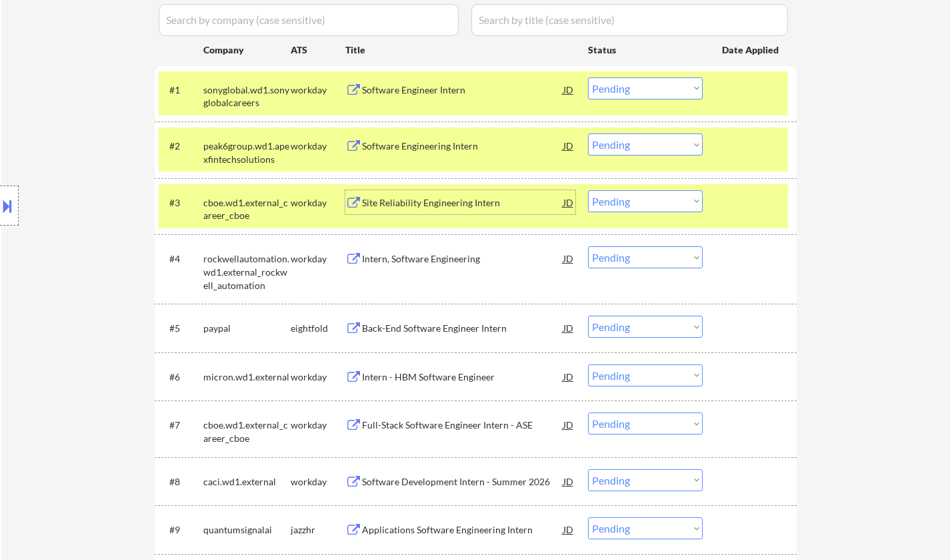
click at [427, 200] on div "Site Reliability Engineering Intern" at bounding box center [462, 202] width 201 height 13
